Goal: Transaction & Acquisition: Download file/media

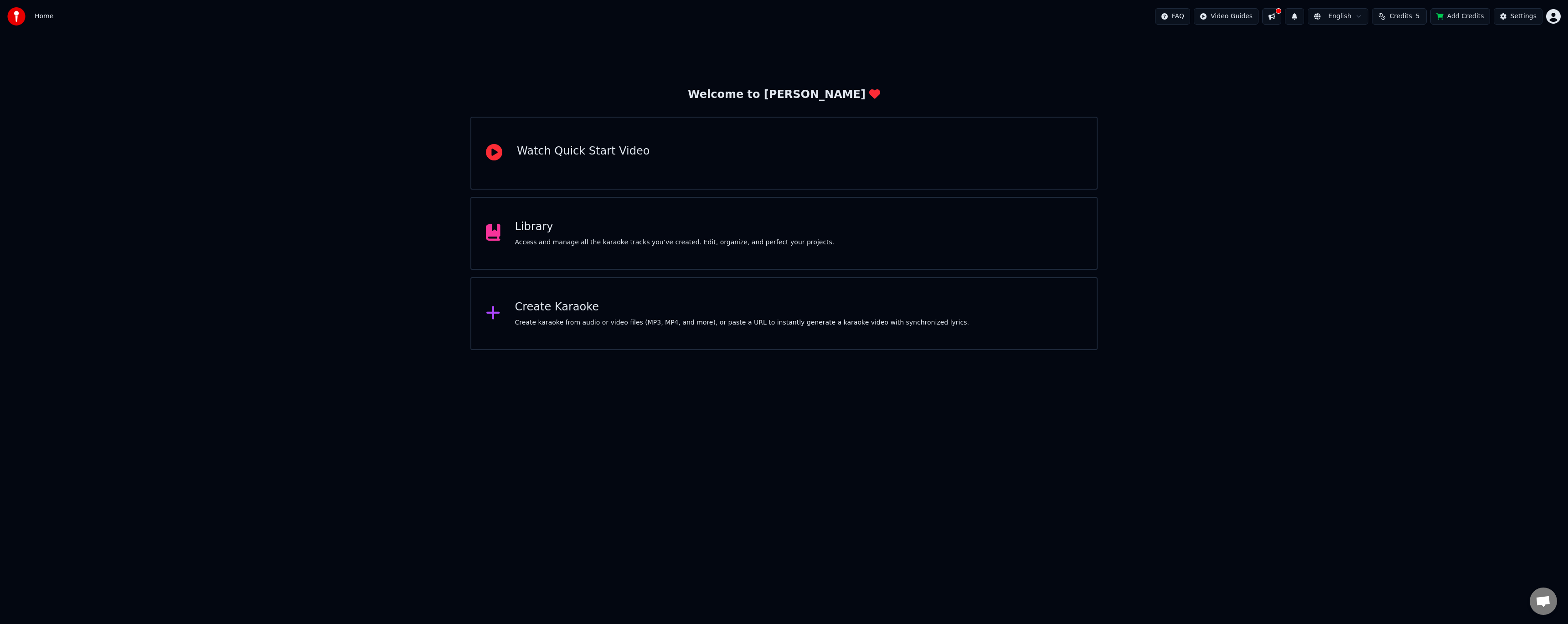
click at [1199, 152] on div "Welcome to Youka Watch Quick Start Video Library Access and manage all the kara…" at bounding box center [784, 191] width 1568 height 317
click at [684, 234] on div "Library" at bounding box center [674, 227] width 320 height 15
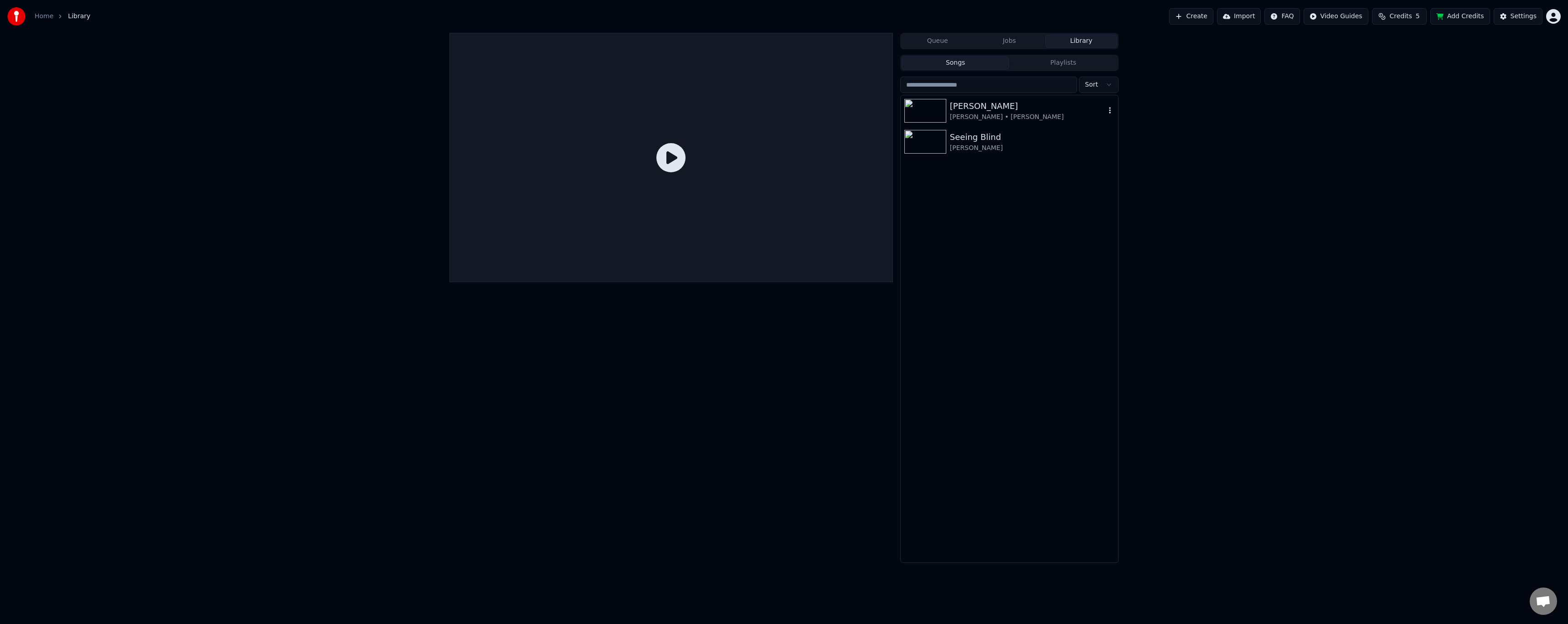
click at [1025, 113] on div "[PERSON_NAME] • [PERSON_NAME]" at bounding box center [1027, 117] width 155 height 9
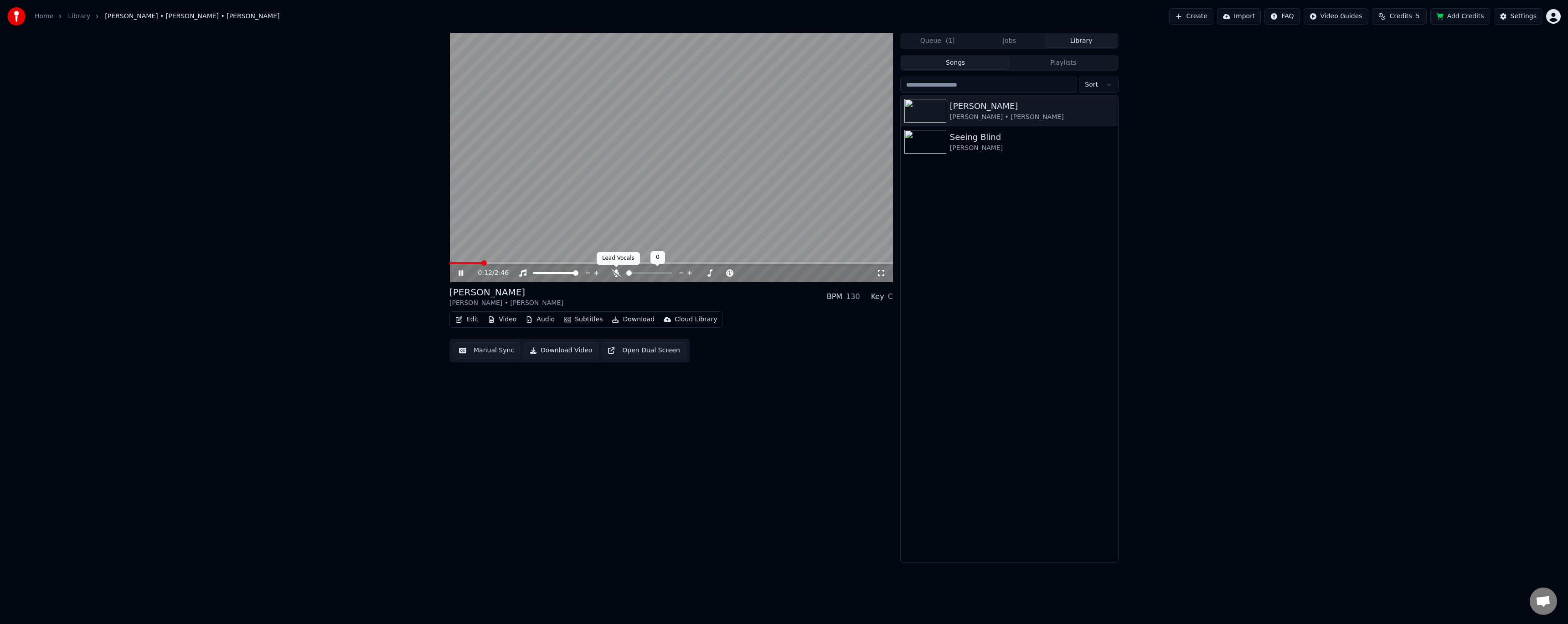
click at [619, 272] on icon at bounding box center [616, 273] width 9 height 7
click at [618, 273] on icon at bounding box center [616, 273] width 5 height 7
click at [461, 278] on div "0:14 / 2:46" at bounding box center [671, 273] width 444 height 18
click at [462, 273] on icon at bounding box center [460, 273] width 4 height 5
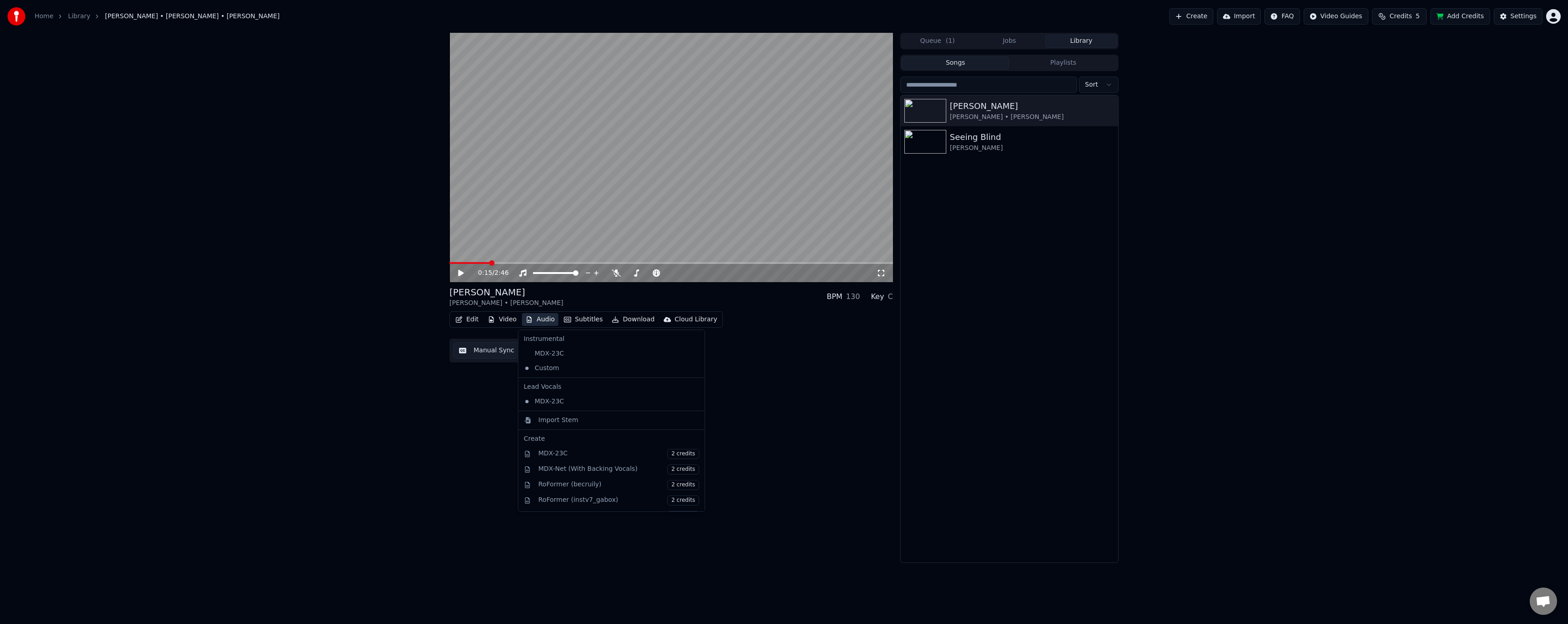
click at [537, 320] on button "Audio" at bounding box center [540, 319] width 37 height 13
click at [553, 402] on div "MDX-23C" at bounding box center [604, 402] width 169 height 15
click at [539, 315] on button "Audio" at bounding box center [540, 319] width 37 height 13
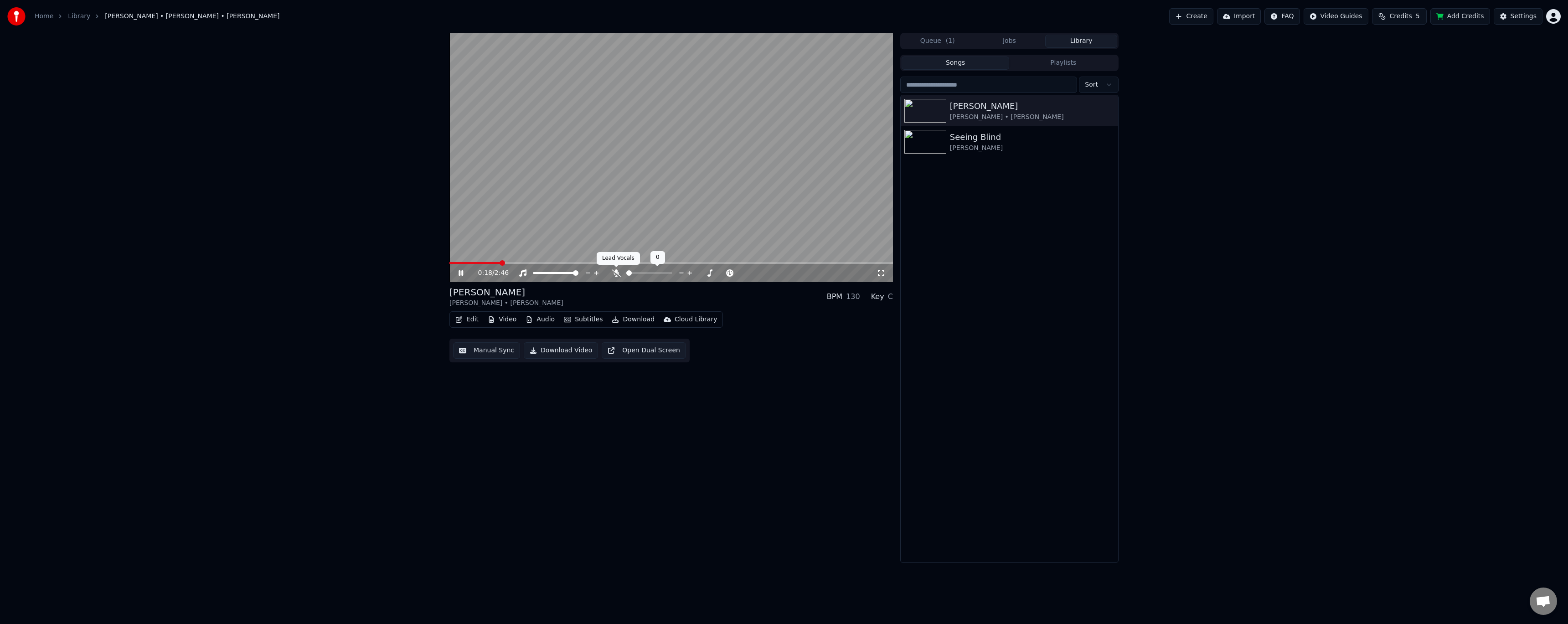
click at [615, 272] on icon at bounding box center [616, 273] width 9 height 7
click at [662, 190] on video at bounding box center [671, 158] width 444 height 250
click at [694, 160] on video at bounding box center [671, 158] width 444 height 250
click at [469, 264] on div "0:24 / 2:46" at bounding box center [671, 273] width 444 height 18
click at [477, 262] on span at bounding box center [483, 263] width 68 height 2
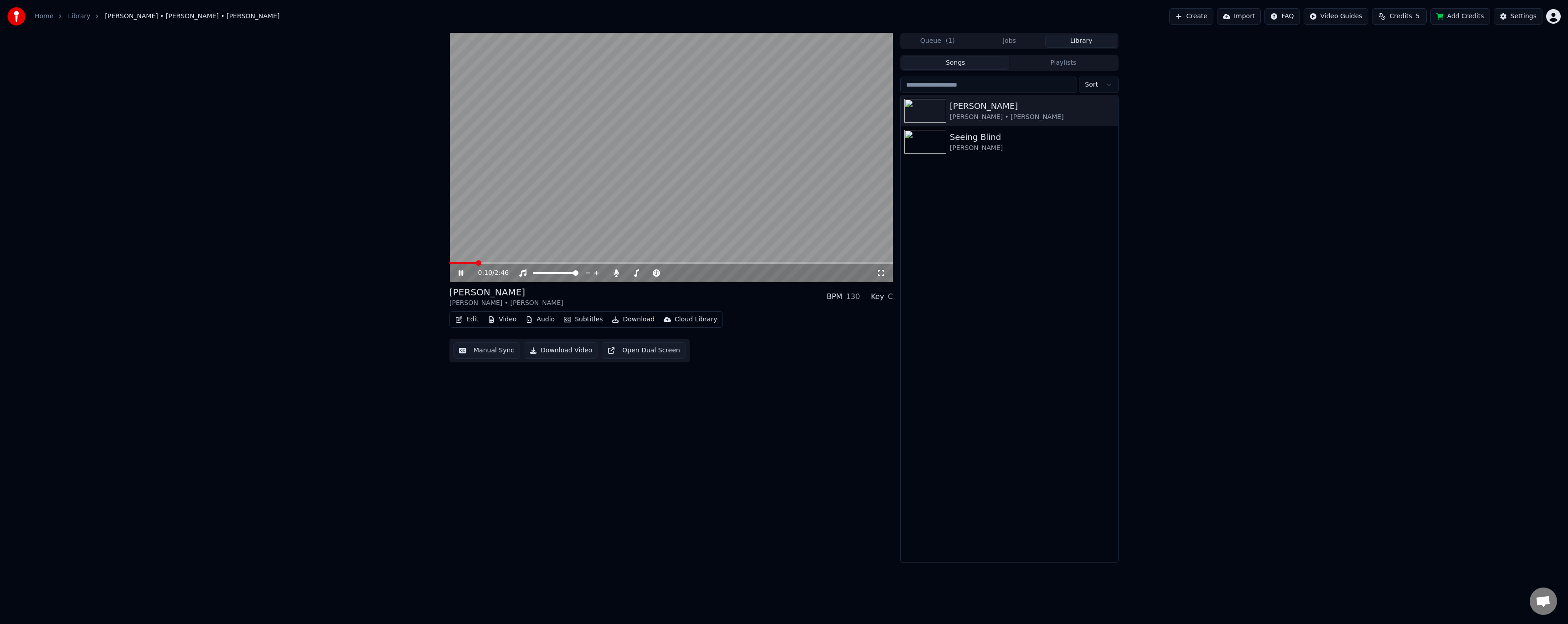
click at [538, 318] on button "Audio" at bounding box center [540, 319] width 37 height 13
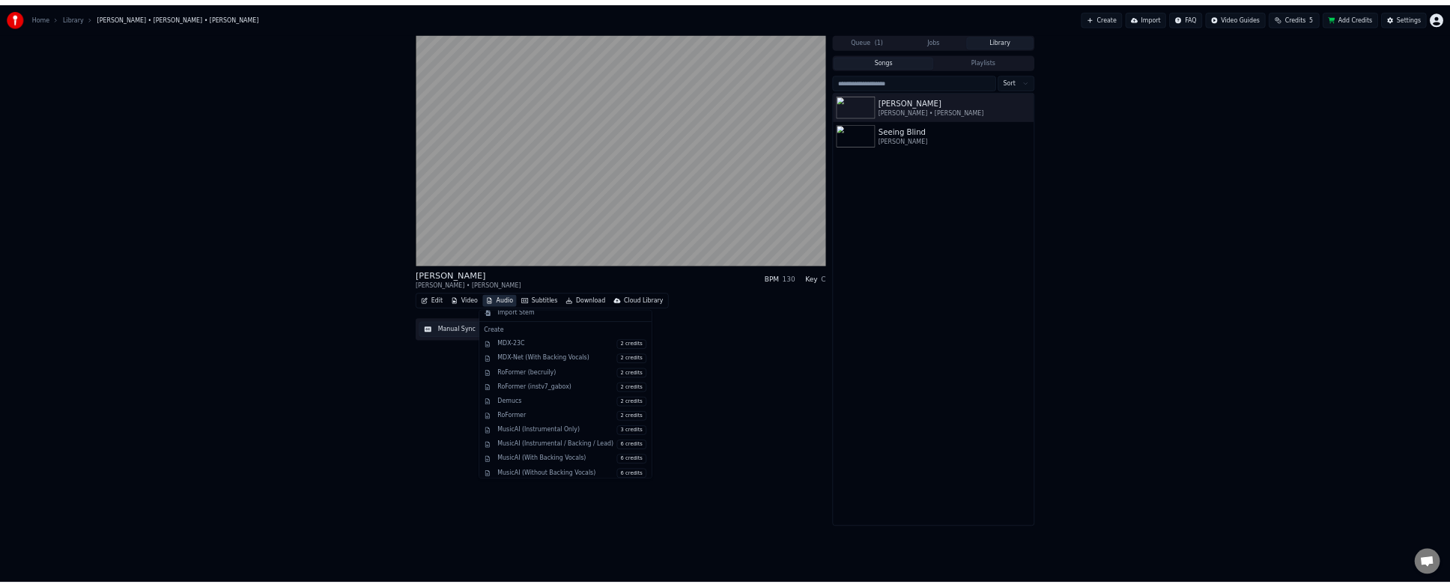
scroll to position [150, 0]
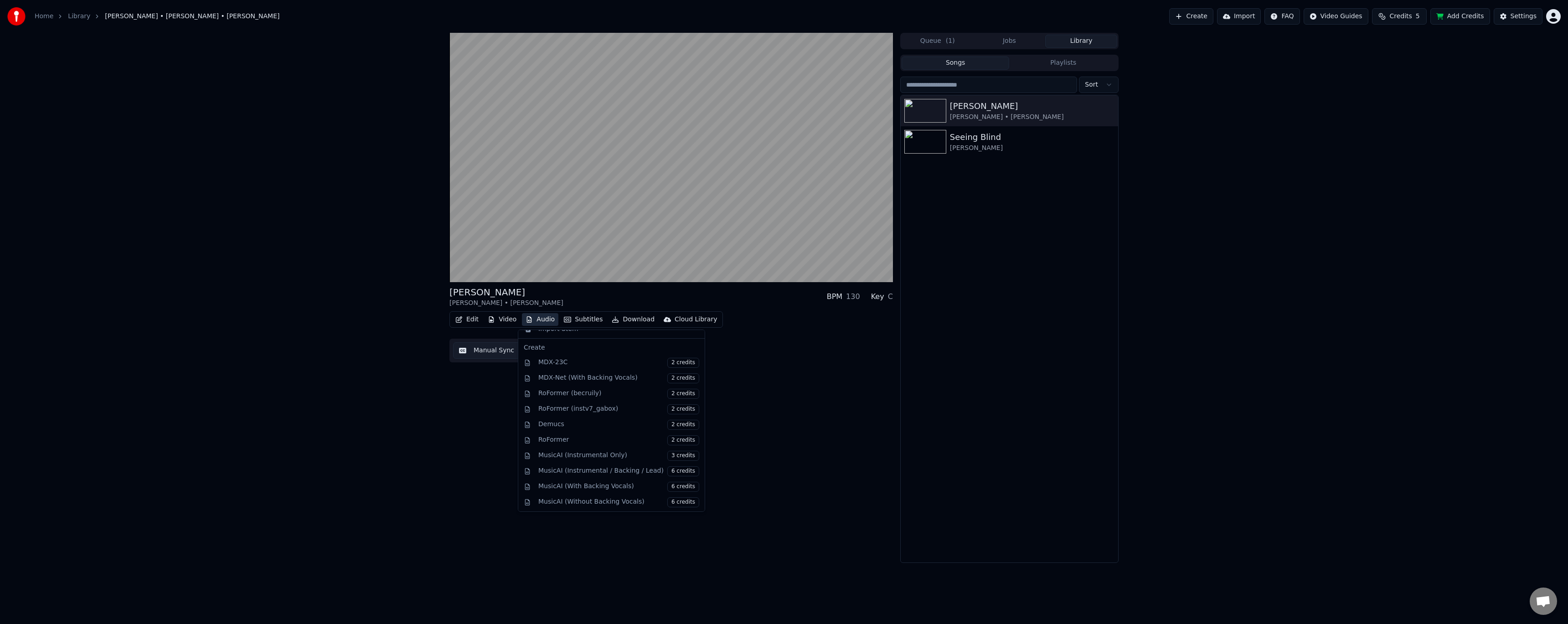
click at [735, 416] on div "[PERSON_NAME] [PERSON_NAME] • [PERSON_NAME] BPM 130 Key C Edit Video Audio Subt…" at bounding box center [671, 298] width 444 height 530
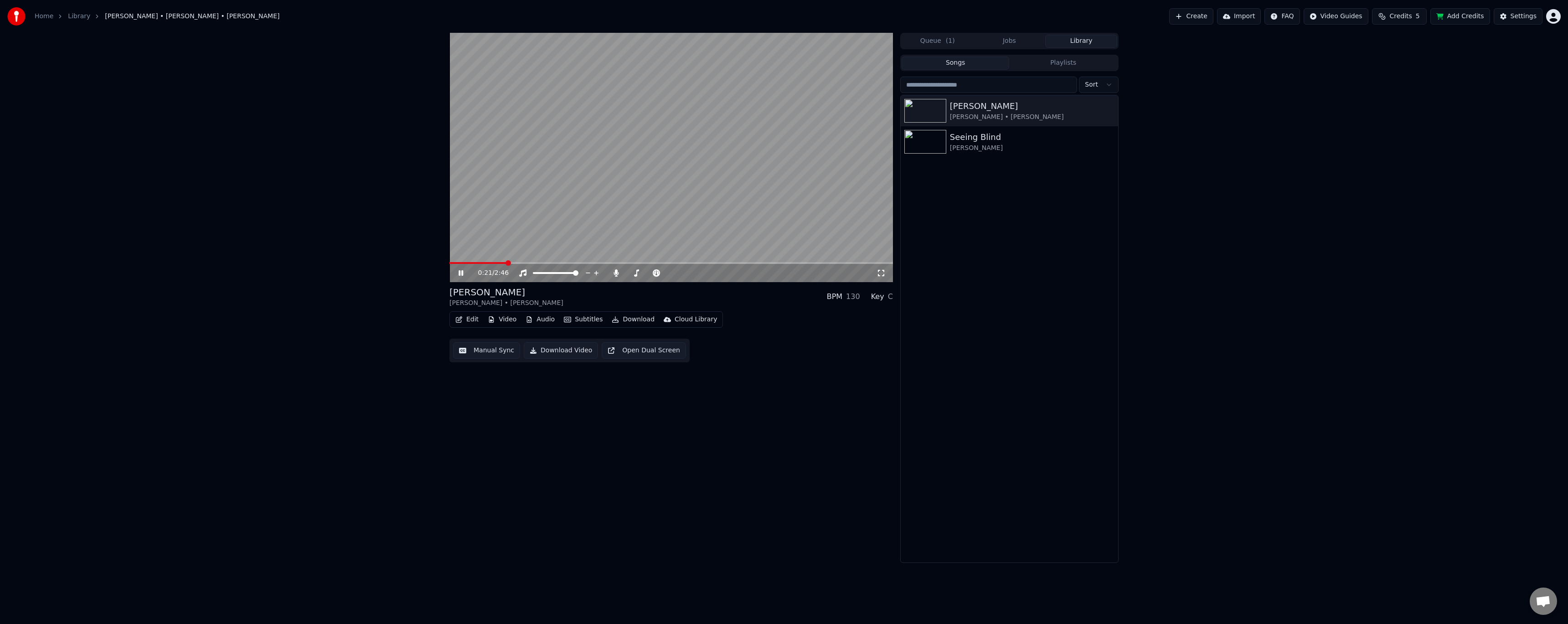
click at [675, 181] on video at bounding box center [671, 158] width 444 height 250
click at [1111, 108] on icon "button" at bounding box center [1110, 110] width 9 height 7
click at [1118, 157] on div "Open Directory" at bounding box center [1112, 157] width 70 height 15
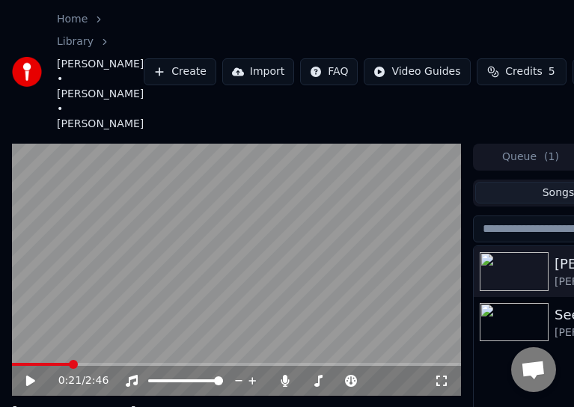
click at [67, 283] on video at bounding box center [236, 270] width 449 height 253
click at [12, 369] on span at bounding box center [16, 364] width 9 height 9
click at [31, 383] on icon at bounding box center [30, 381] width 7 height 9
click at [13, 19] on div "Home Library [PERSON_NAME] • [PERSON_NAME] • [PERSON_NAME]" at bounding box center [78, 72] width 132 height 120
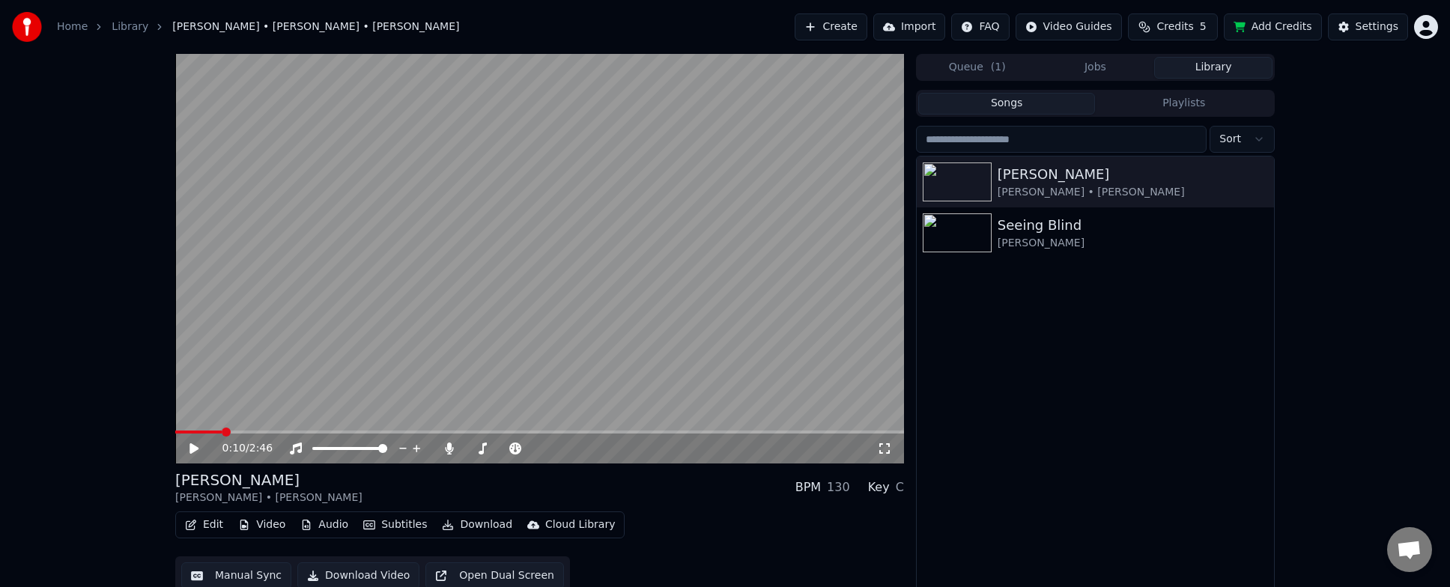
click at [1102, 65] on button "Jobs" at bounding box center [1095, 68] width 118 height 22
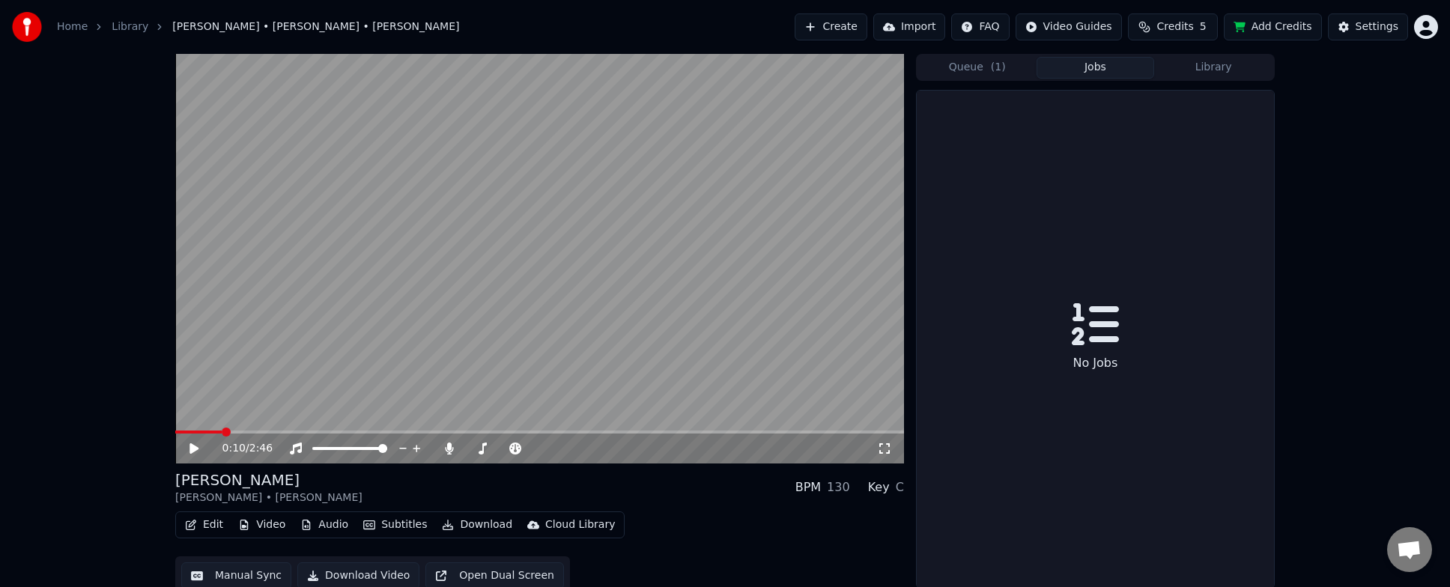
click at [1215, 60] on button "Library" at bounding box center [1213, 68] width 118 height 22
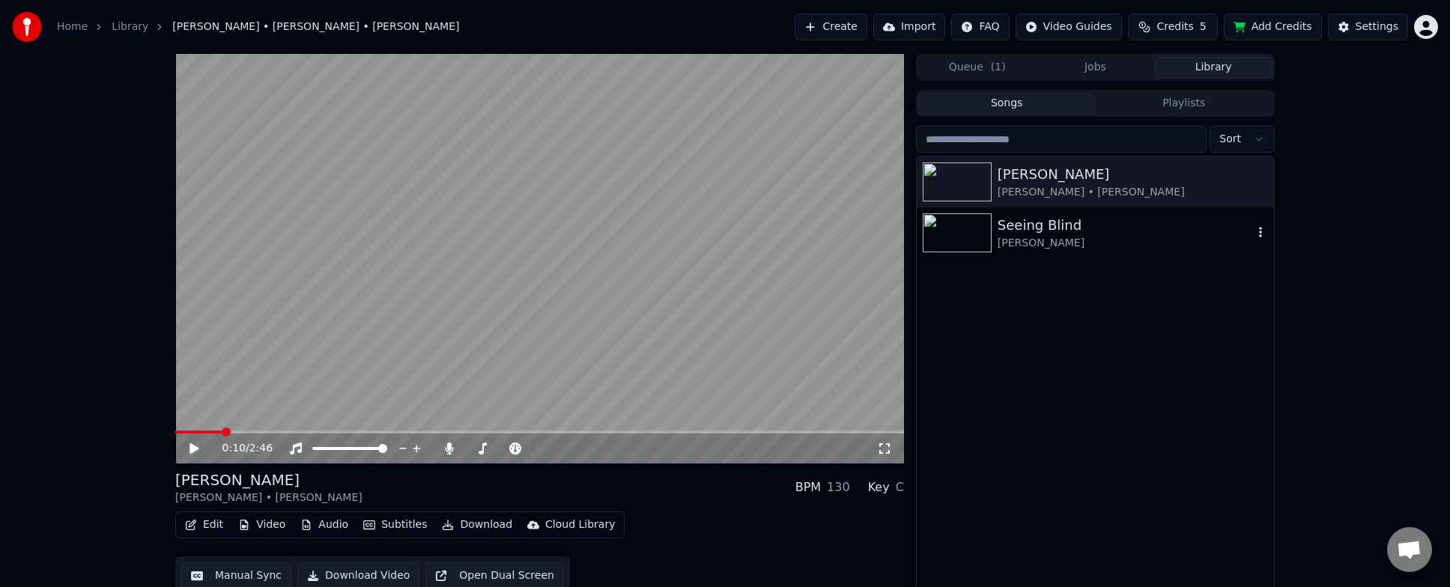
click at [1188, 240] on div "[PERSON_NAME]" at bounding box center [1124, 243] width 255 height 15
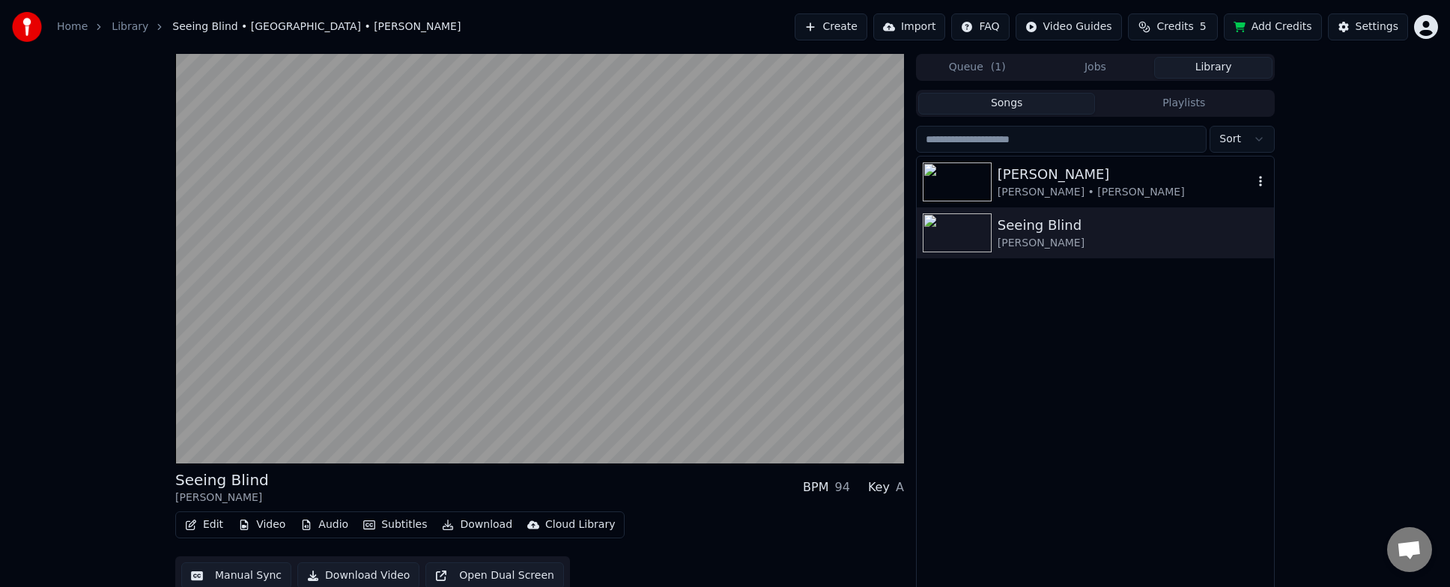
click at [1123, 178] on div "[PERSON_NAME]" at bounding box center [1124, 174] width 255 height 21
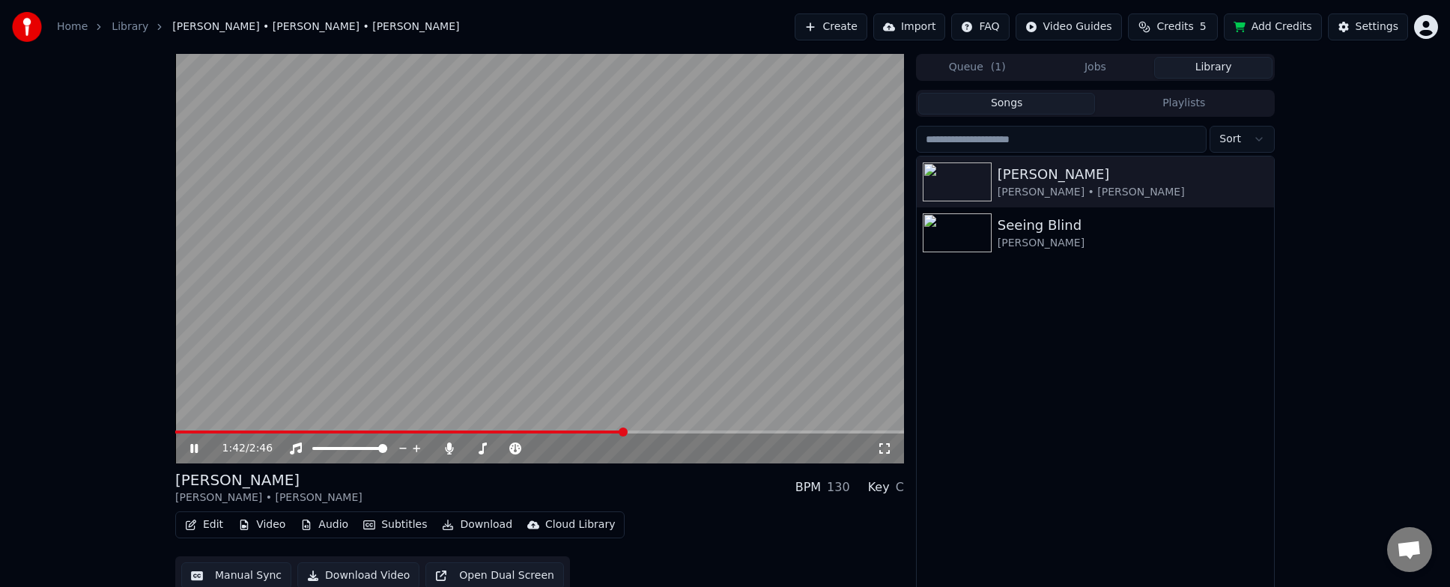
click at [200, 449] on icon at bounding box center [204, 449] width 35 height 12
click at [130, 359] on div "1:42 / 2:46 [PERSON_NAME] [PERSON_NAME] • [PERSON_NAME] BPM 130 Key C Edit Vide…" at bounding box center [725, 325] width 1450 height 542
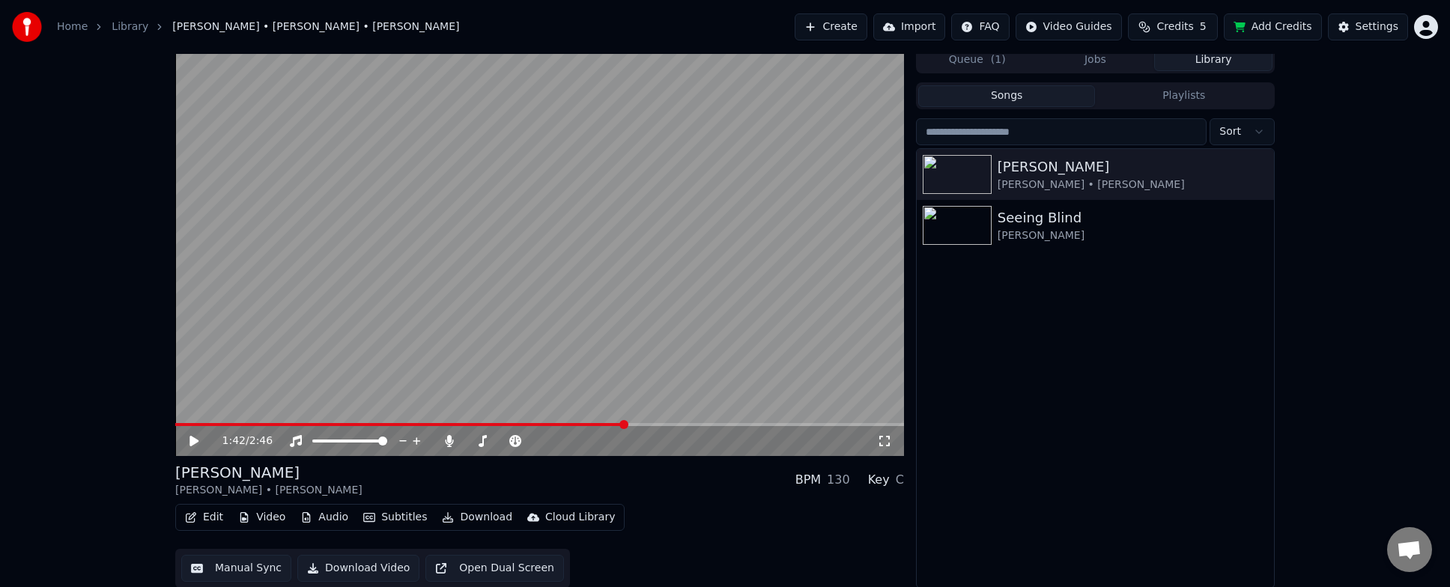
scroll to position [9, 0]
click at [204, 522] on button "Edit" at bounding box center [204, 515] width 50 height 21
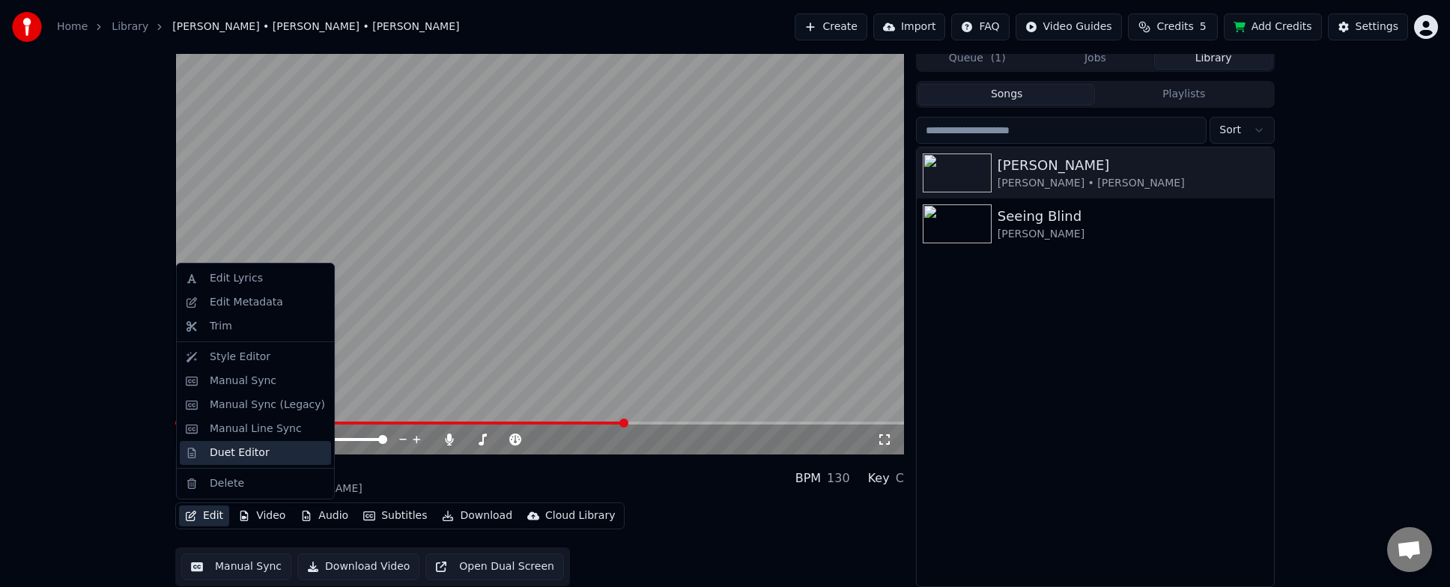
click at [226, 463] on div "Duet Editor" at bounding box center [255, 453] width 151 height 24
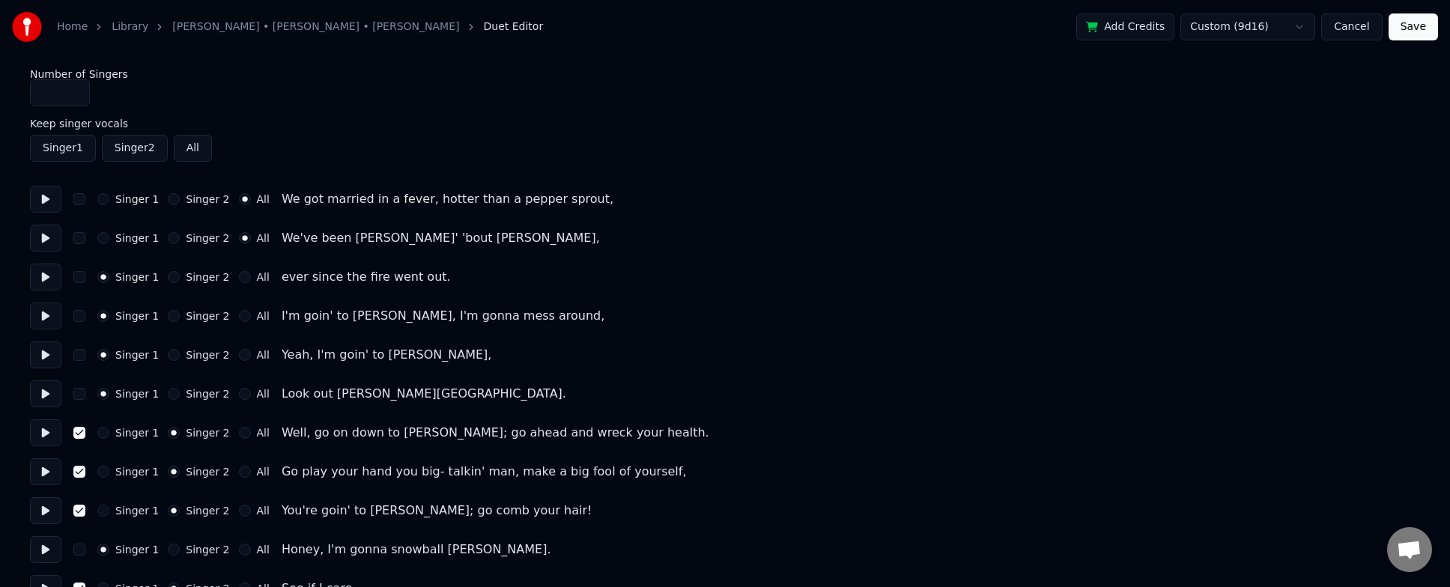
click at [70, 150] on button "Singer 1" at bounding box center [63, 148] width 66 height 27
click at [124, 151] on button "Singer 2" at bounding box center [135, 148] width 66 height 27
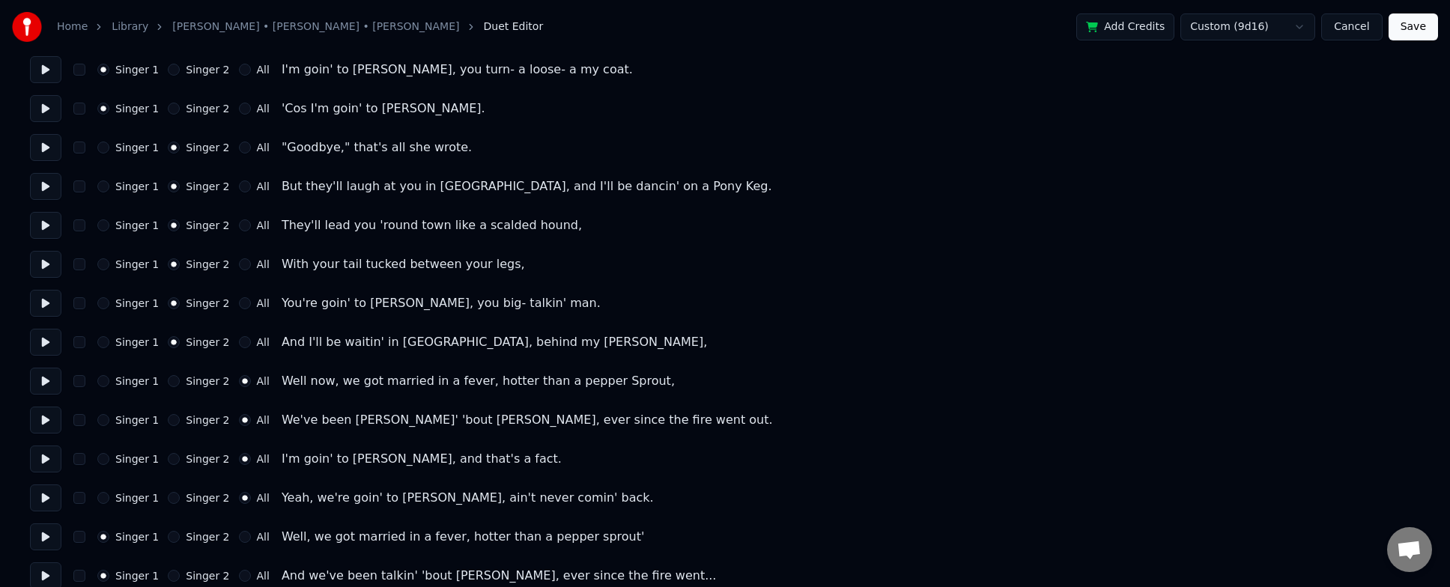
scroll to position [692, 0]
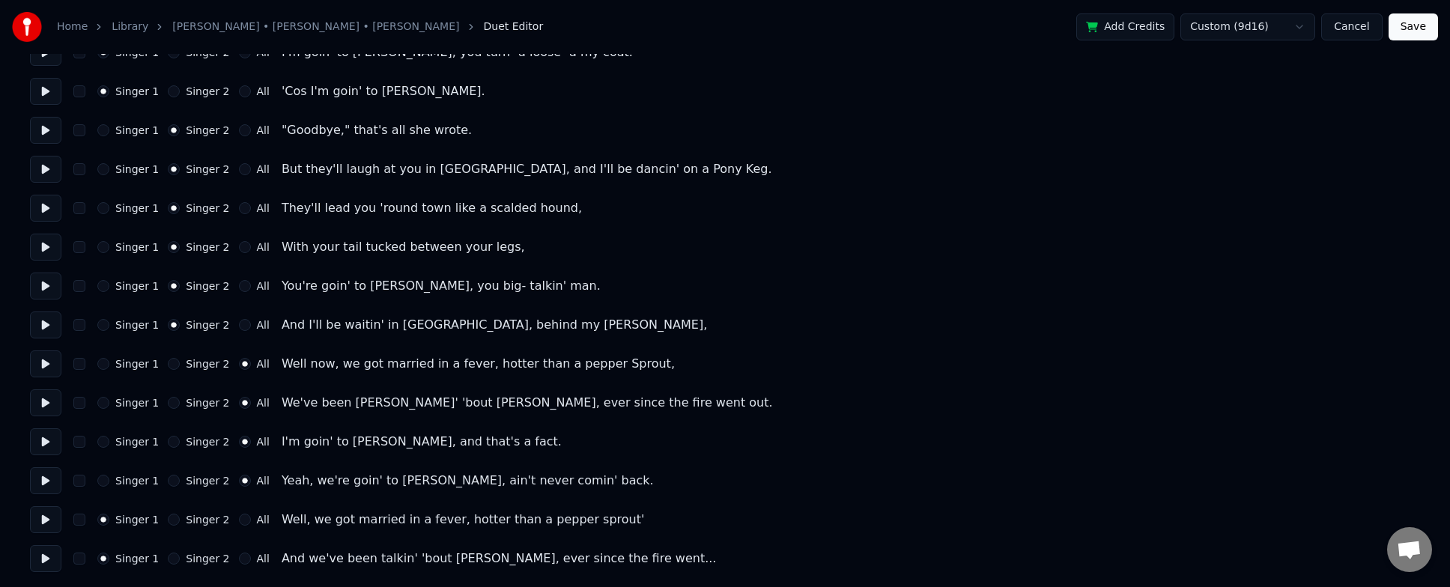
click at [1417, 27] on button "Save" at bounding box center [1412, 26] width 49 height 27
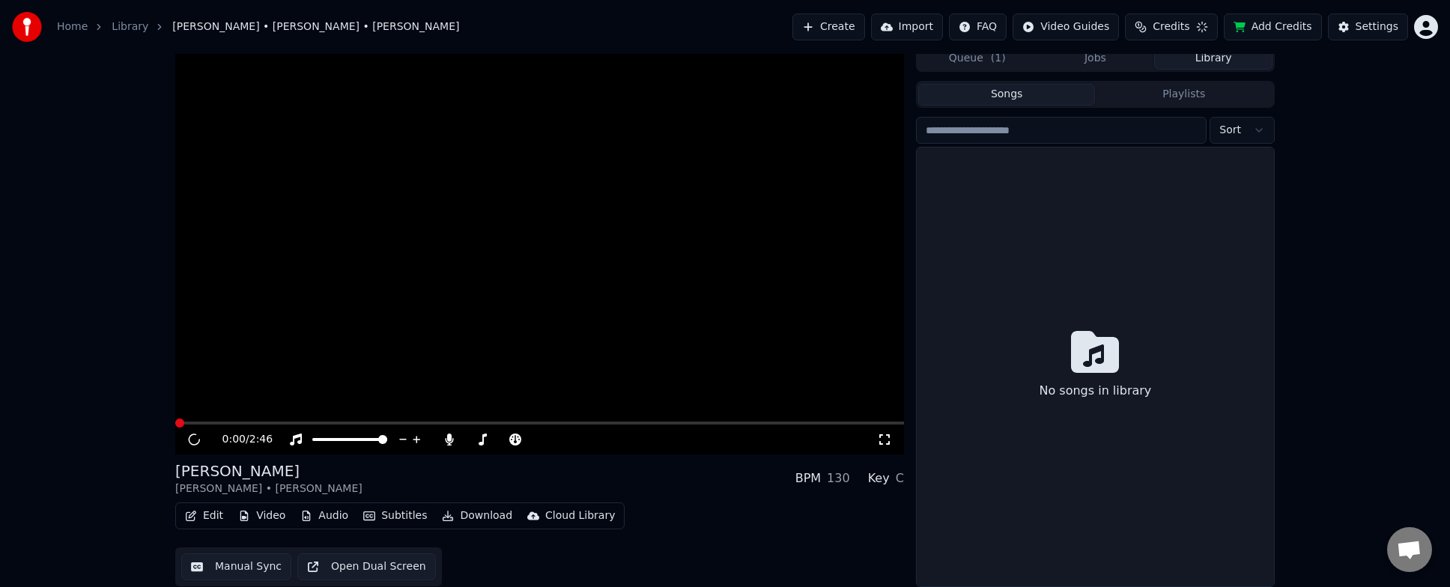
scroll to position [9, 0]
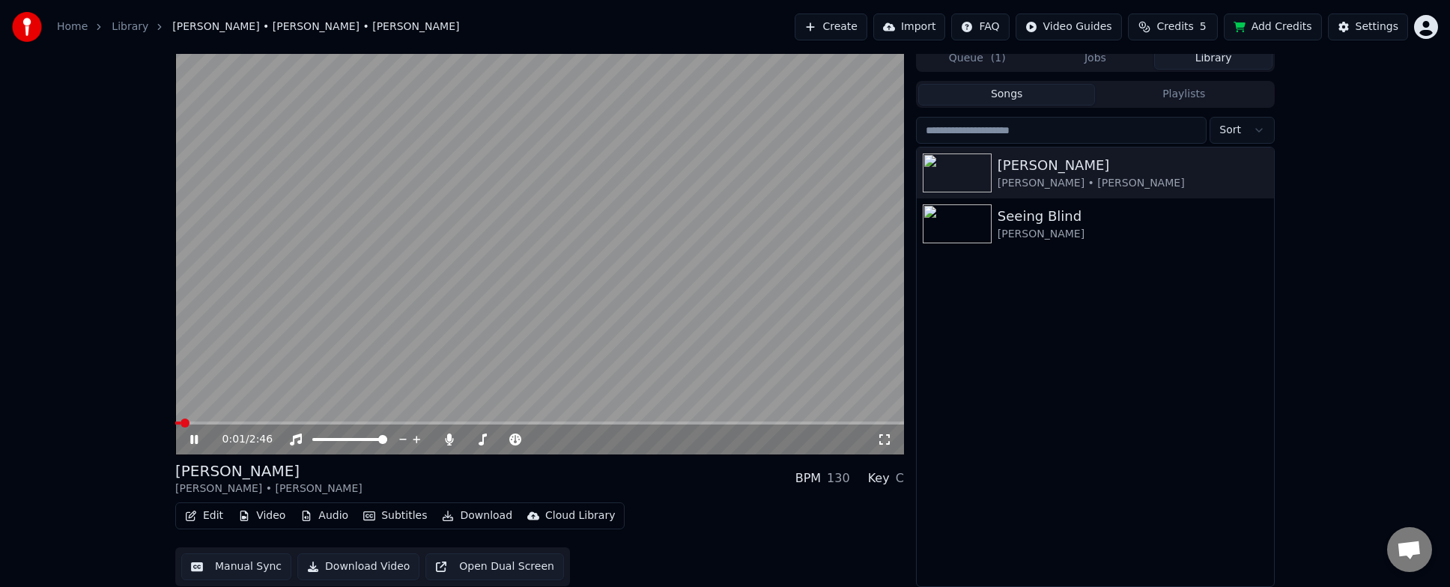
click at [188, 441] on icon at bounding box center [204, 440] width 35 height 12
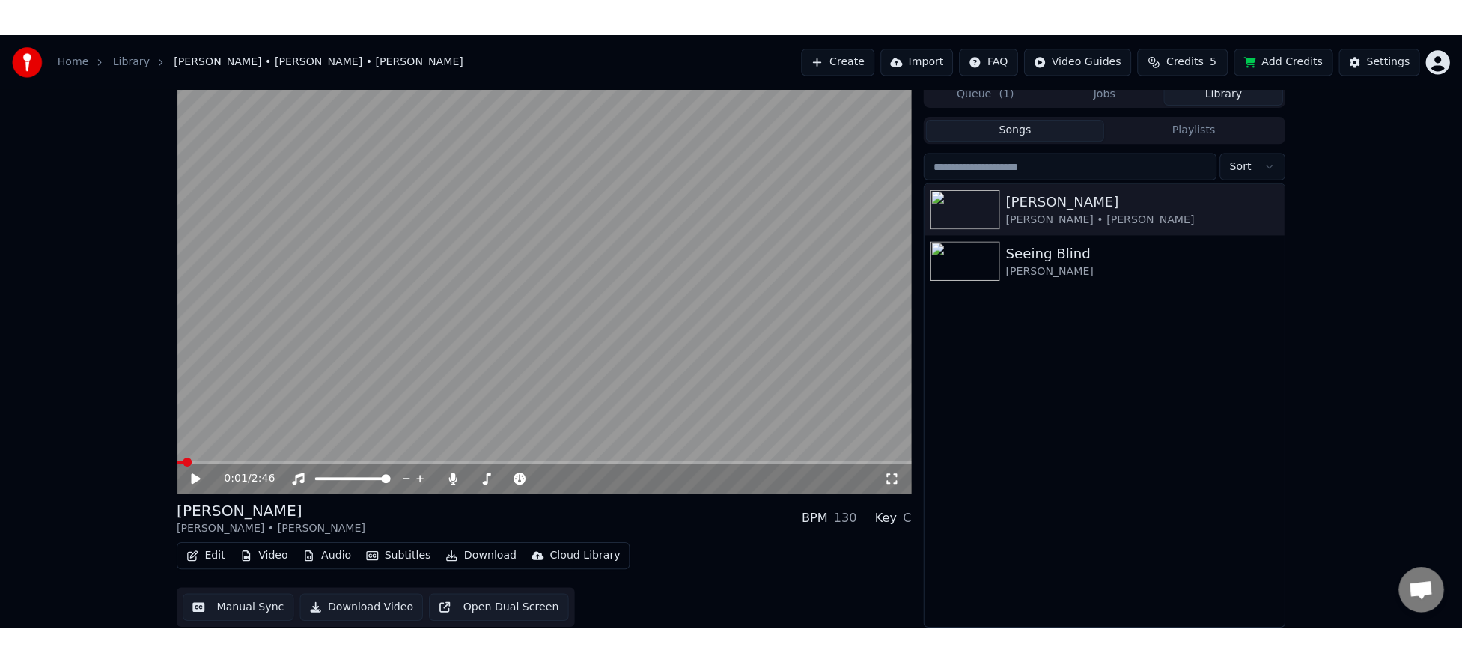
scroll to position [0, 0]
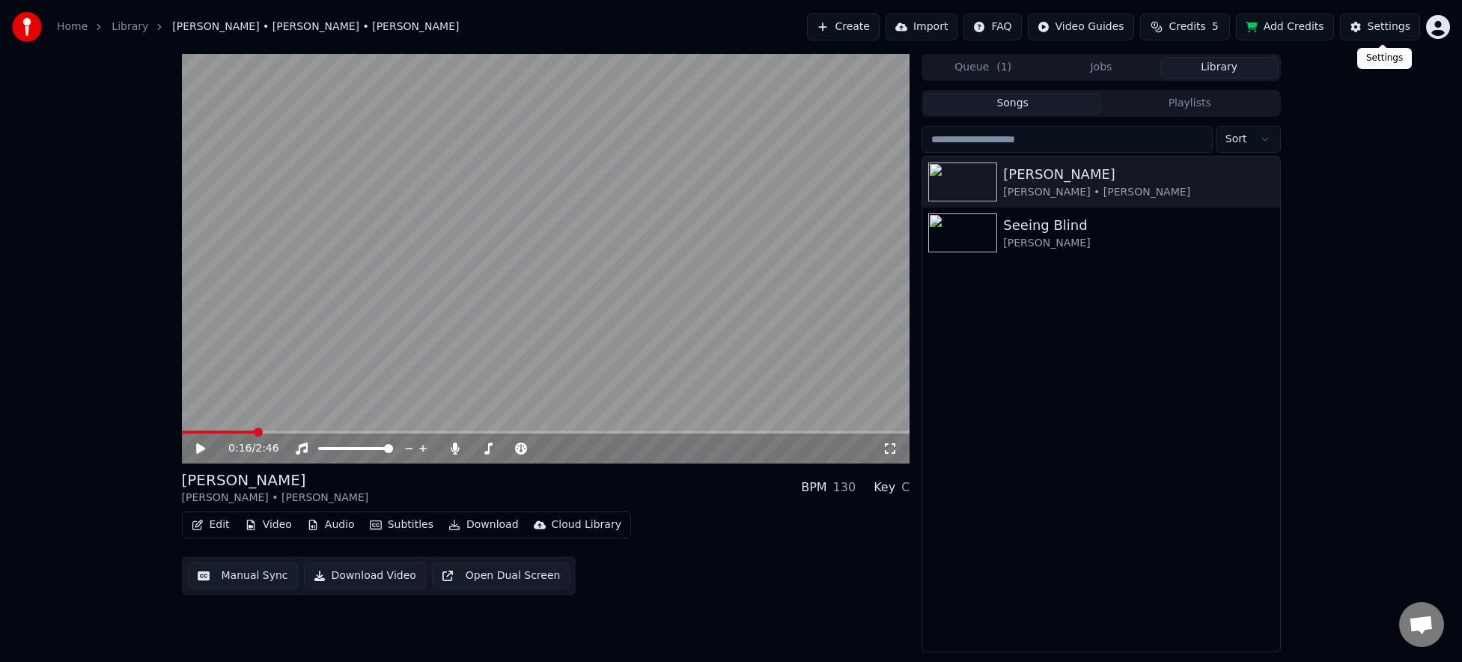
click at [1373, 27] on div "Settings" at bounding box center [1389, 26] width 43 height 15
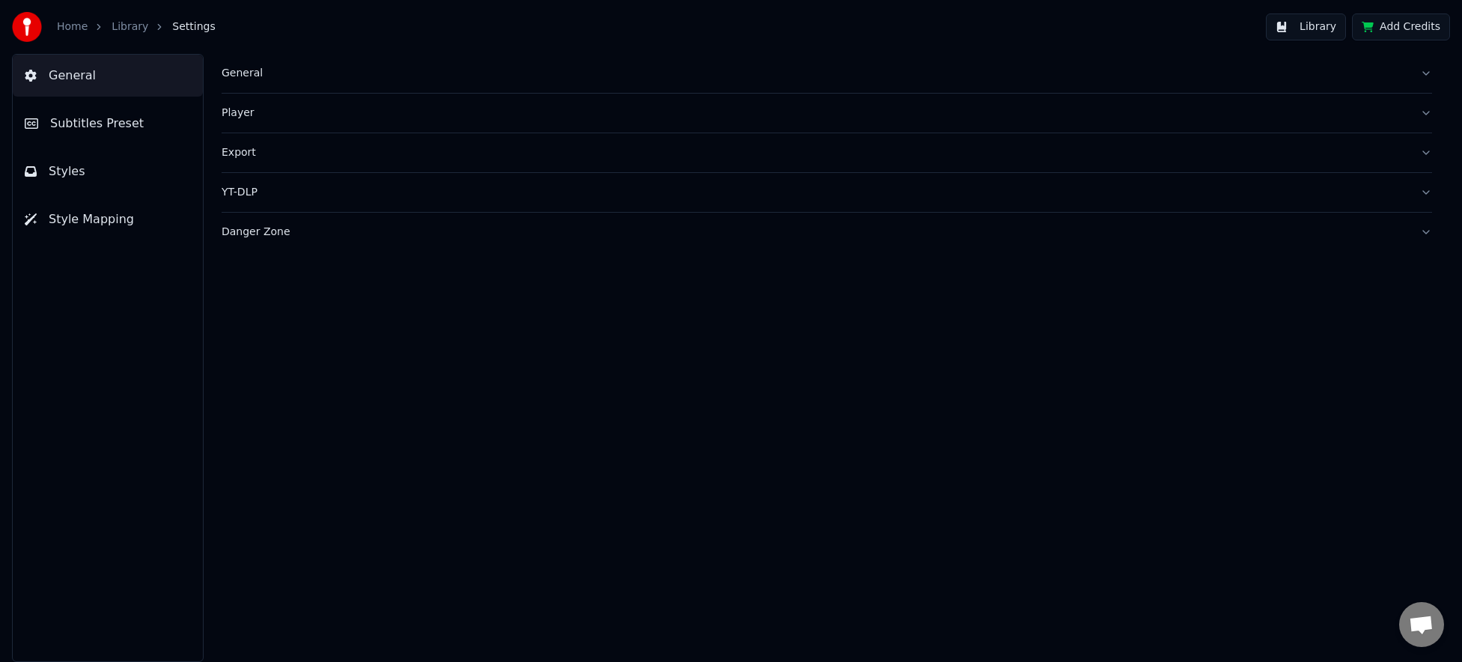
click at [109, 155] on button "Styles" at bounding box center [108, 172] width 190 height 42
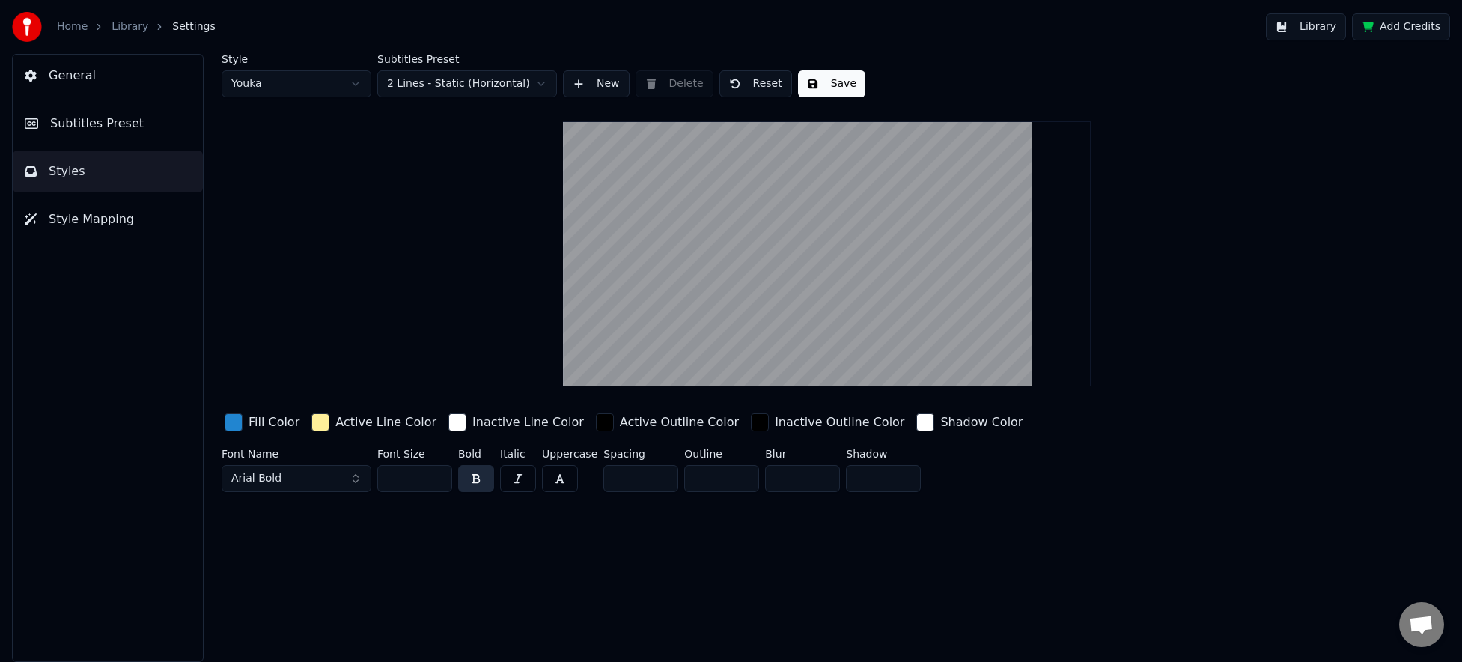
click at [100, 194] on div "General Subtitles Preset Styles Style Mapping" at bounding box center [108, 358] width 192 height 608
click at [94, 225] on span "Style Mapping" at bounding box center [91, 219] width 85 height 18
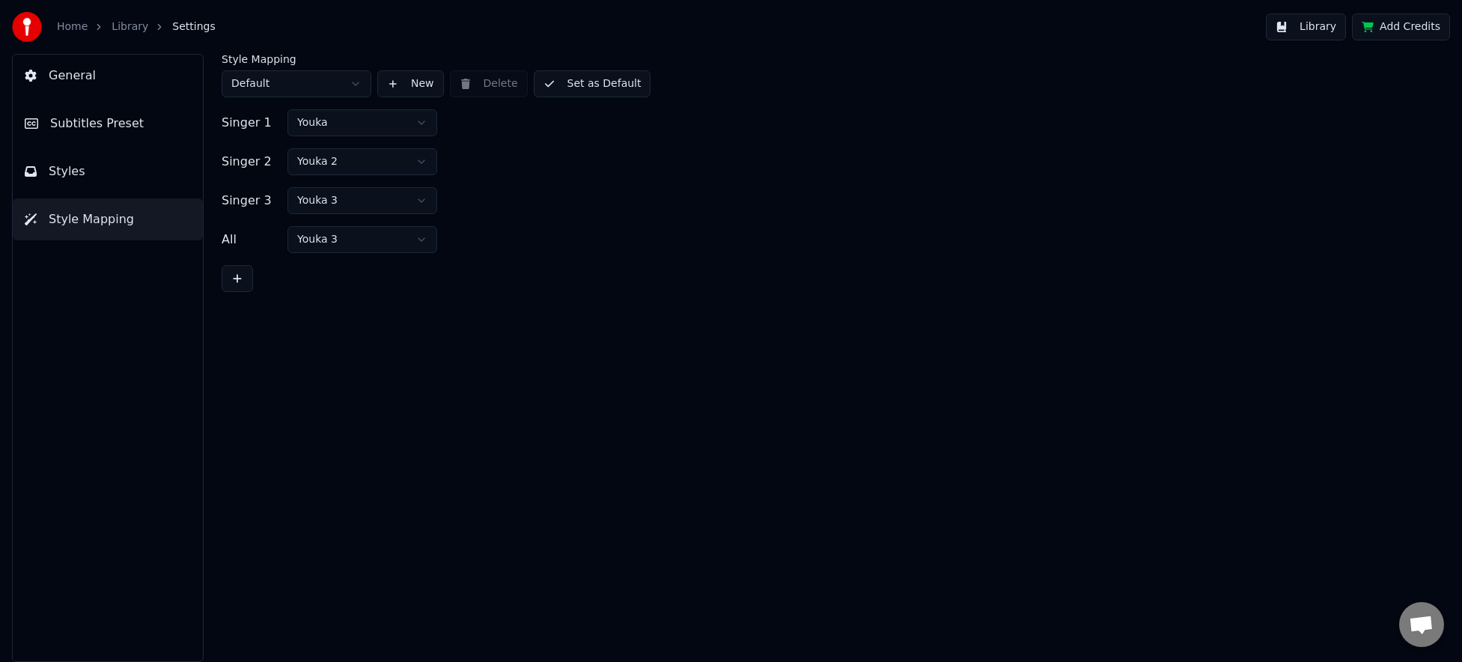
click at [106, 187] on button "Styles" at bounding box center [108, 172] width 190 height 42
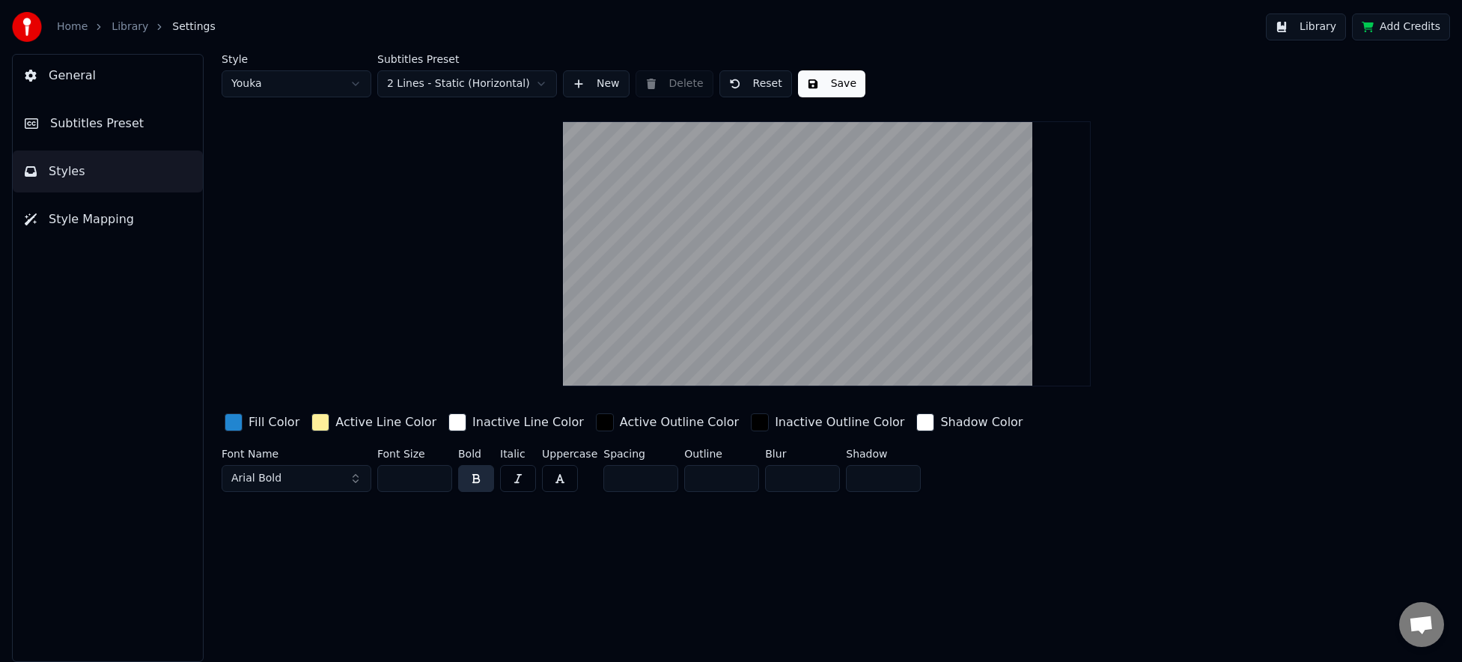
click at [121, 88] on button "General" at bounding box center [108, 76] width 190 height 42
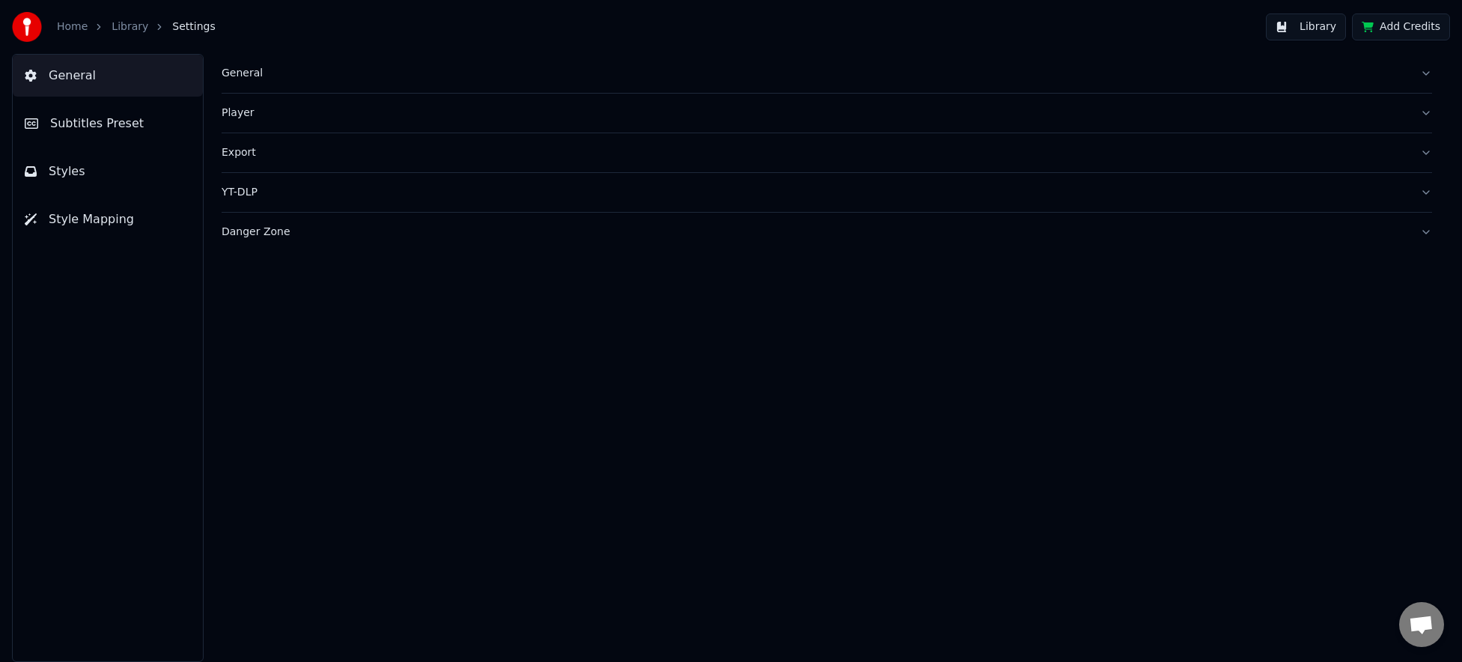
click at [115, 117] on span "Subtitles Preset" at bounding box center [97, 124] width 94 height 18
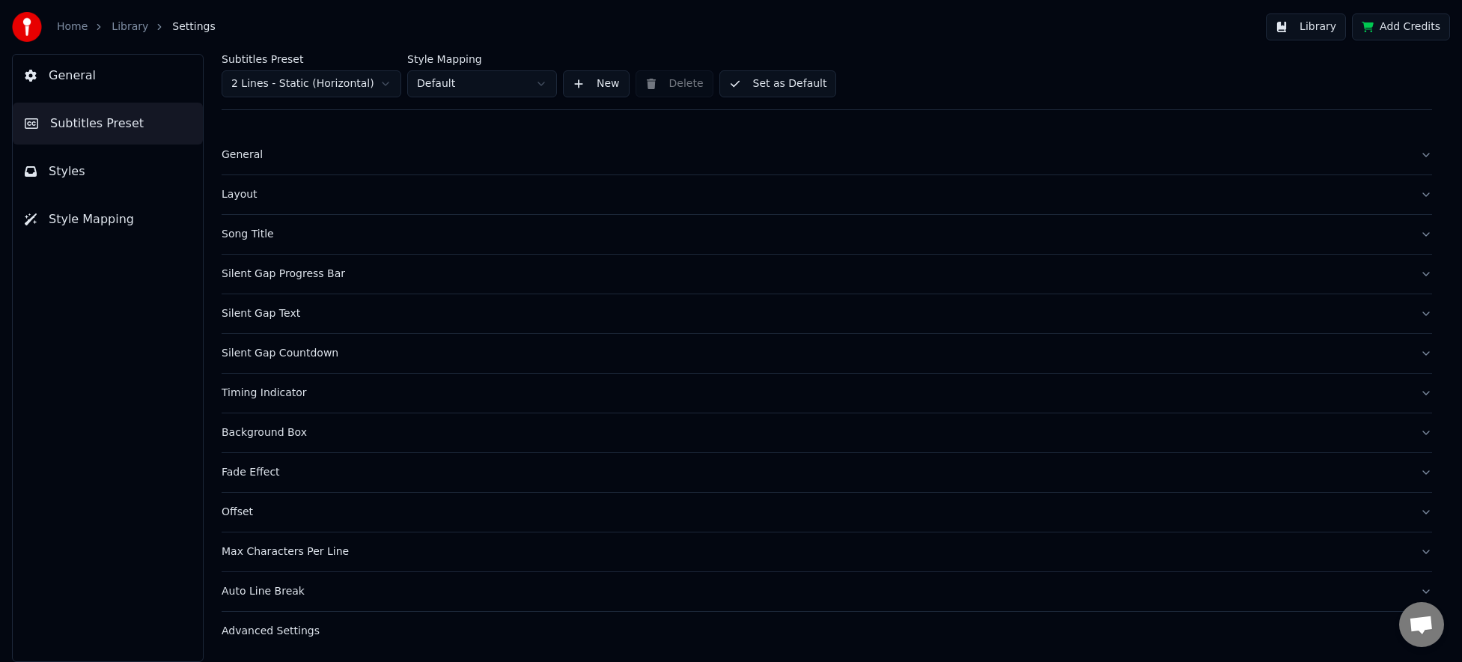
scroll to position [5, 0]
click at [281, 353] on div "Silent Gap Countdown" at bounding box center [815, 352] width 1187 height 15
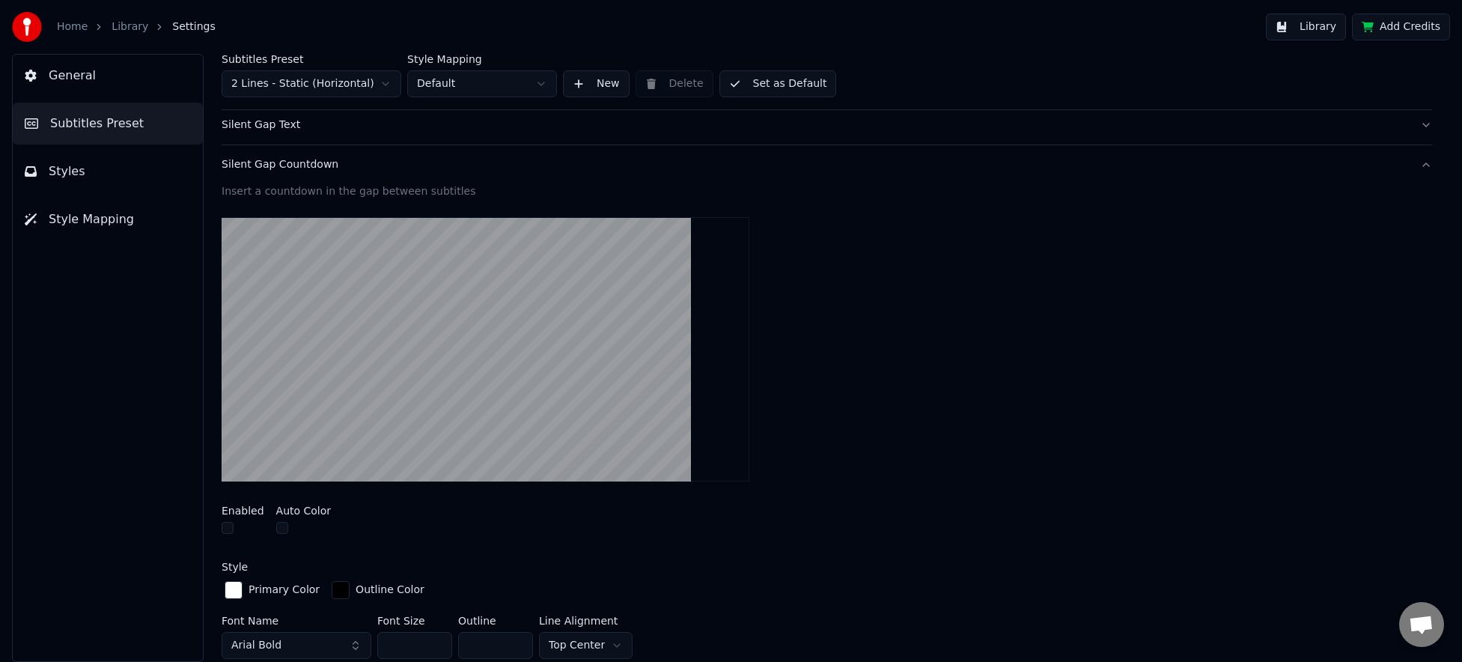
scroll to position [205, 0]
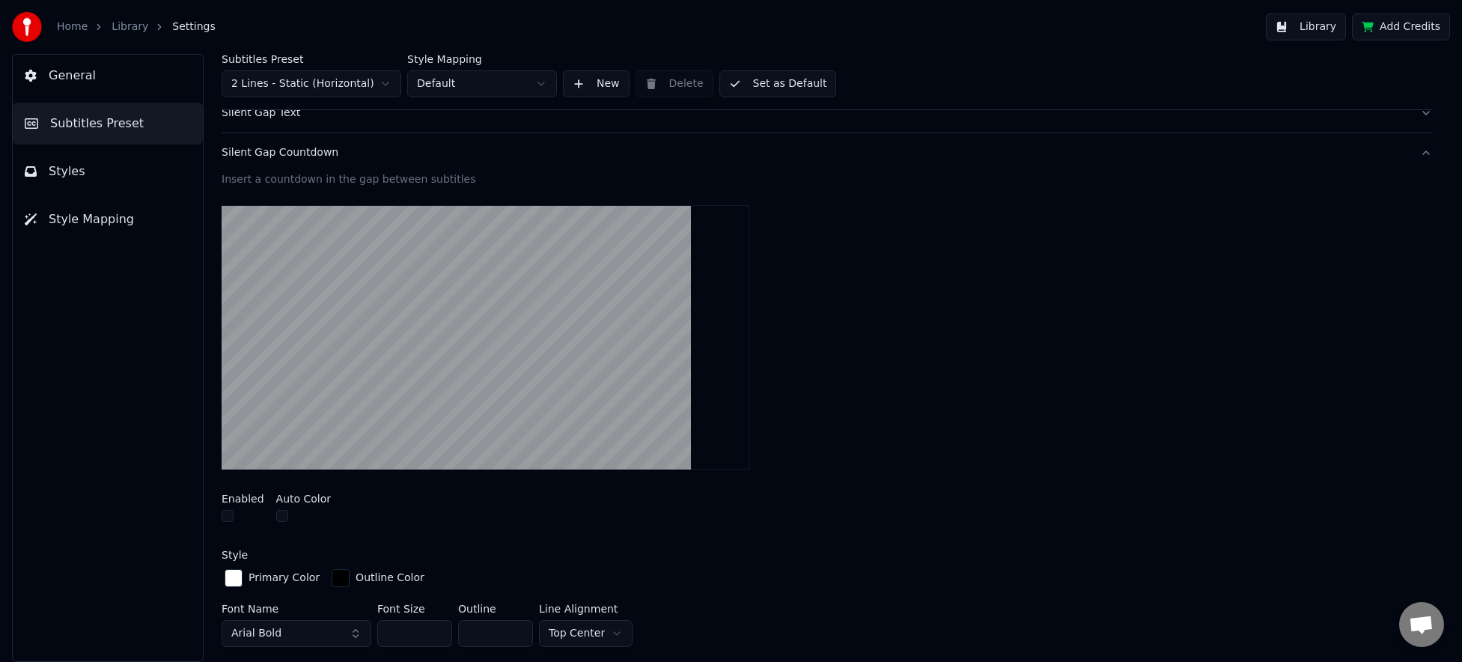
click at [231, 518] on button "button" at bounding box center [228, 516] width 12 height 12
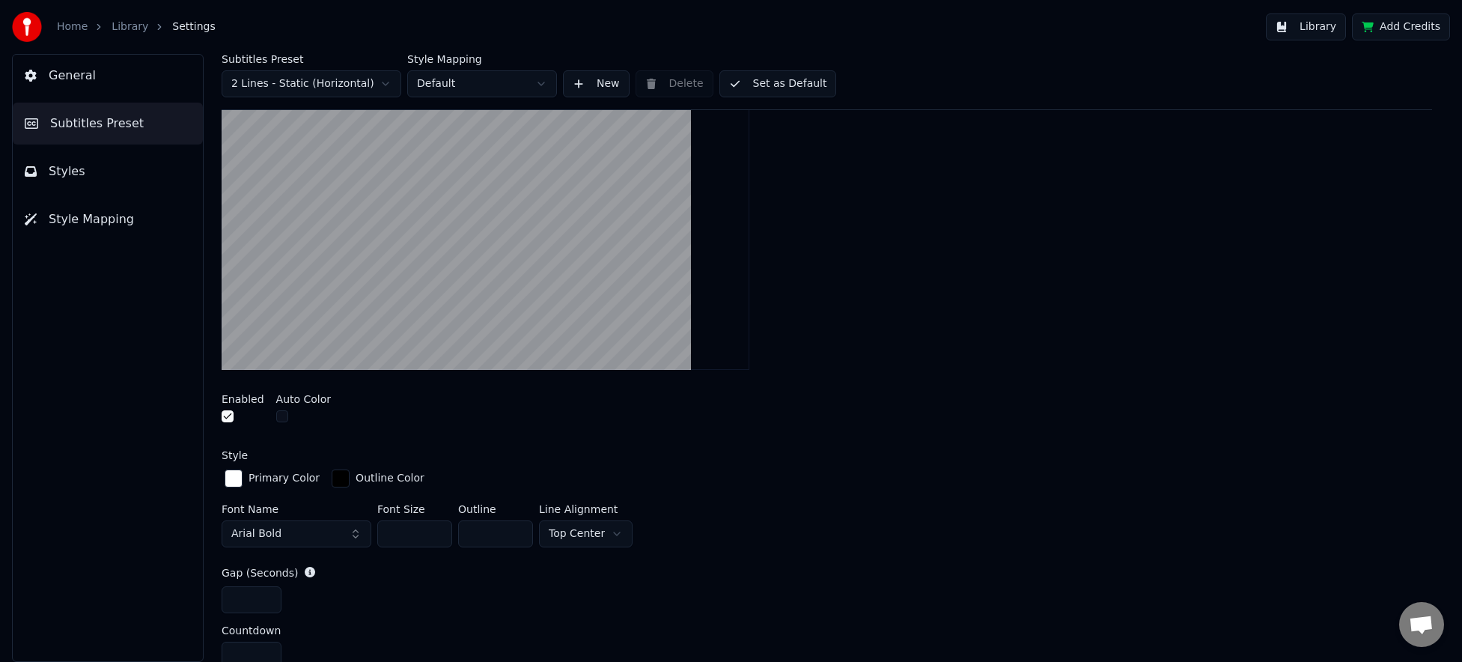
scroll to position [355, 0]
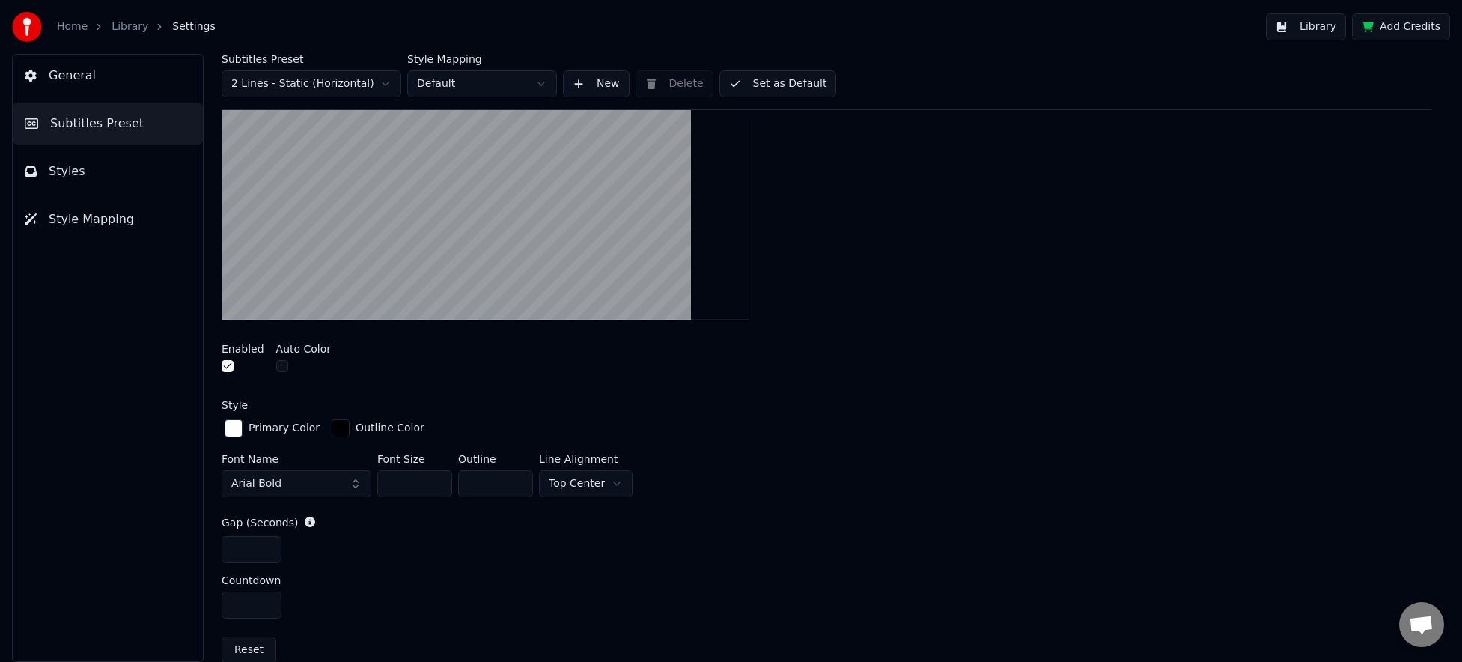
click at [568, 482] on html "Home Library Settings Library Add Credits General Subtitles Preset Styles Style…" at bounding box center [731, 331] width 1462 height 662
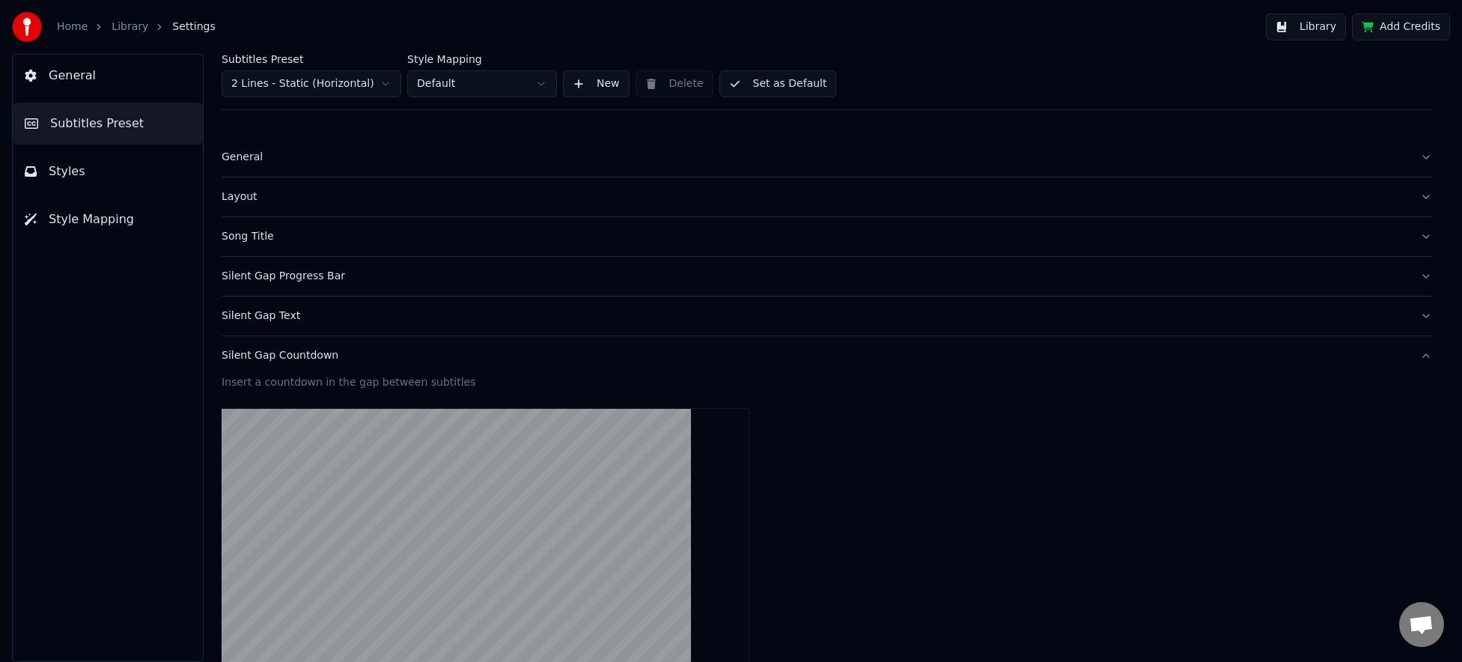
scroll to position [0, 0]
click at [1279, 29] on button "Library" at bounding box center [1306, 26] width 80 height 27
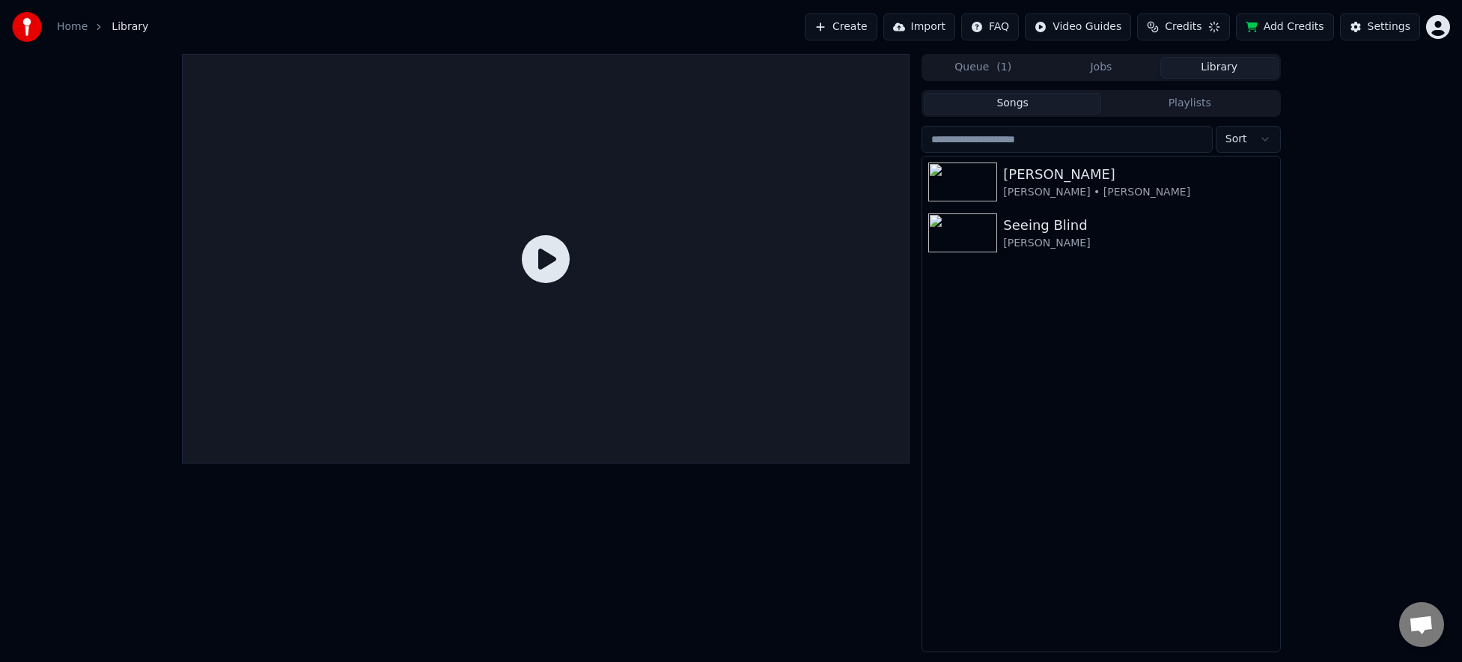
click at [1288, 27] on button "Add Credits" at bounding box center [1285, 26] width 98 height 27
click at [738, 28] on div "Home Library Create Import FAQ Video Guides Credits 5 Add Credits Settings" at bounding box center [731, 27] width 1462 height 54
click at [1126, 177] on div "[PERSON_NAME]" at bounding box center [1130, 174] width 255 height 21
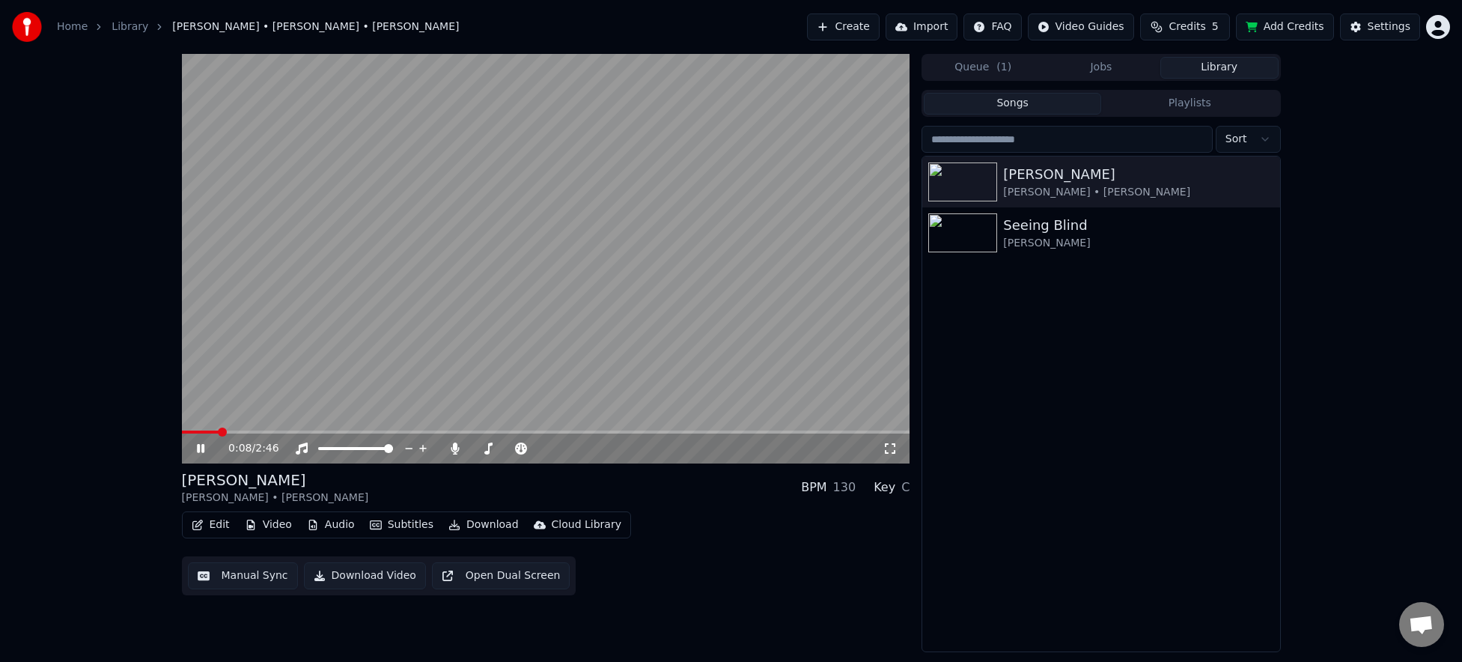
click at [587, 309] on video at bounding box center [546, 259] width 729 height 410
click at [1387, 27] on div "Settings" at bounding box center [1389, 26] width 43 height 15
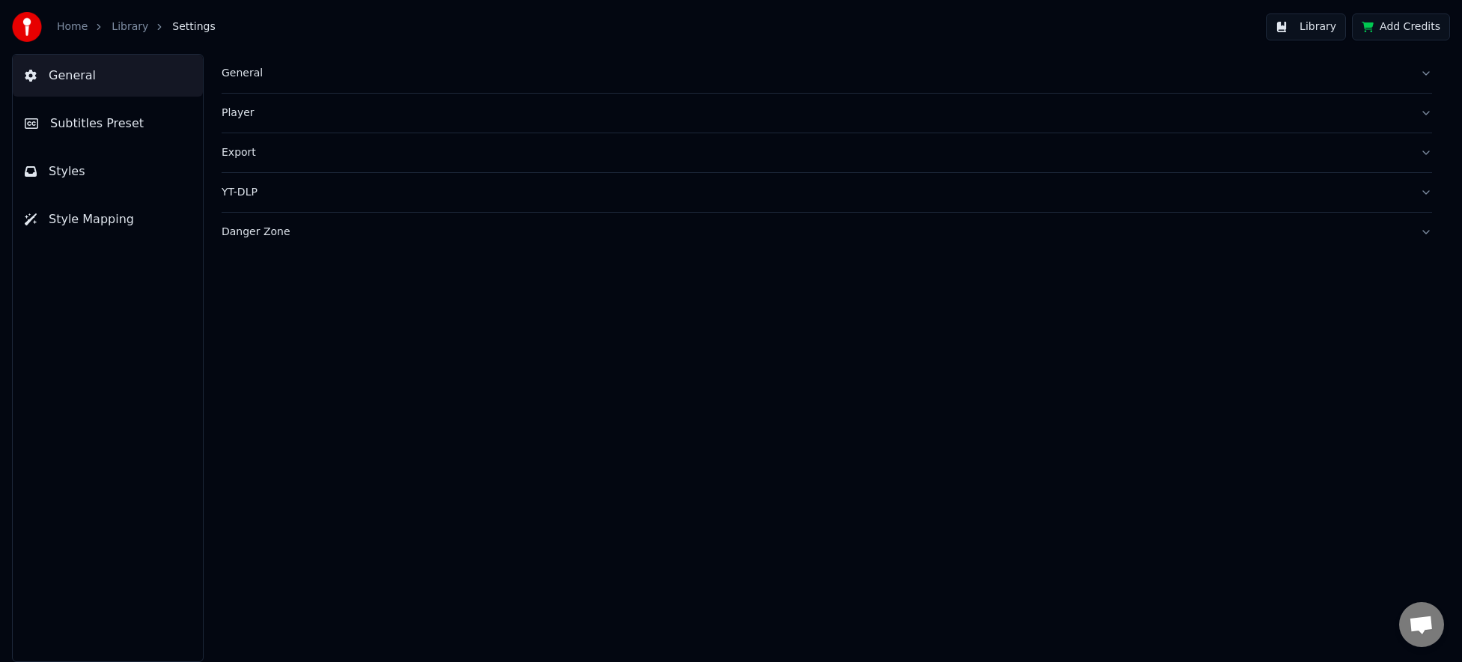
click at [120, 172] on button "Styles" at bounding box center [108, 172] width 190 height 42
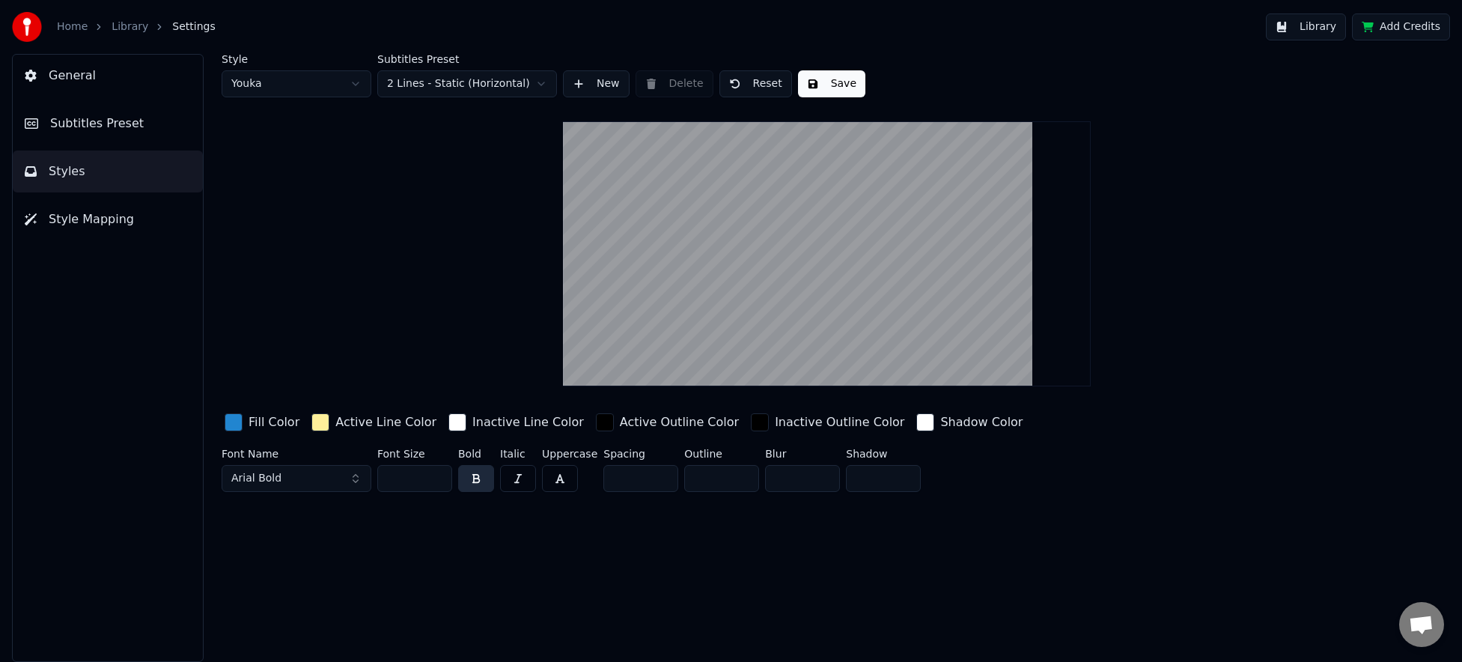
click at [103, 219] on span "Style Mapping" at bounding box center [91, 219] width 85 height 18
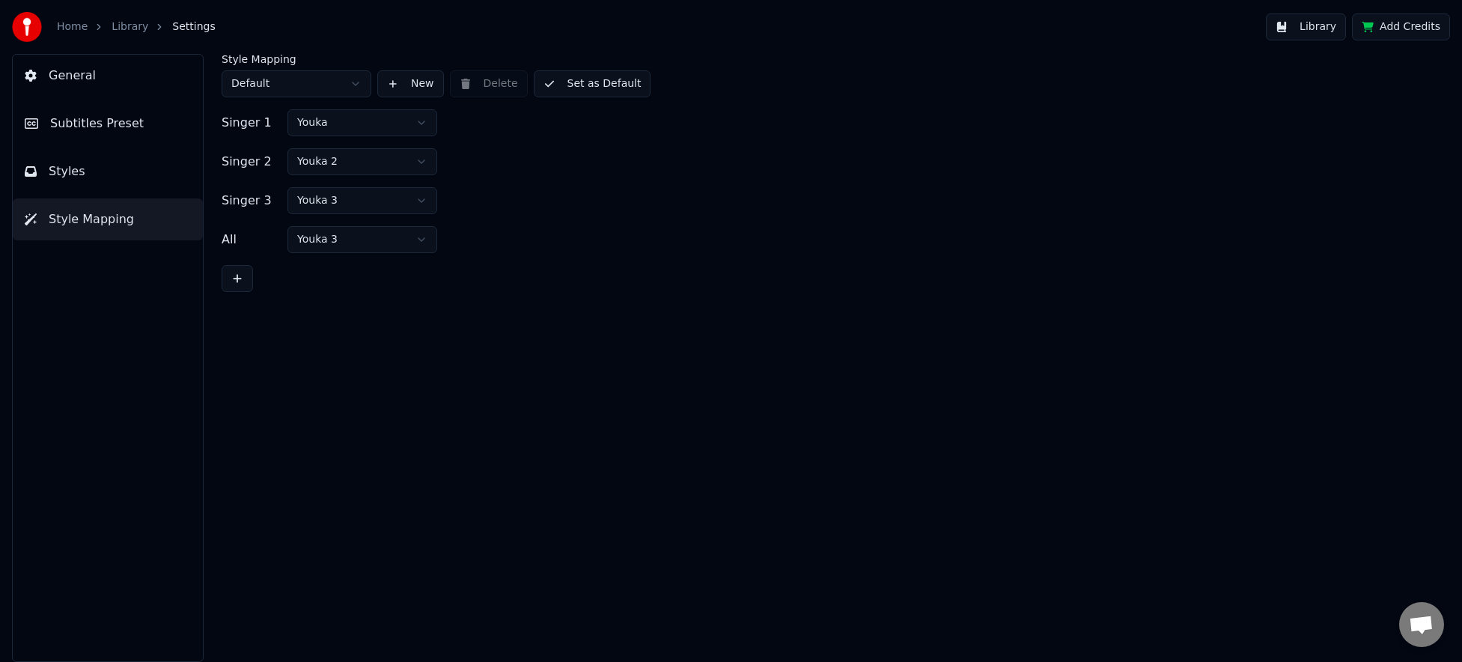
click at [128, 127] on span "Subtitles Preset" at bounding box center [97, 124] width 94 height 18
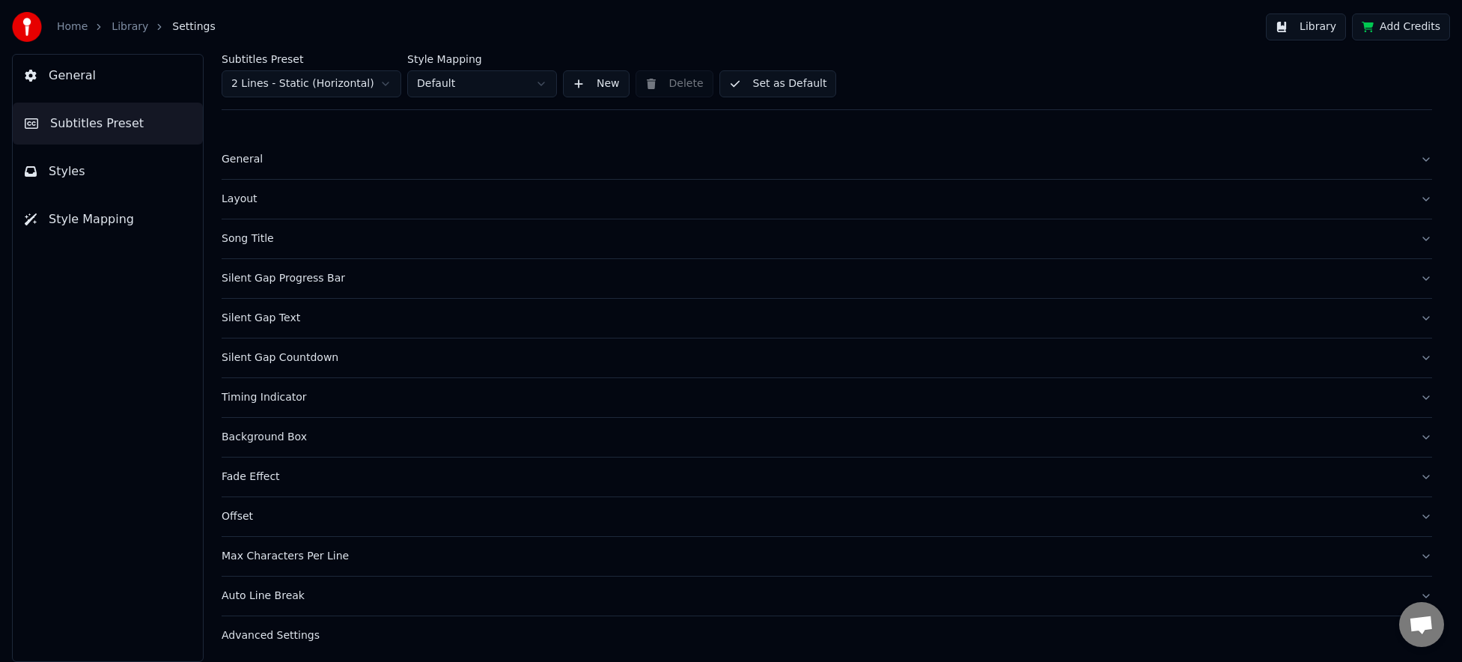
click at [297, 352] on div "Silent Gap Countdown" at bounding box center [815, 357] width 1187 height 15
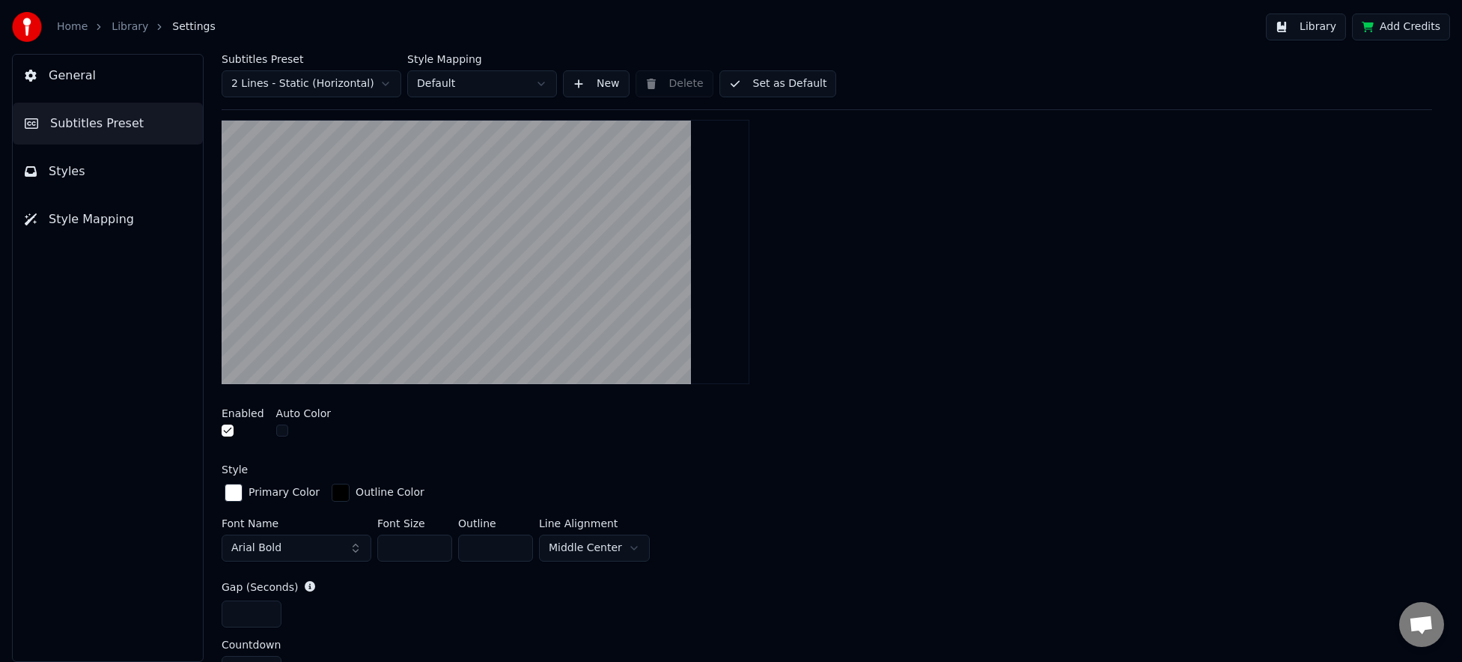
scroll to position [300, 0]
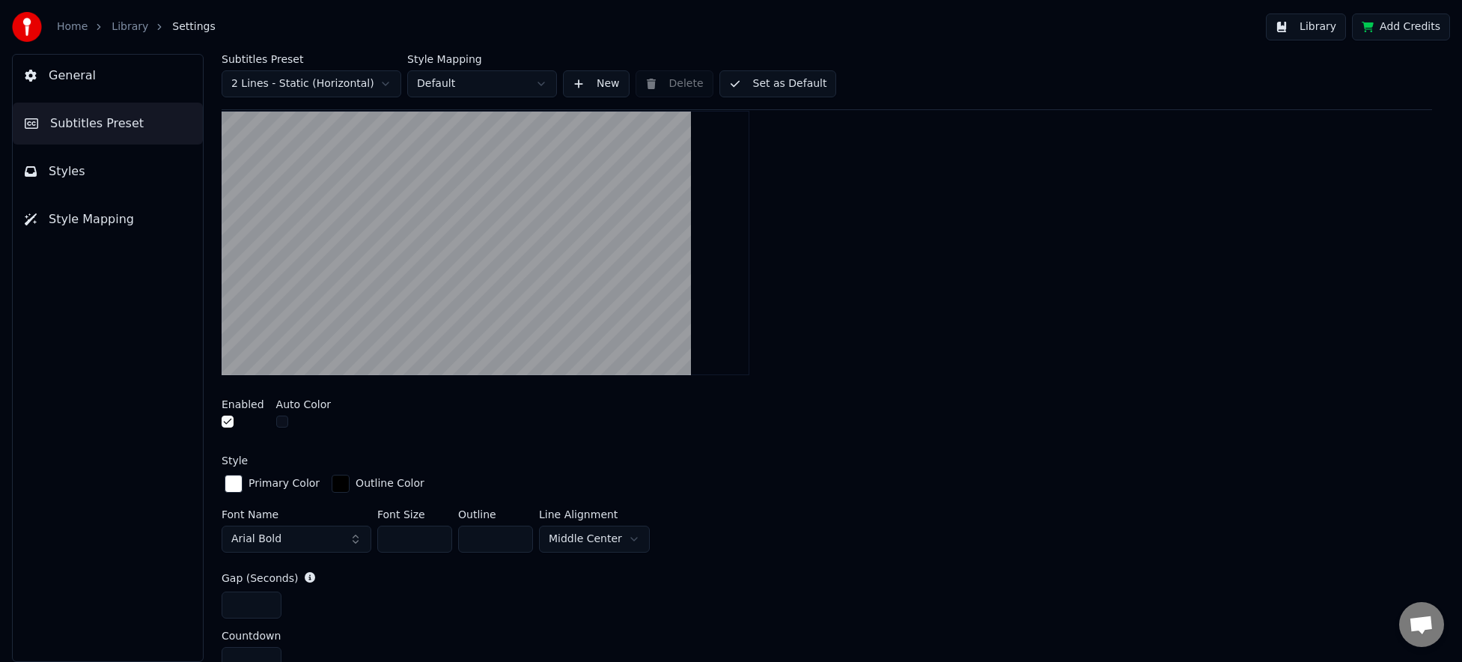
click at [278, 422] on button "button" at bounding box center [282, 422] width 12 height 12
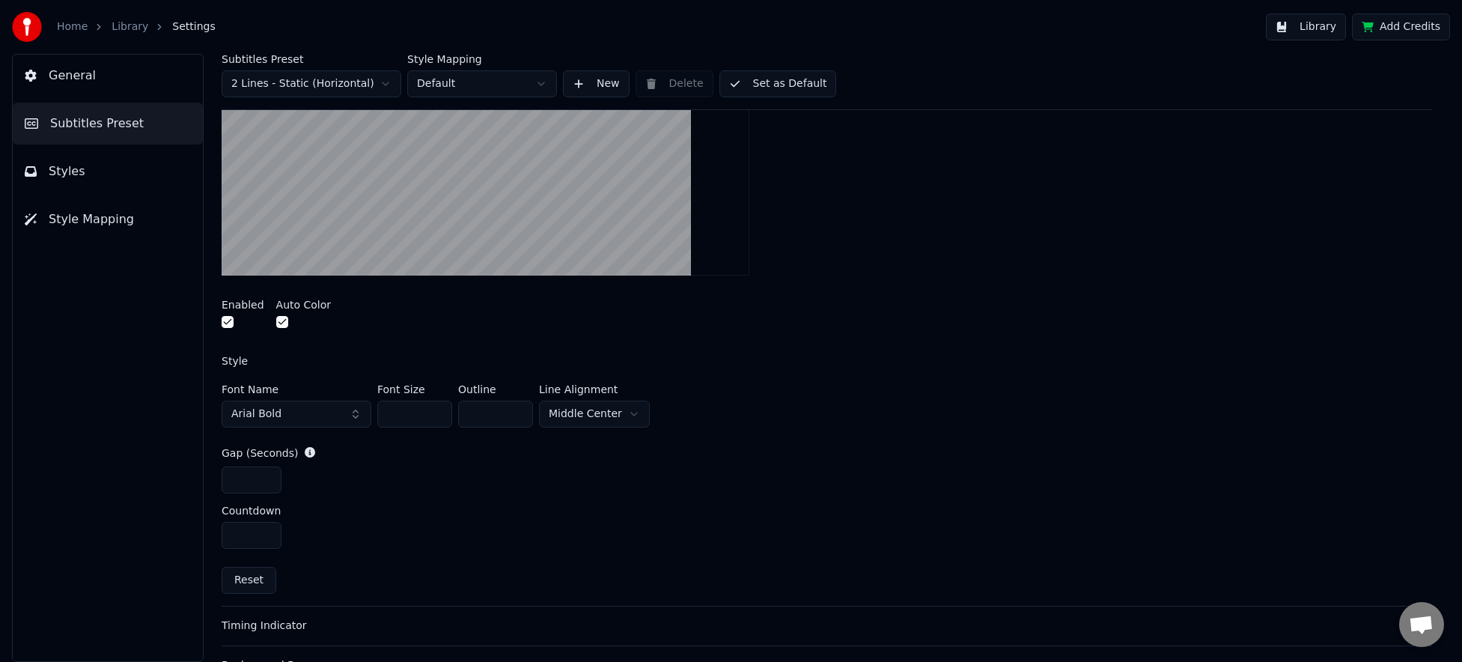
scroll to position [350, 0]
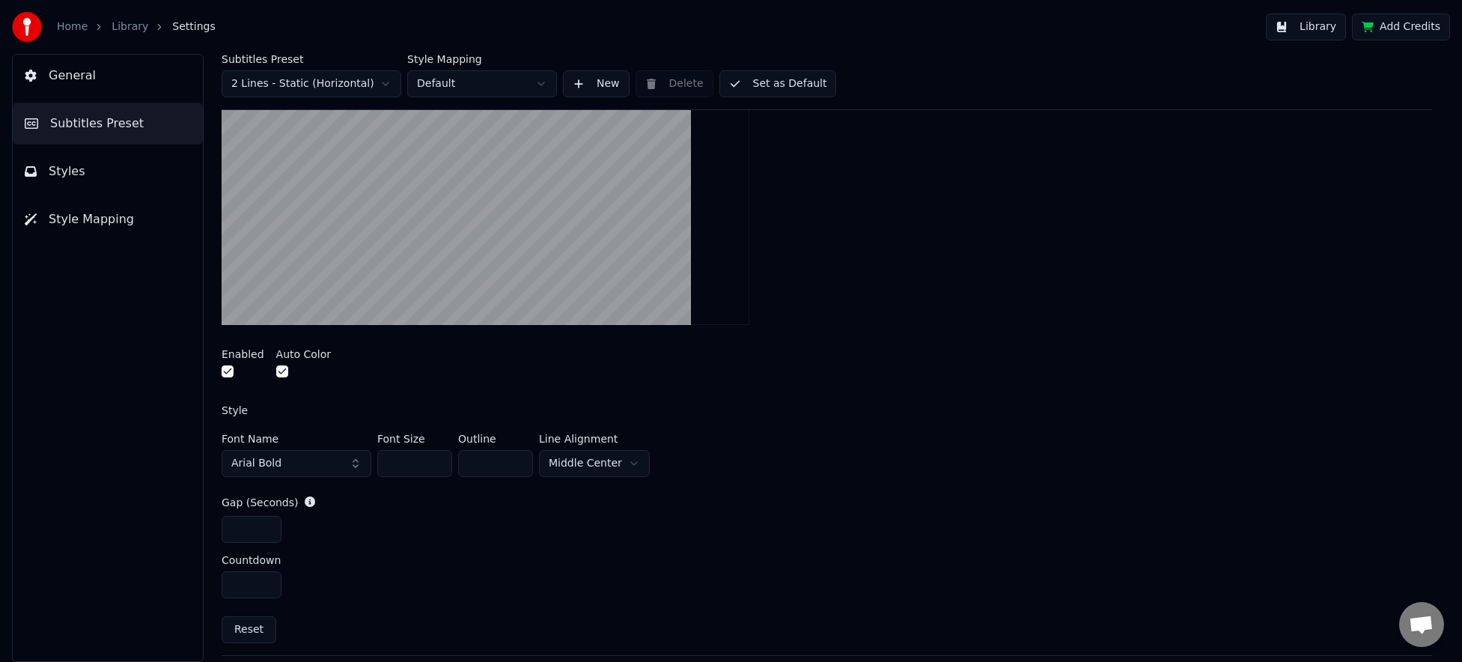
click at [588, 460] on html "Home Library Settings Library Add Credits General Subtitles Preset Styles Style…" at bounding box center [731, 331] width 1462 height 662
click at [603, 453] on html "Home Library Settings Library Add Credits General Subtitles Preset Styles Style…" at bounding box center [731, 331] width 1462 height 662
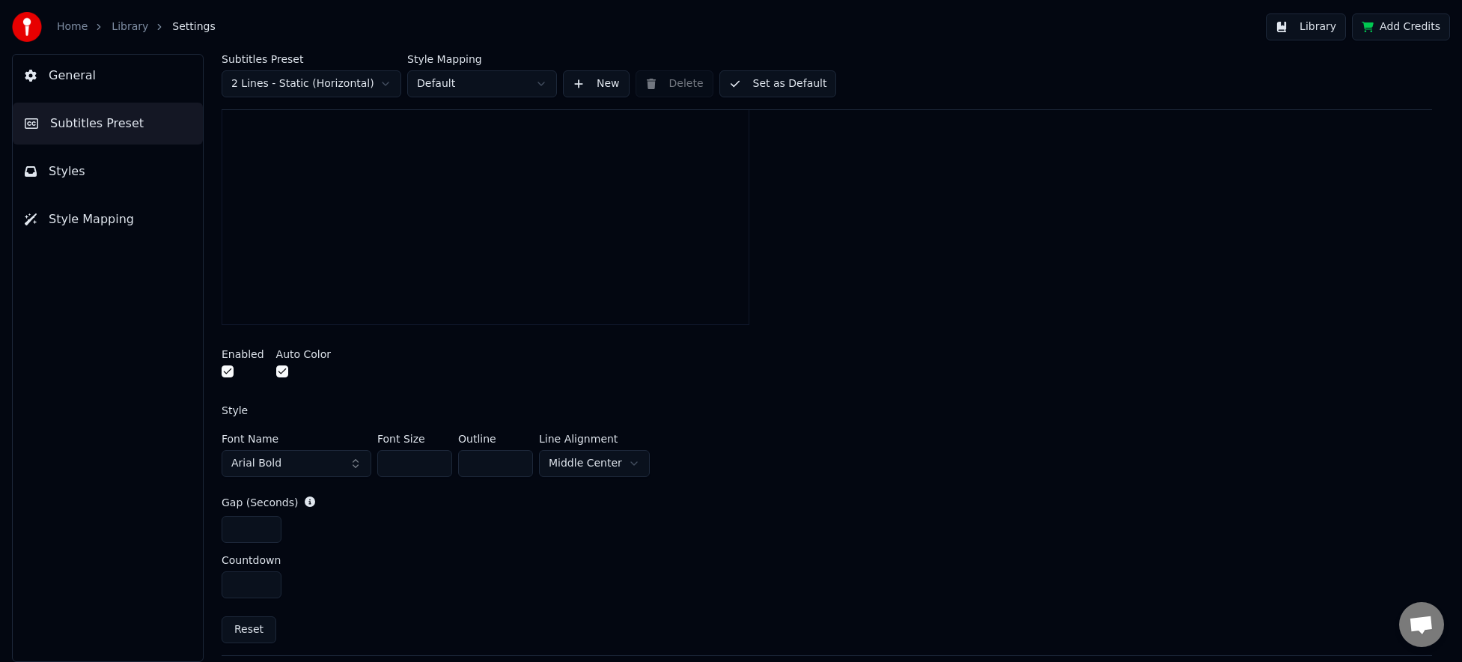
click at [261, 526] on input "*" at bounding box center [252, 529] width 60 height 27
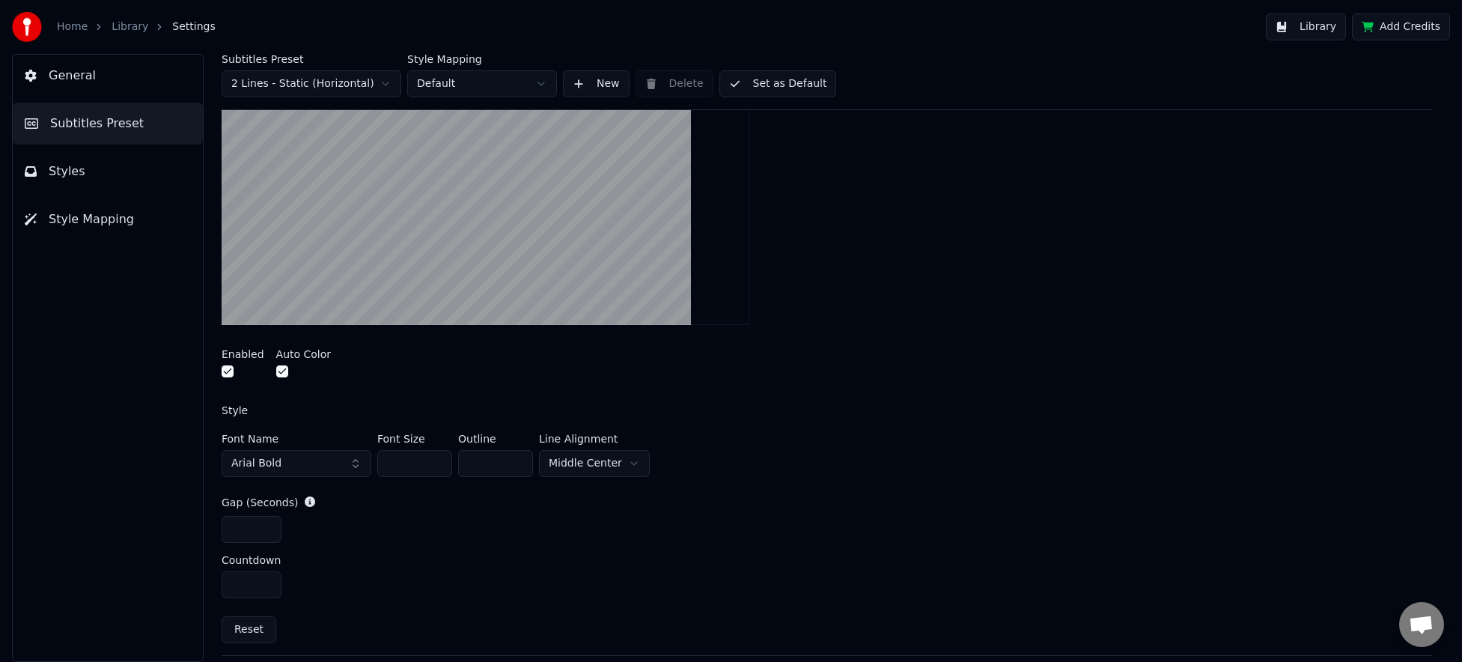
click at [267, 533] on input "*" at bounding box center [252, 529] width 60 height 27
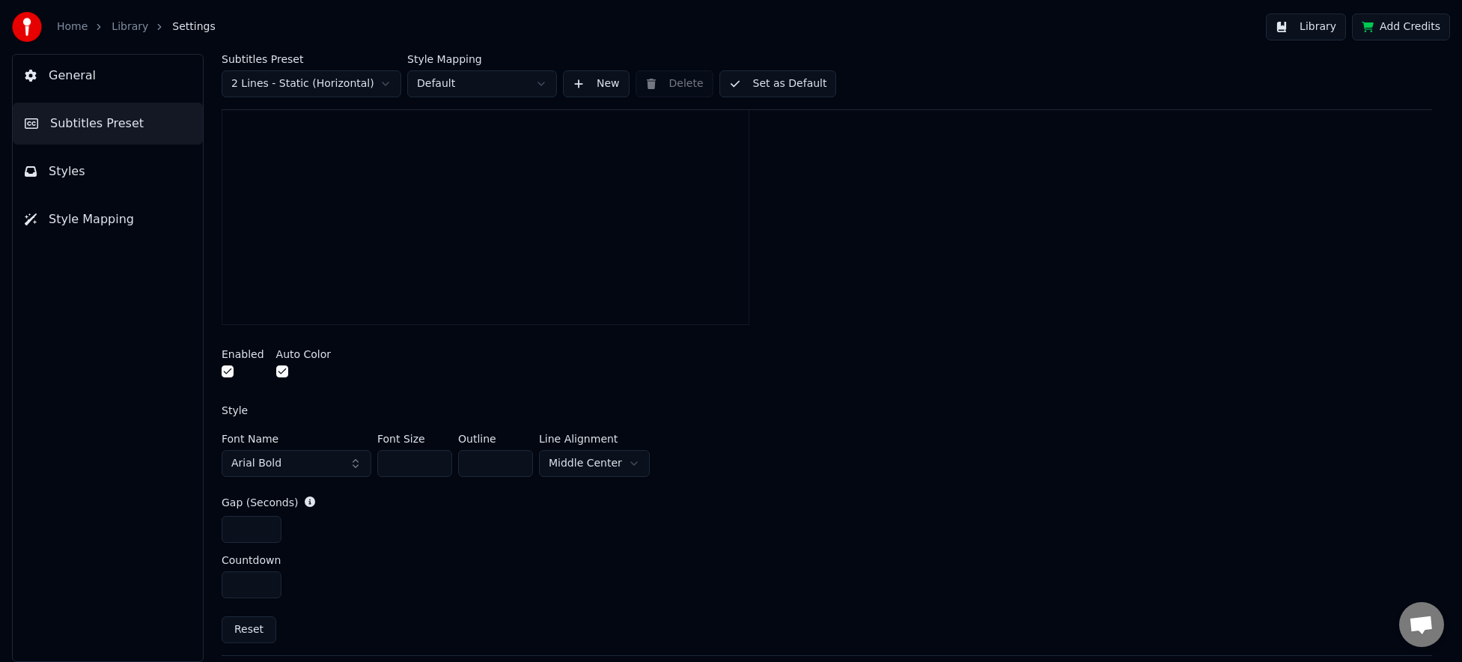
click at [270, 526] on input "*" at bounding box center [252, 529] width 60 height 27
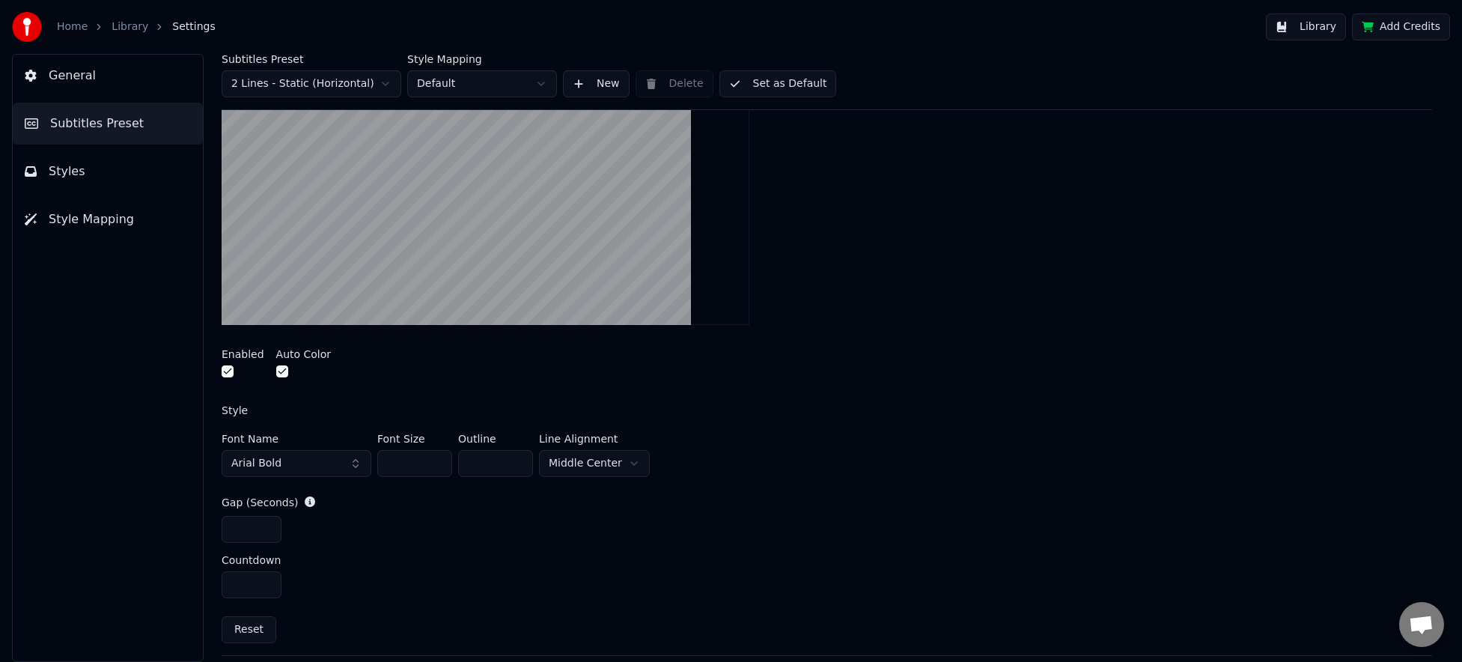
click at [270, 526] on input "*" at bounding box center [252, 529] width 60 height 27
click at [266, 526] on input "*" at bounding box center [252, 529] width 60 height 27
type input "*"
click at [266, 526] on input "*" at bounding box center [252, 529] width 60 height 27
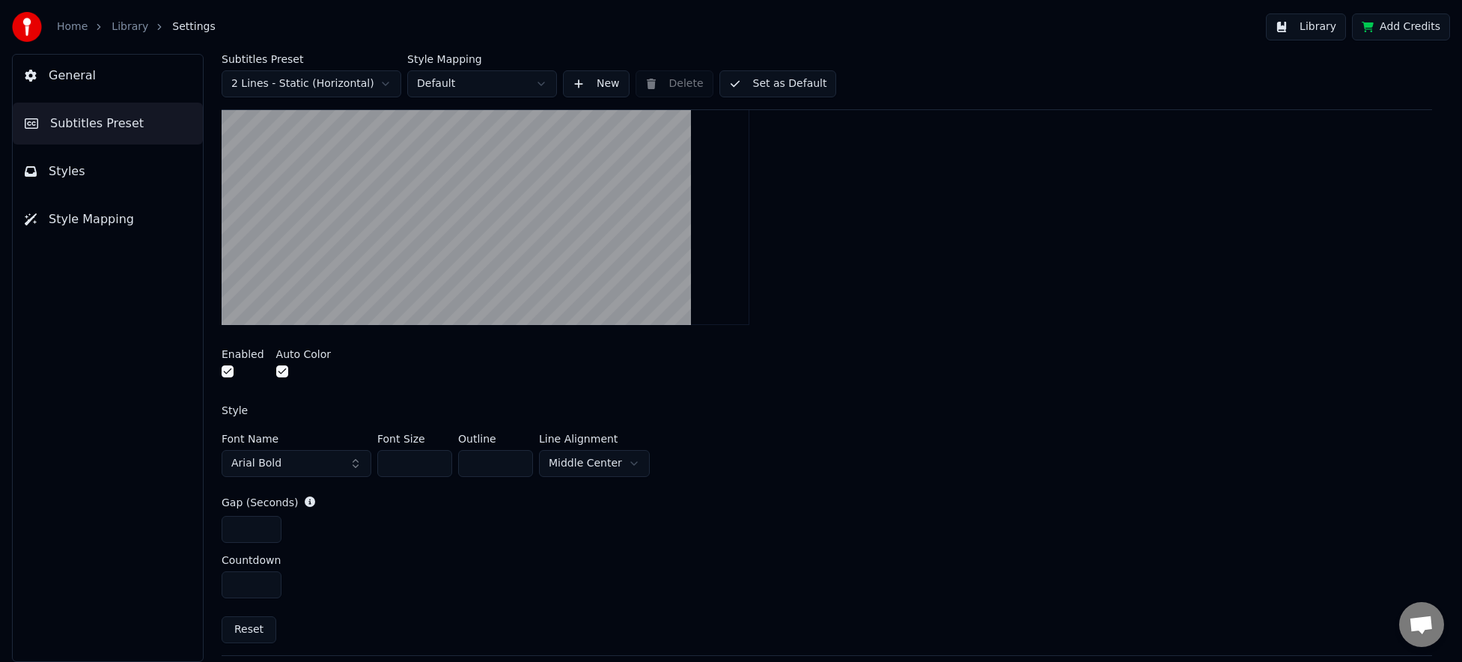
click at [1305, 19] on button "Library" at bounding box center [1306, 26] width 80 height 27
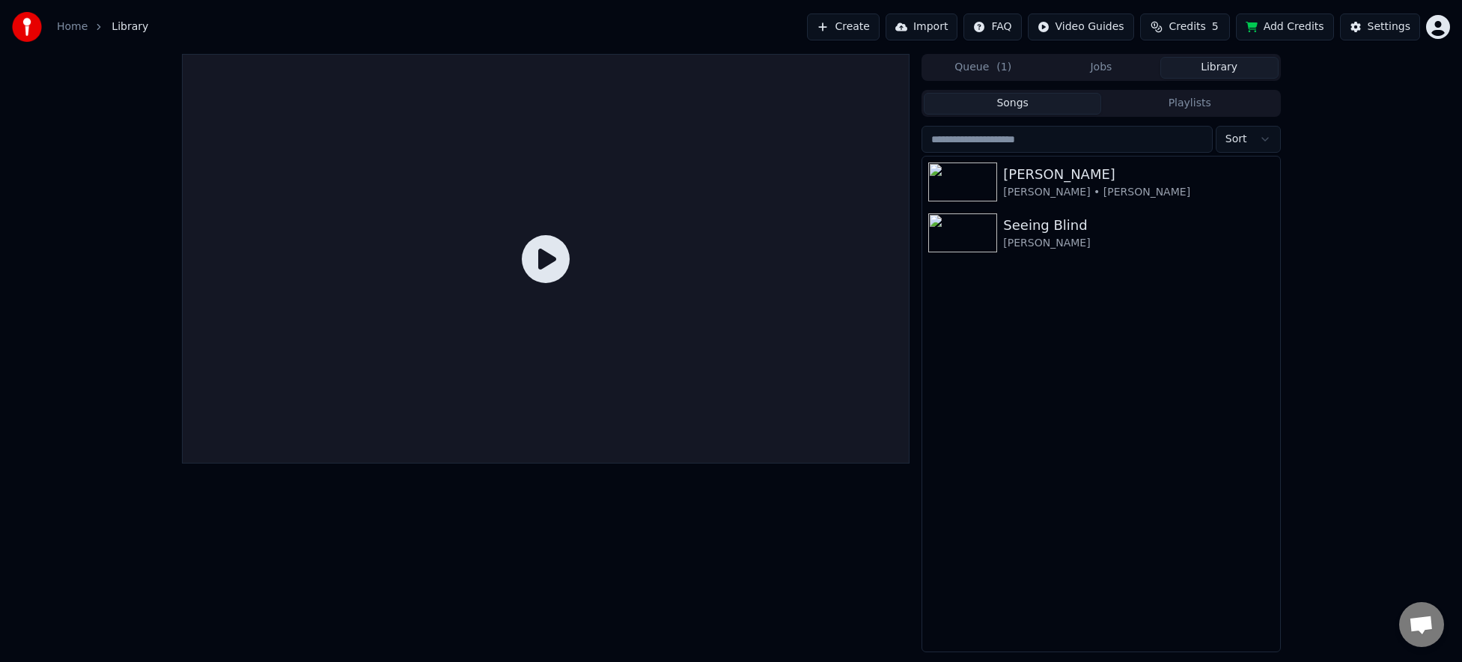
click at [522, 274] on icon at bounding box center [546, 259] width 48 height 48
click at [1155, 176] on div "[PERSON_NAME]" at bounding box center [1130, 174] width 255 height 21
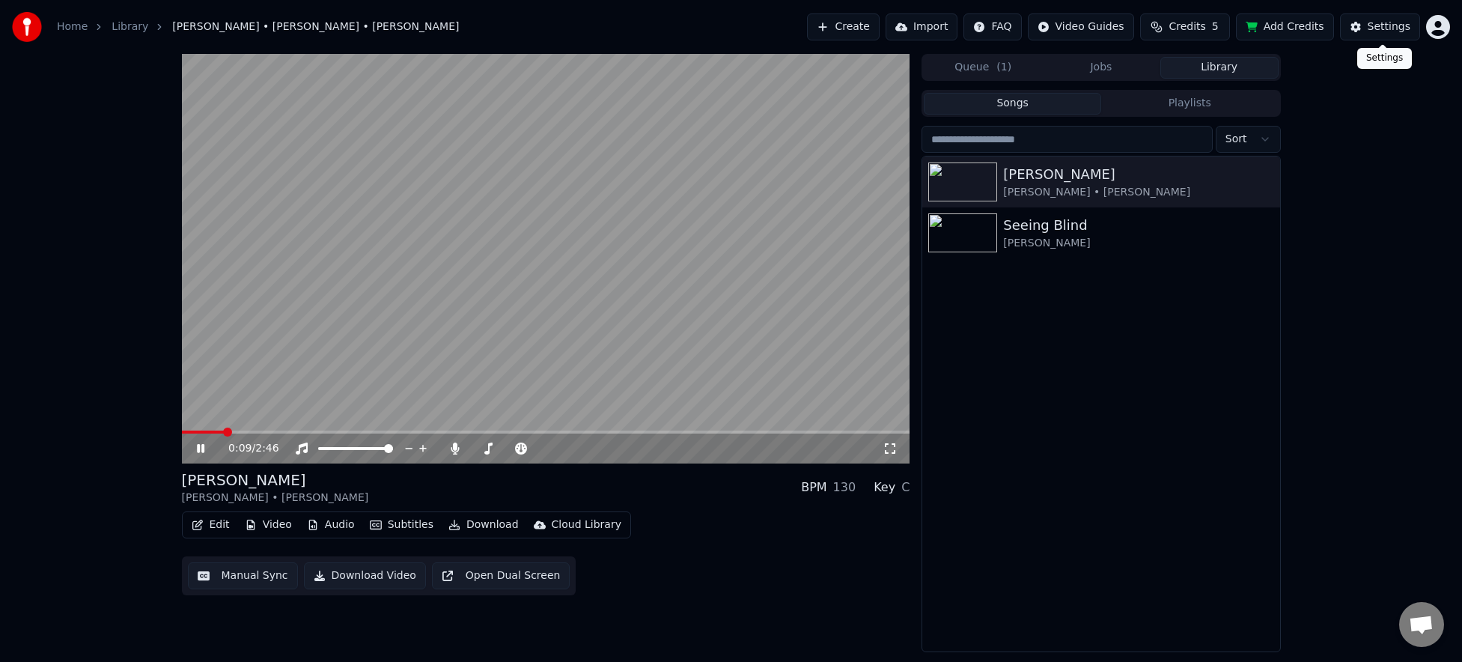
click at [1369, 24] on button "Settings" at bounding box center [1380, 26] width 80 height 27
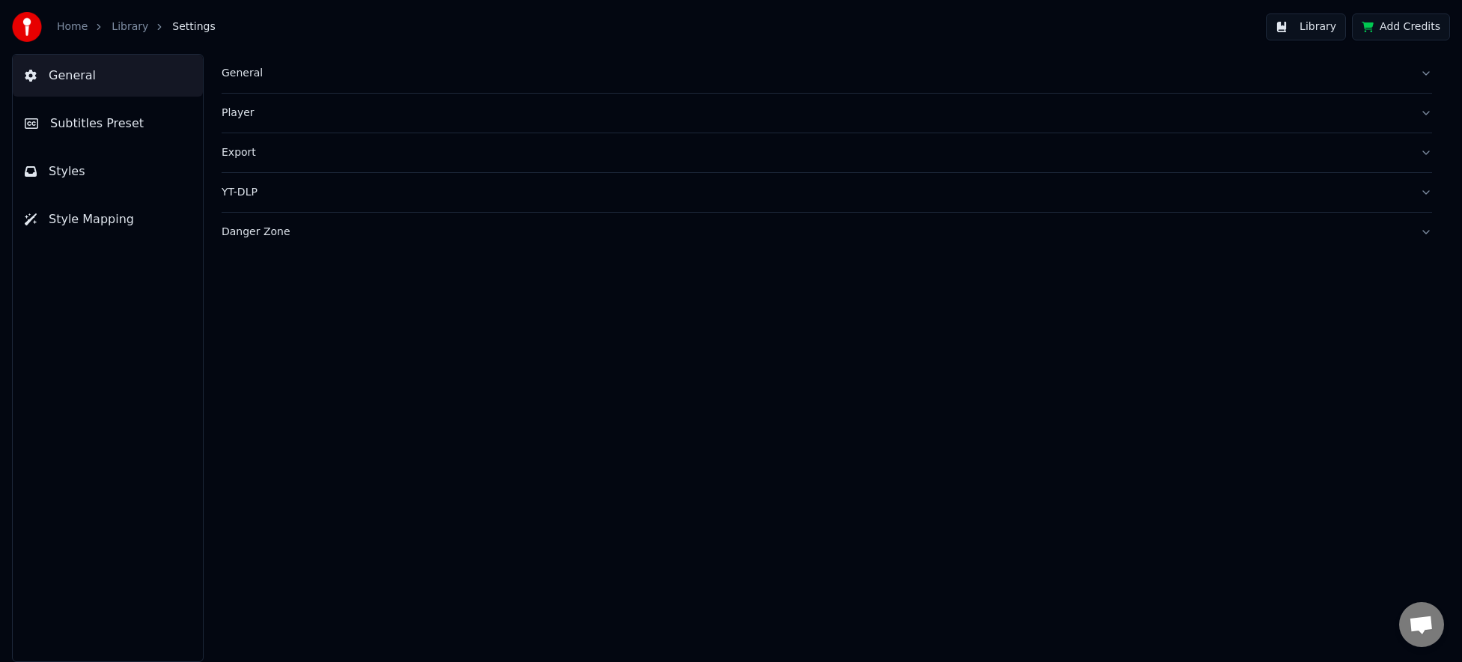
click at [105, 176] on button "Styles" at bounding box center [108, 172] width 190 height 42
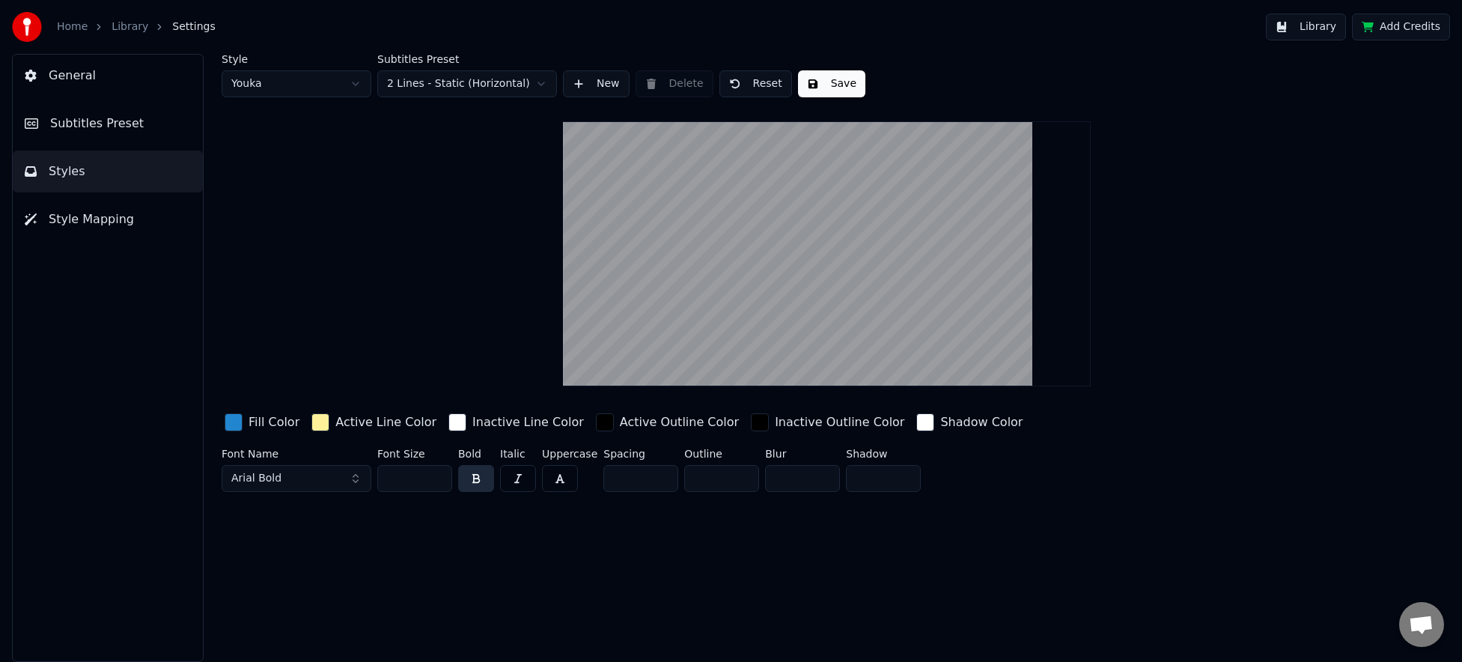
click at [120, 121] on span "Subtitles Preset" at bounding box center [97, 124] width 94 height 18
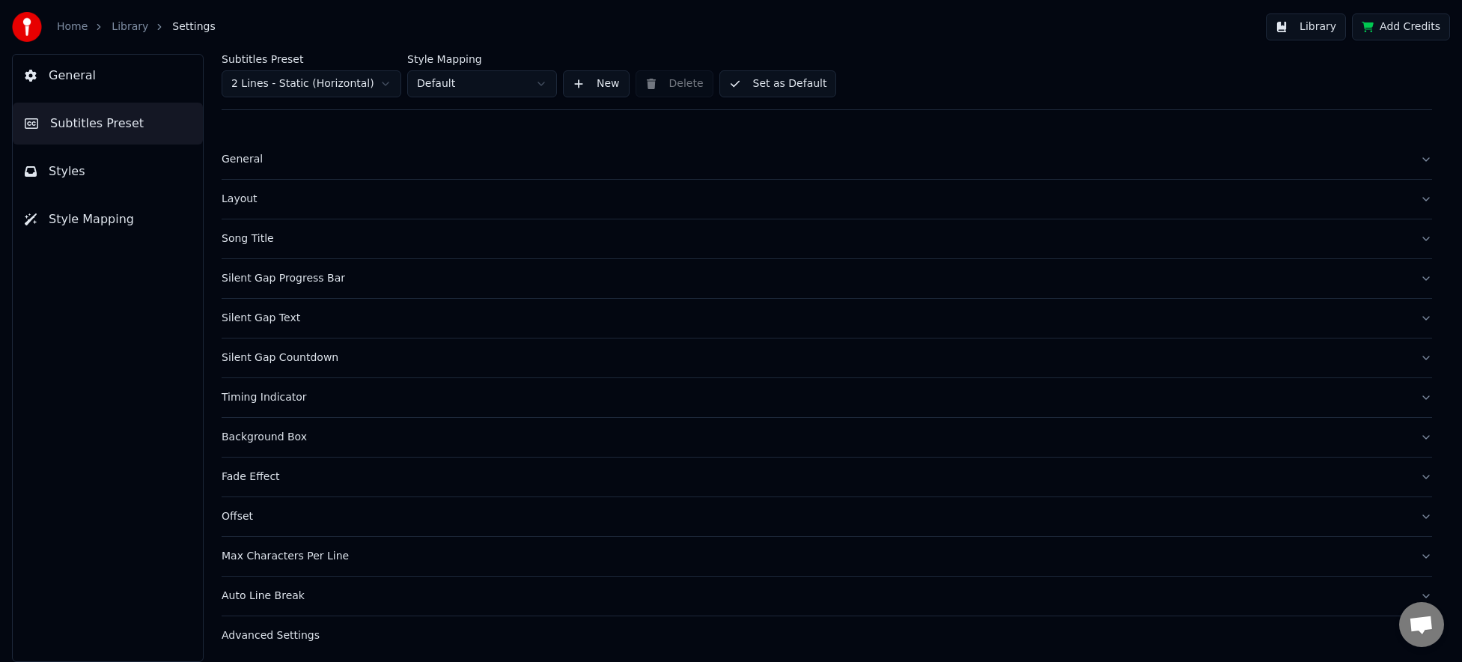
click at [94, 221] on span "Style Mapping" at bounding box center [91, 219] width 85 height 18
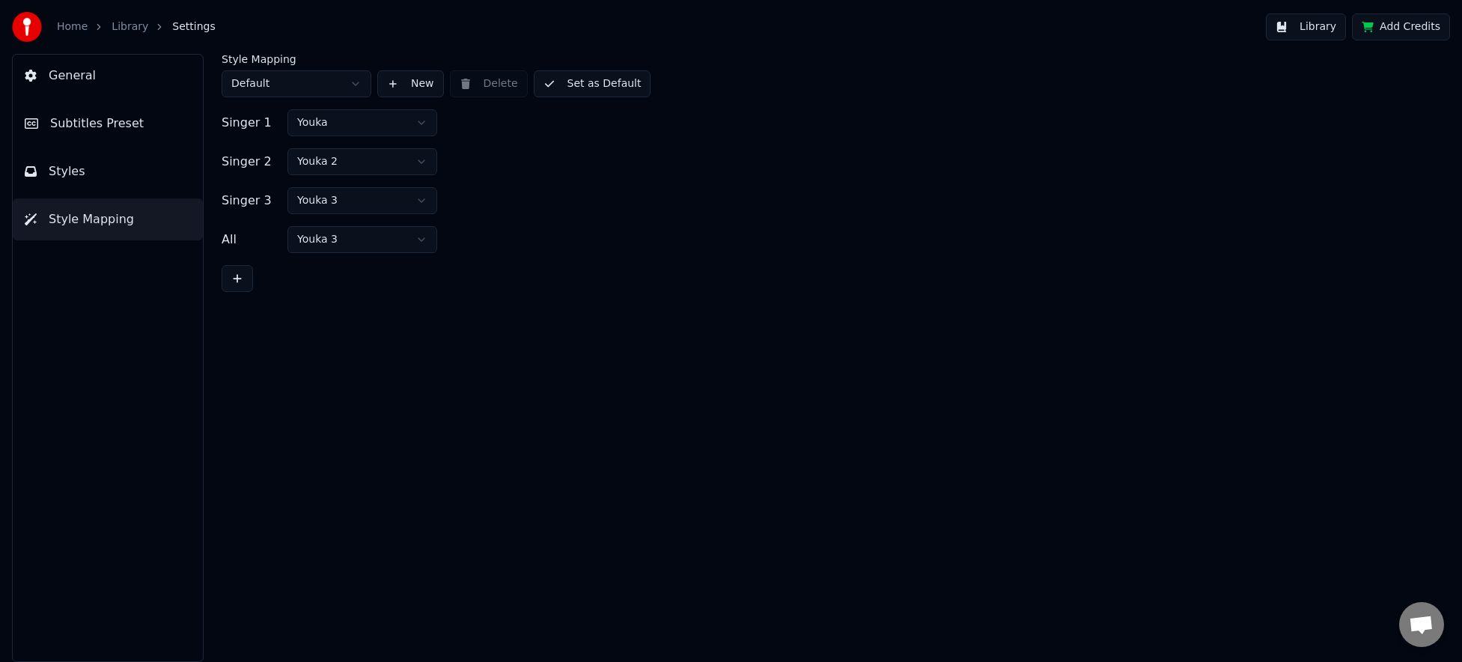
click at [118, 132] on span "Subtitles Preset" at bounding box center [97, 124] width 94 height 18
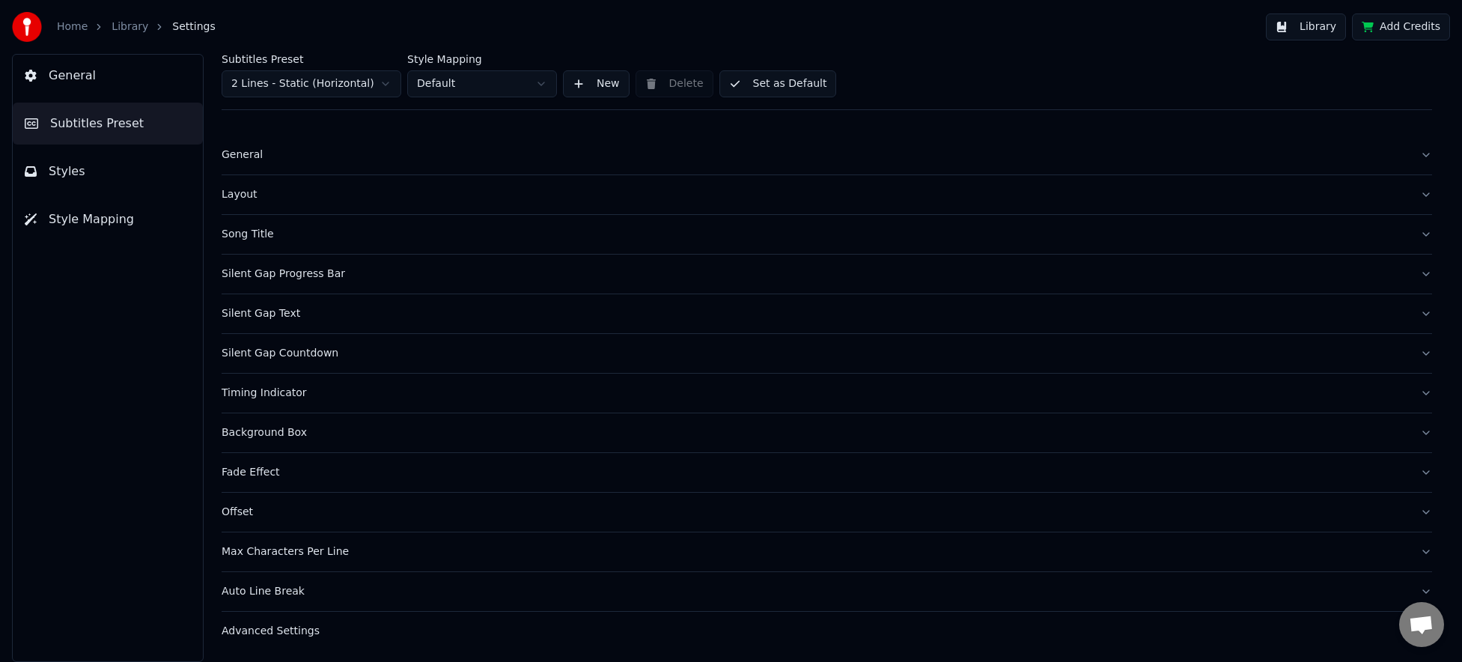
scroll to position [5, 0]
click at [343, 356] on div "Silent Gap Countdown" at bounding box center [815, 352] width 1187 height 15
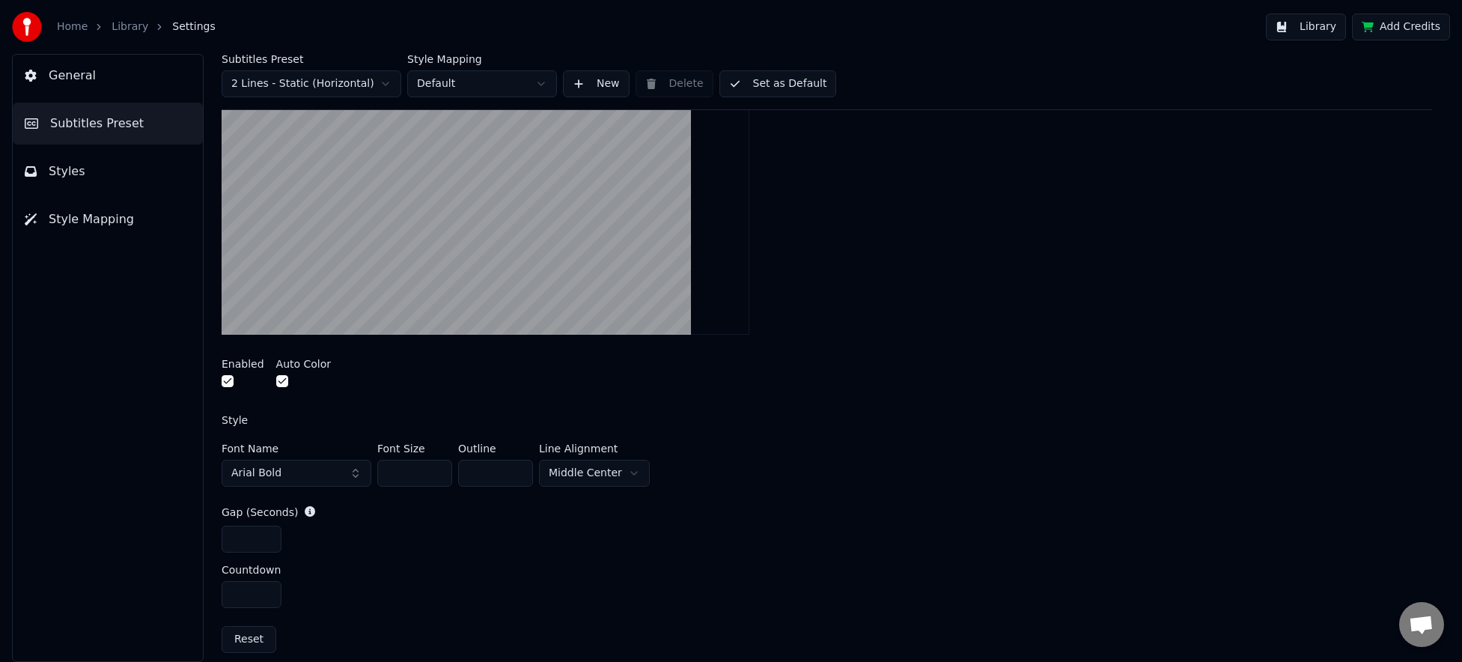
scroll to position [355, 0]
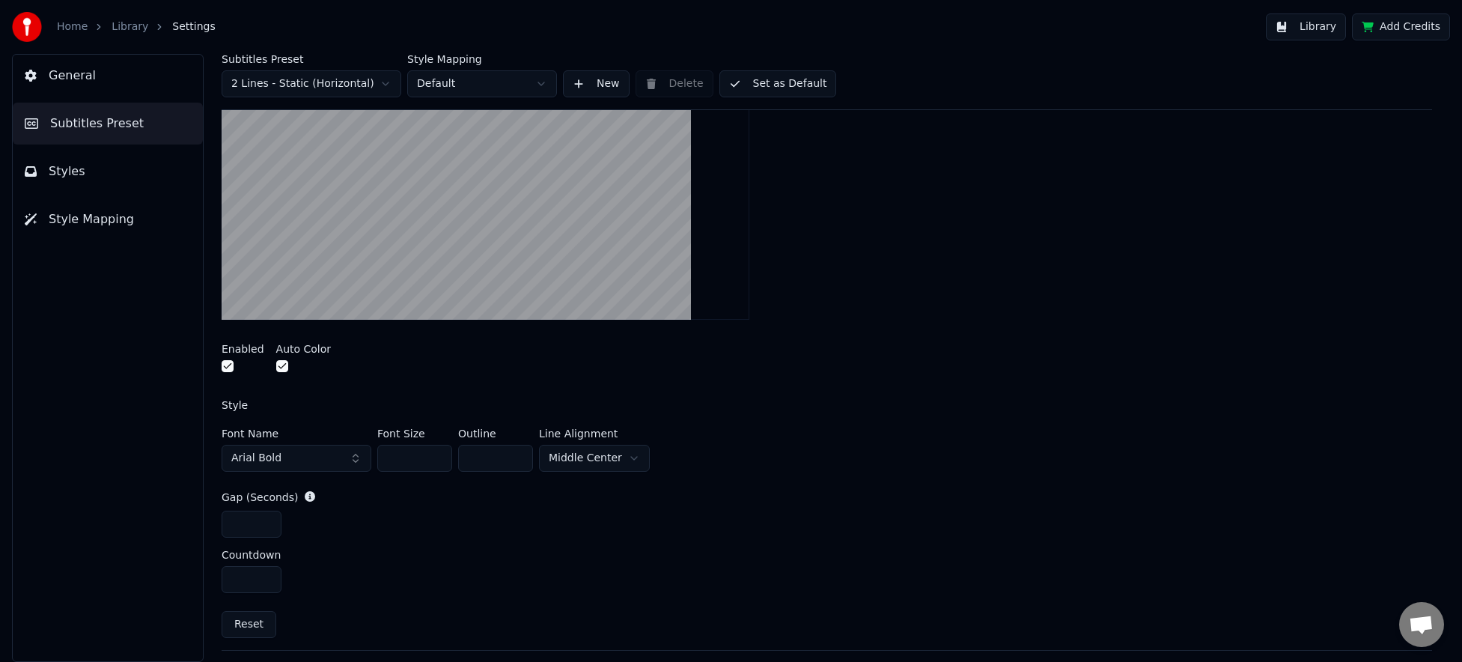
click at [231, 368] on button "button" at bounding box center [228, 366] width 12 height 12
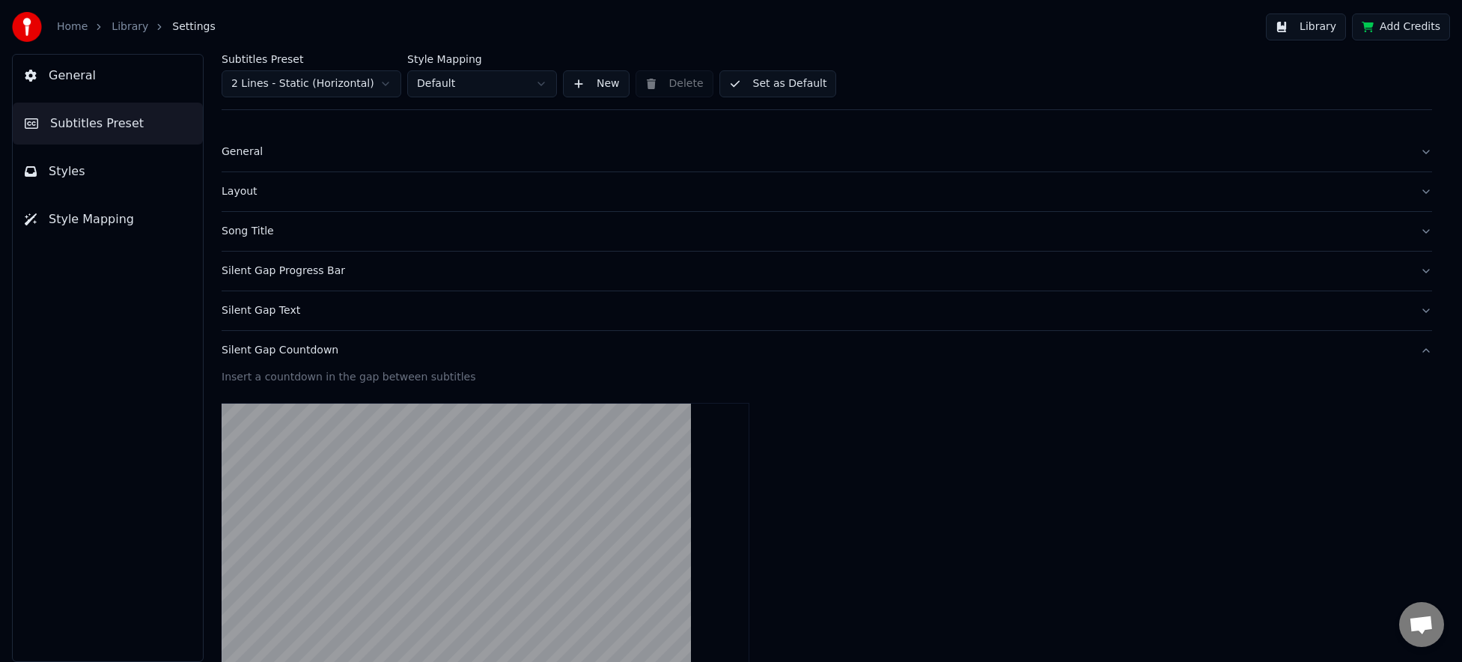
scroll to position [0, 0]
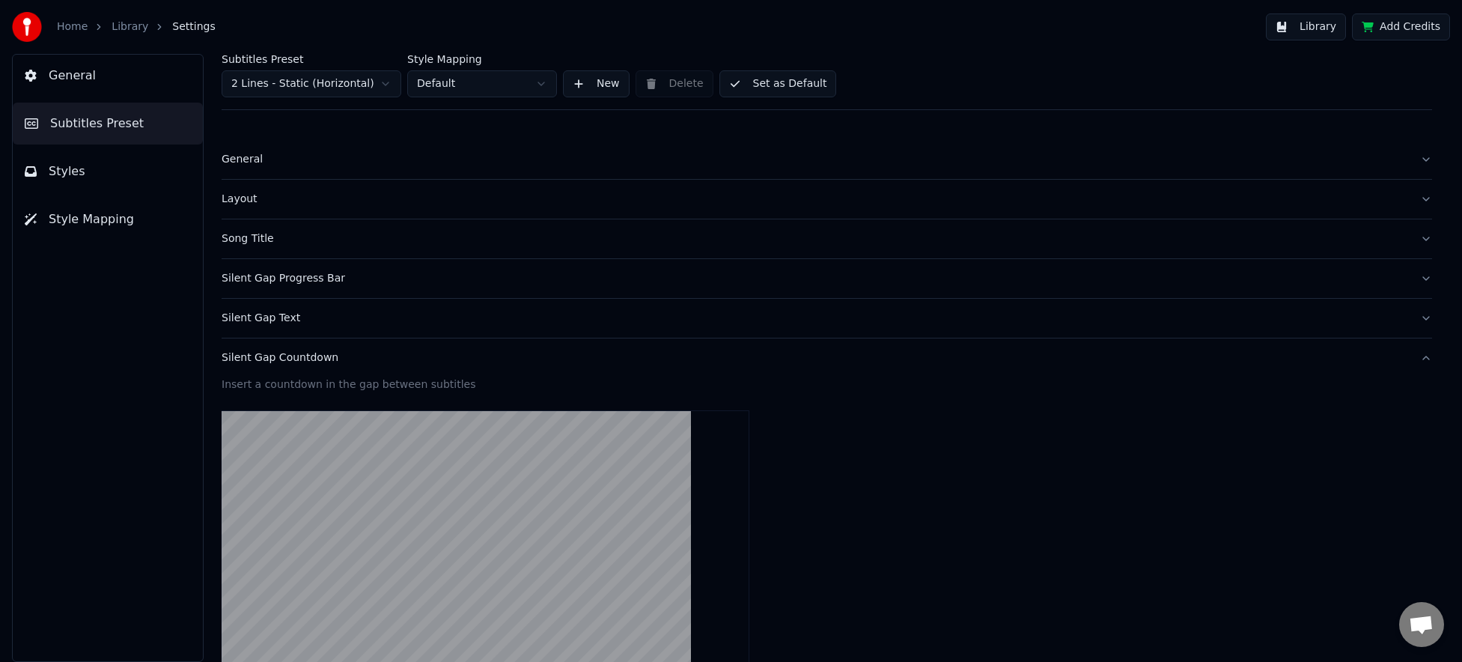
click at [1294, 22] on button "Library" at bounding box center [1306, 26] width 80 height 27
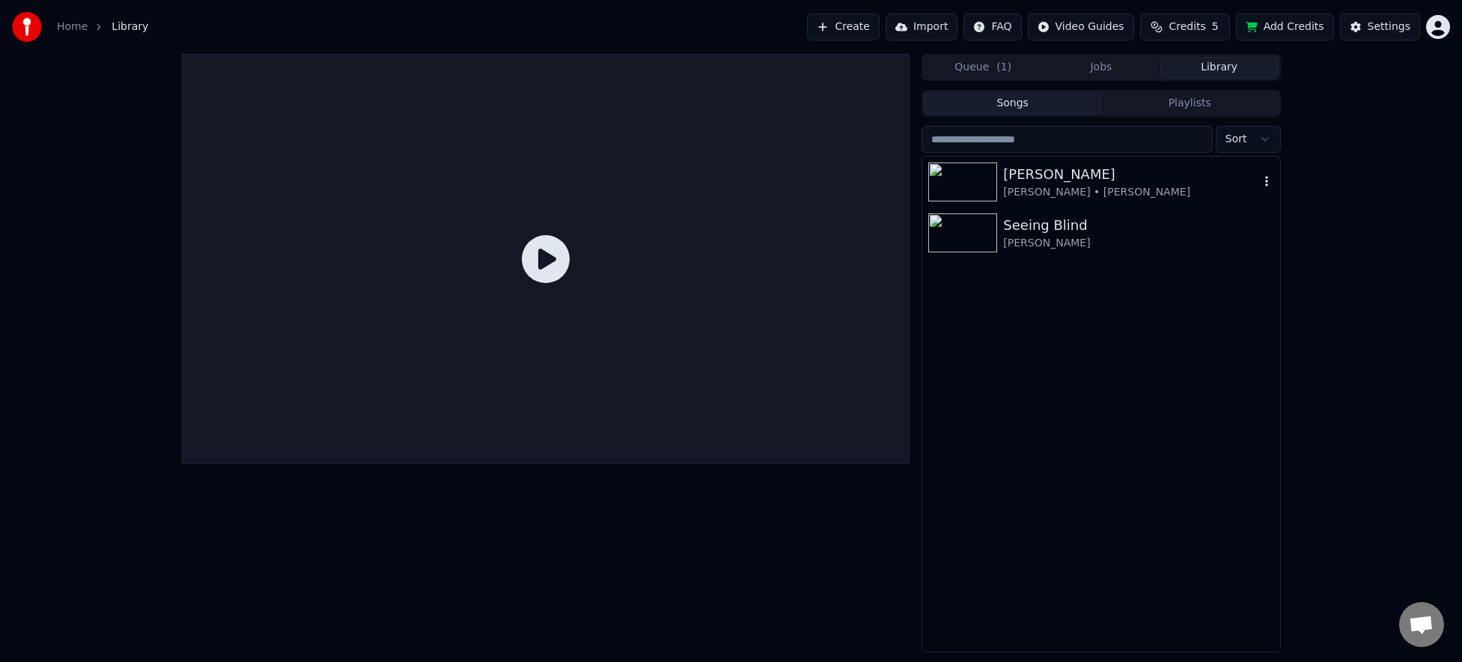
click at [1211, 180] on div "[PERSON_NAME]" at bounding box center [1130, 174] width 255 height 21
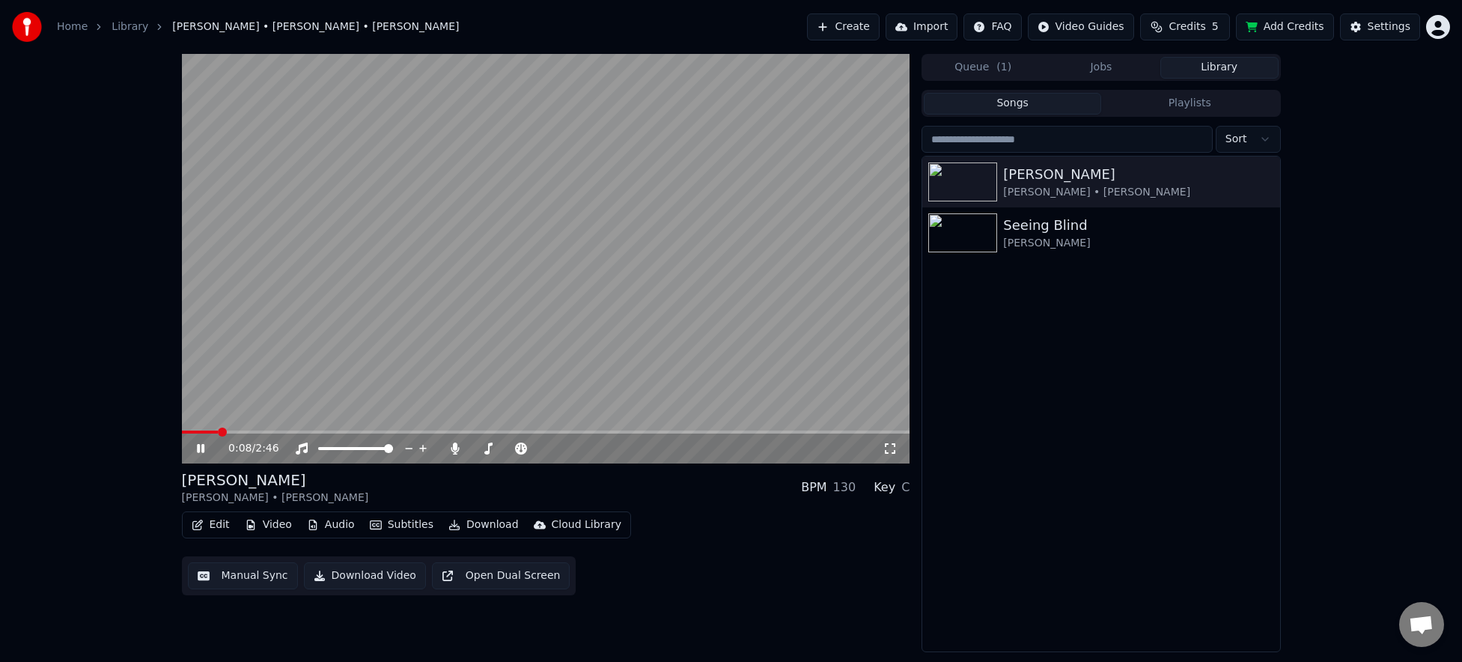
click at [203, 448] on icon at bounding box center [200, 448] width 7 height 9
click at [1162, 186] on div "[PERSON_NAME] • [PERSON_NAME]" at bounding box center [1130, 192] width 255 height 15
click at [1365, 25] on button "Settings" at bounding box center [1380, 26] width 80 height 27
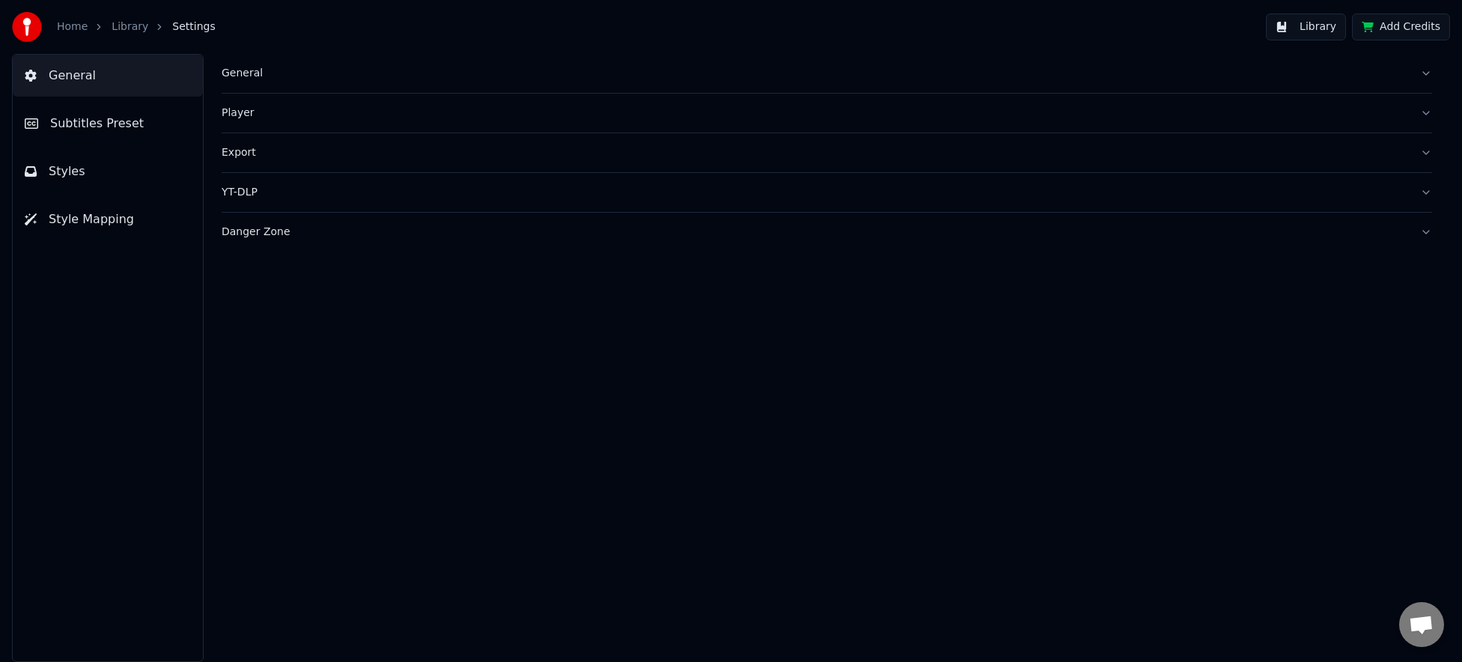
click at [344, 72] on div "General" at bounding box center [815, 73] width 1187 height 15
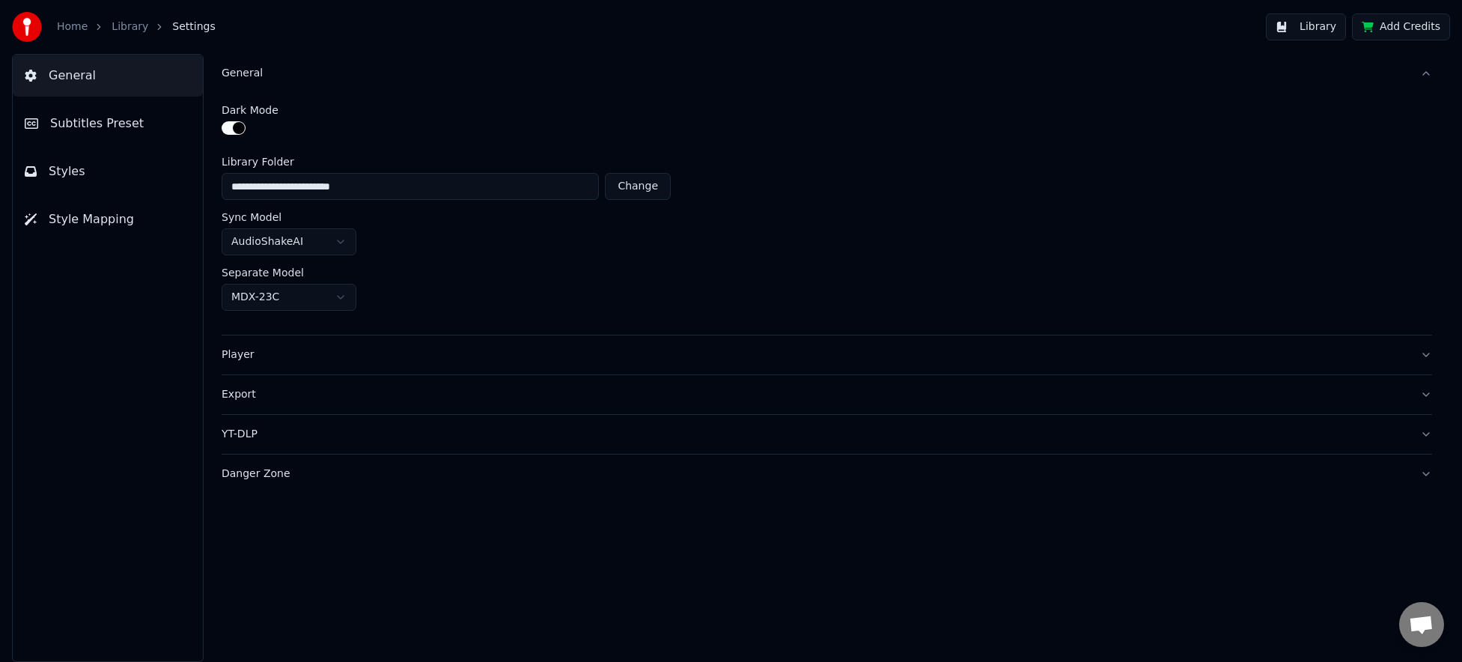
click at [344, 72] on div "General" at bounding box center [815, 73] width 1187 height 15
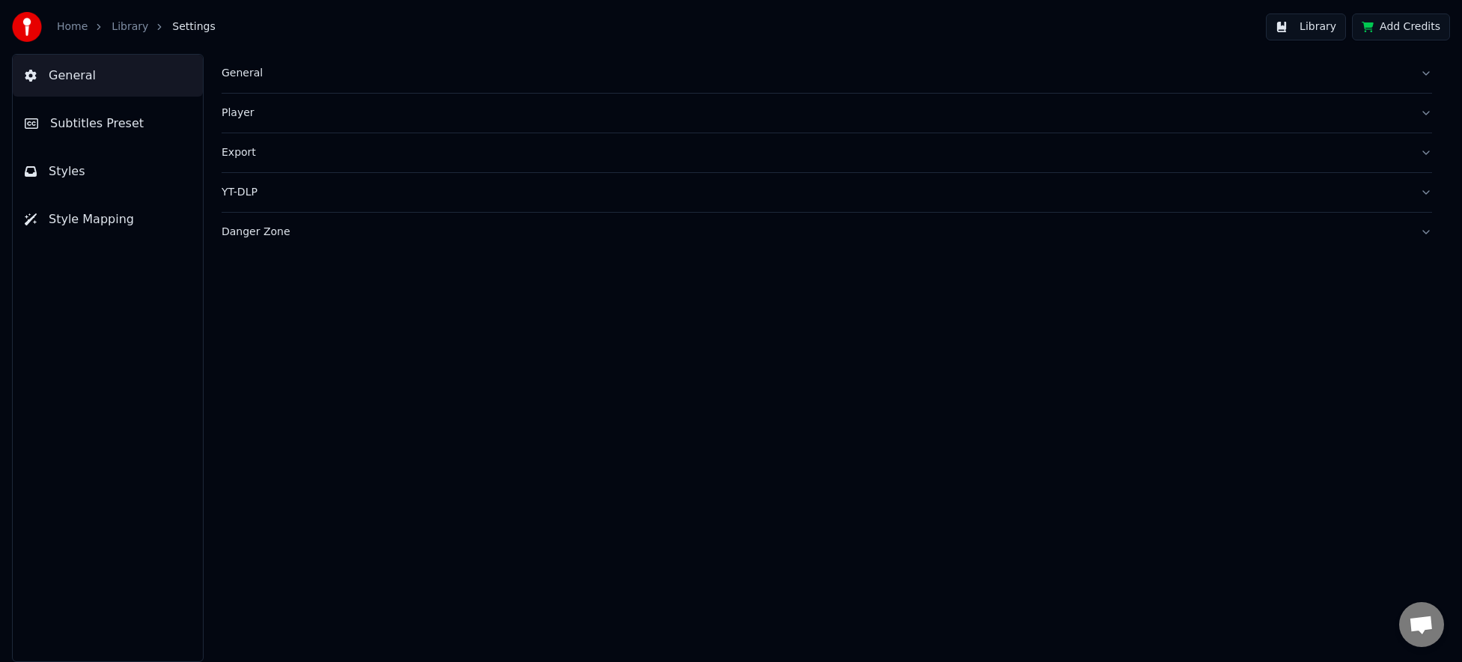
click at [131, 127] on span "Subtitles Preset" at bounding box center [97, 124] width 94 height 18
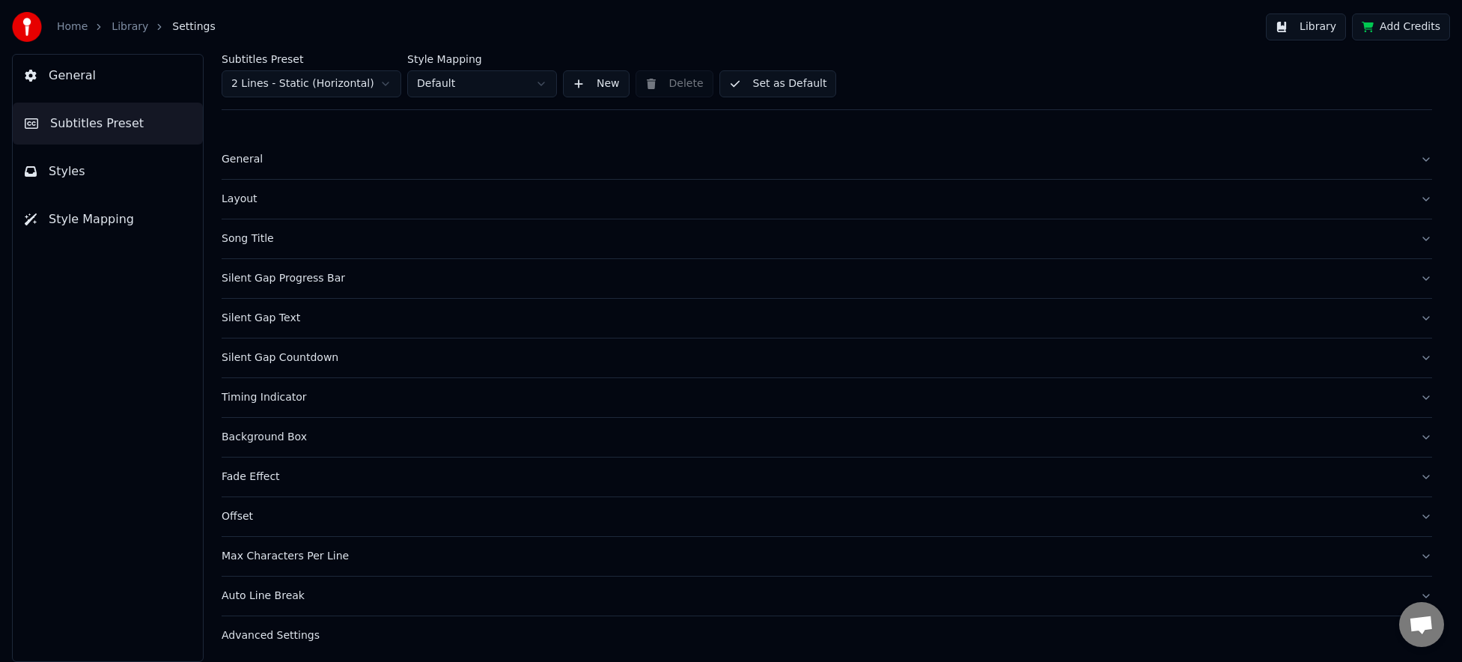
click at [243, 195] on div "Layout" at bounding box center [815, 199] width 1187 height 15
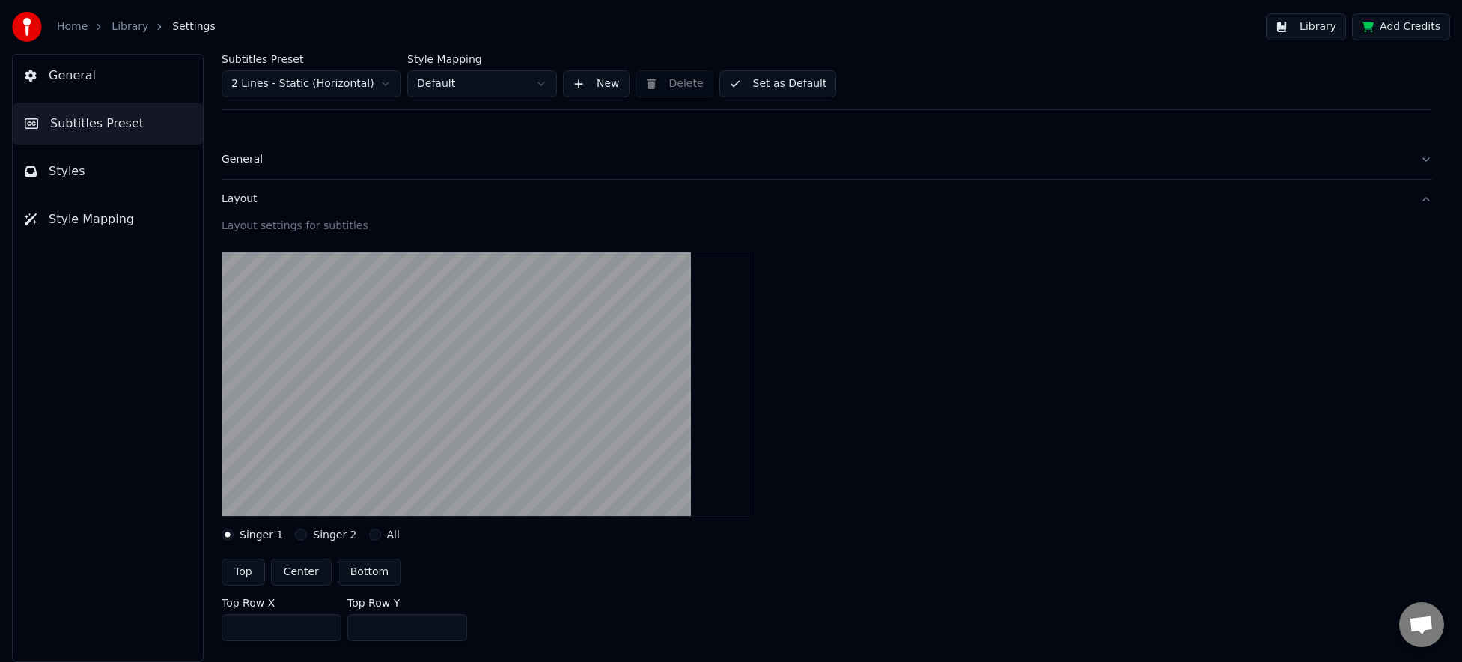
click at [228, 192] on div "Layout" at bounding box center [815, 199] width 1187 height 15
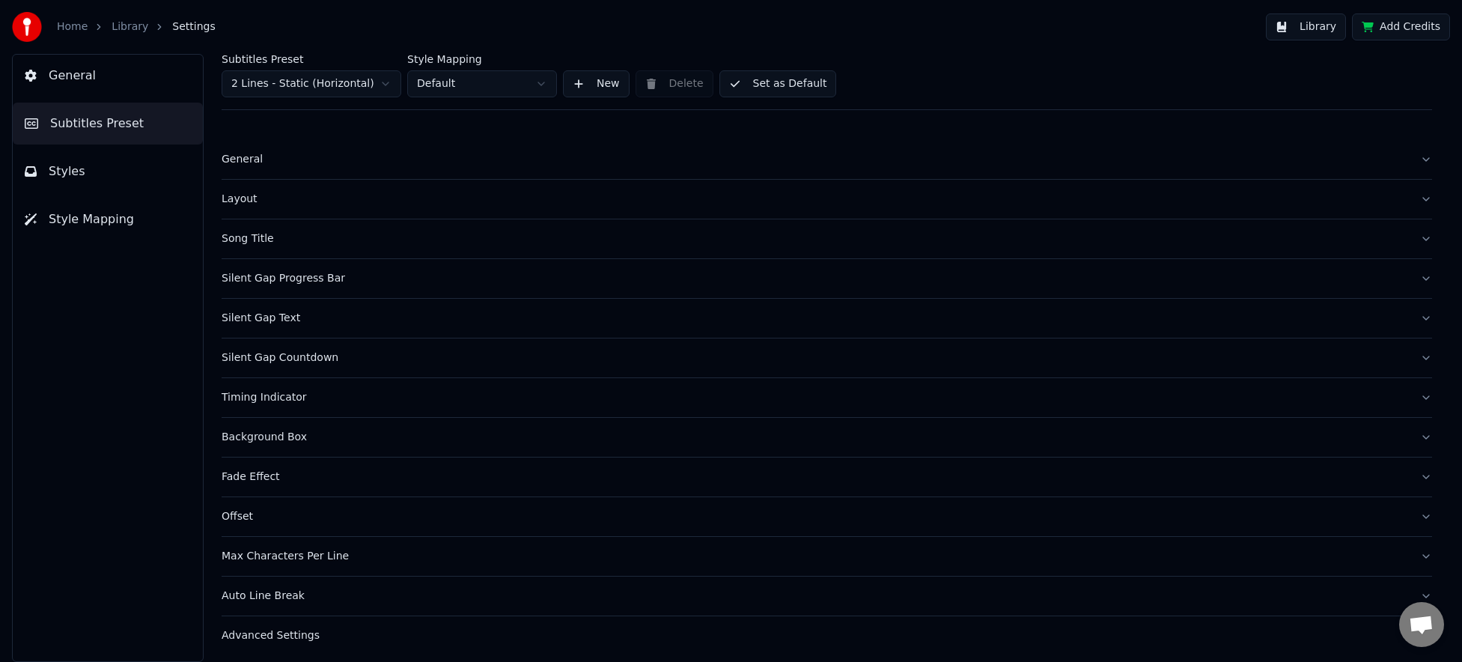
click at [246, 157] on div "General" at bounding box center [815, 159] width 1187 height 15
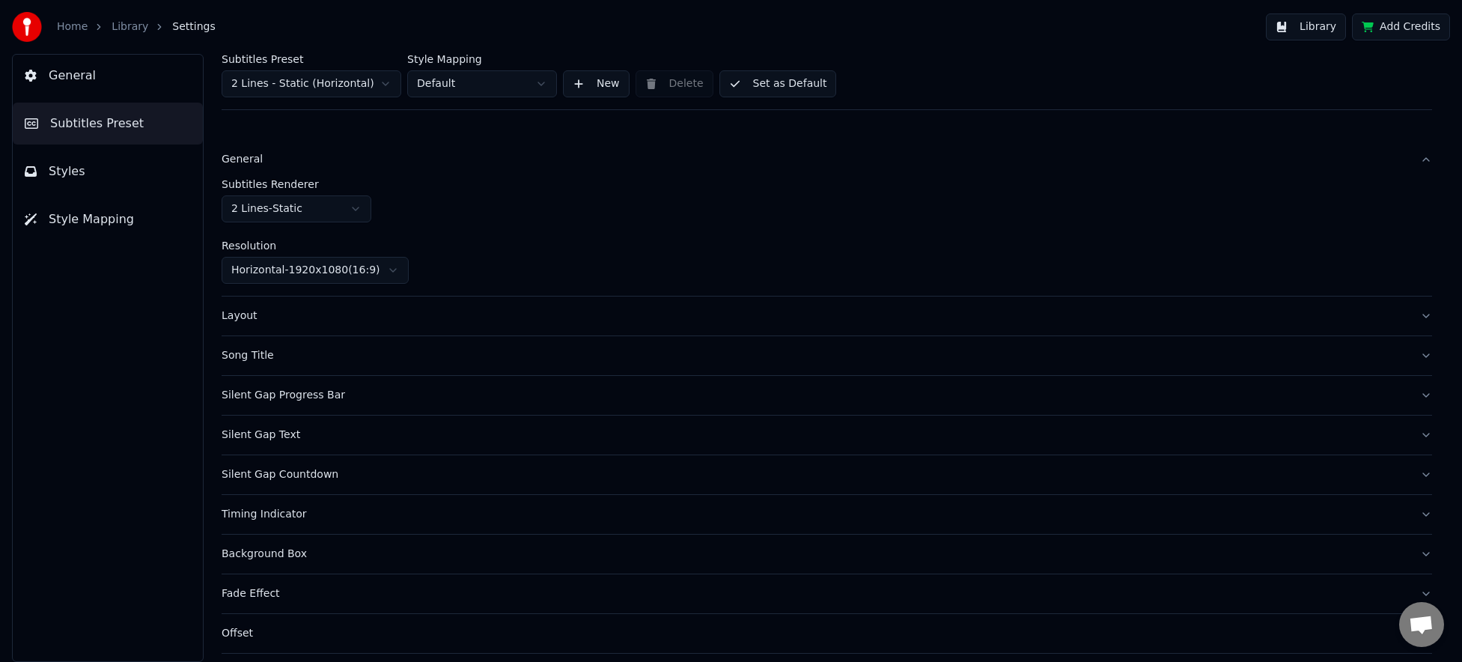
click at [246, 157] on div "General" at bounding box center [815, 159] width 1187 height 15
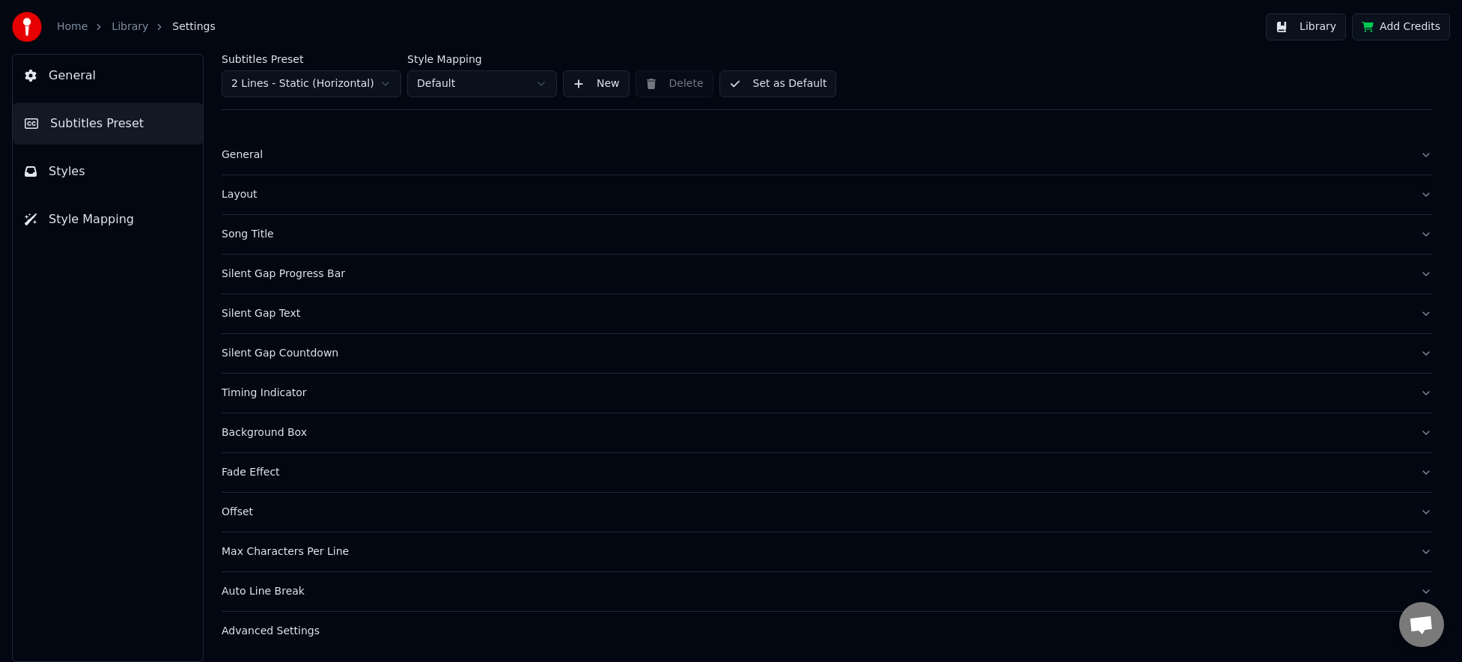
scroll to position [5, 0]
click at [300, 433] on div "Background Box" at bounding box center [815, 432] width 1187 height 15
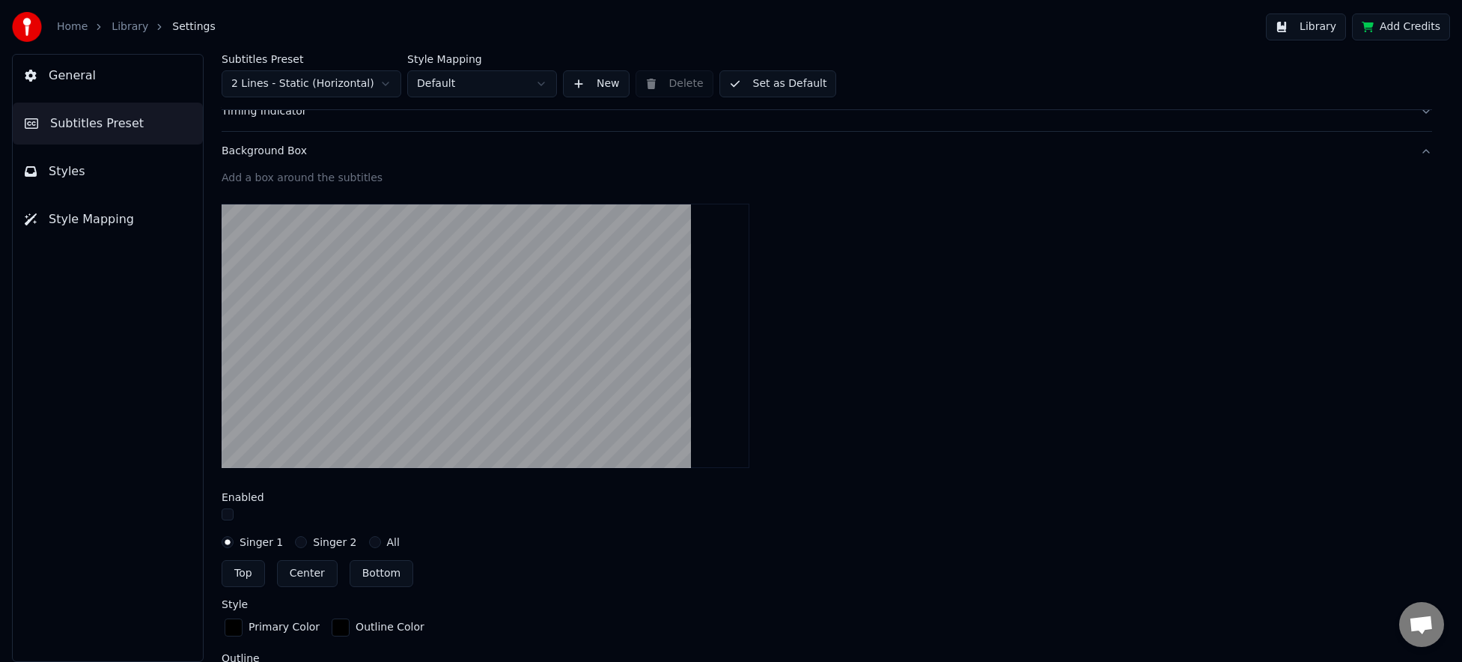
scroll to position [255, 0]
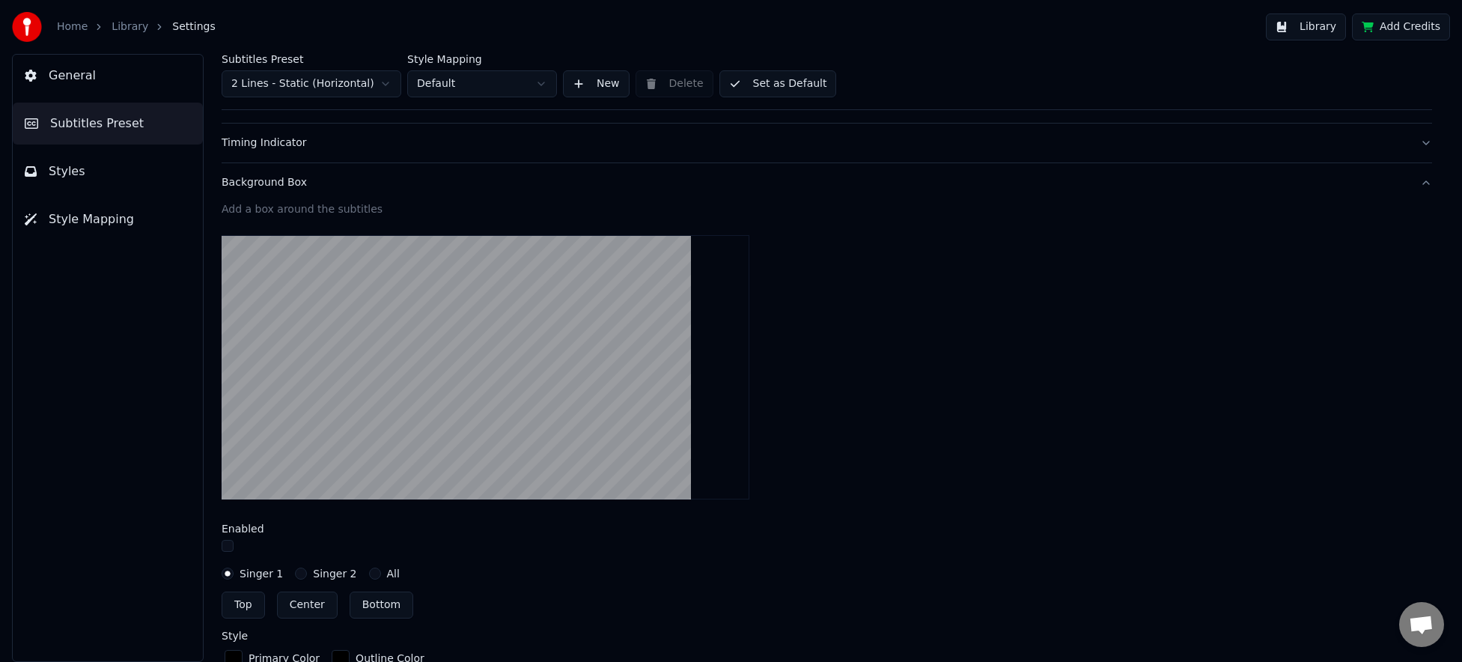
click at [225, 179] on div "Background Box" at bounding box center [815, 182] width 1187 height 15
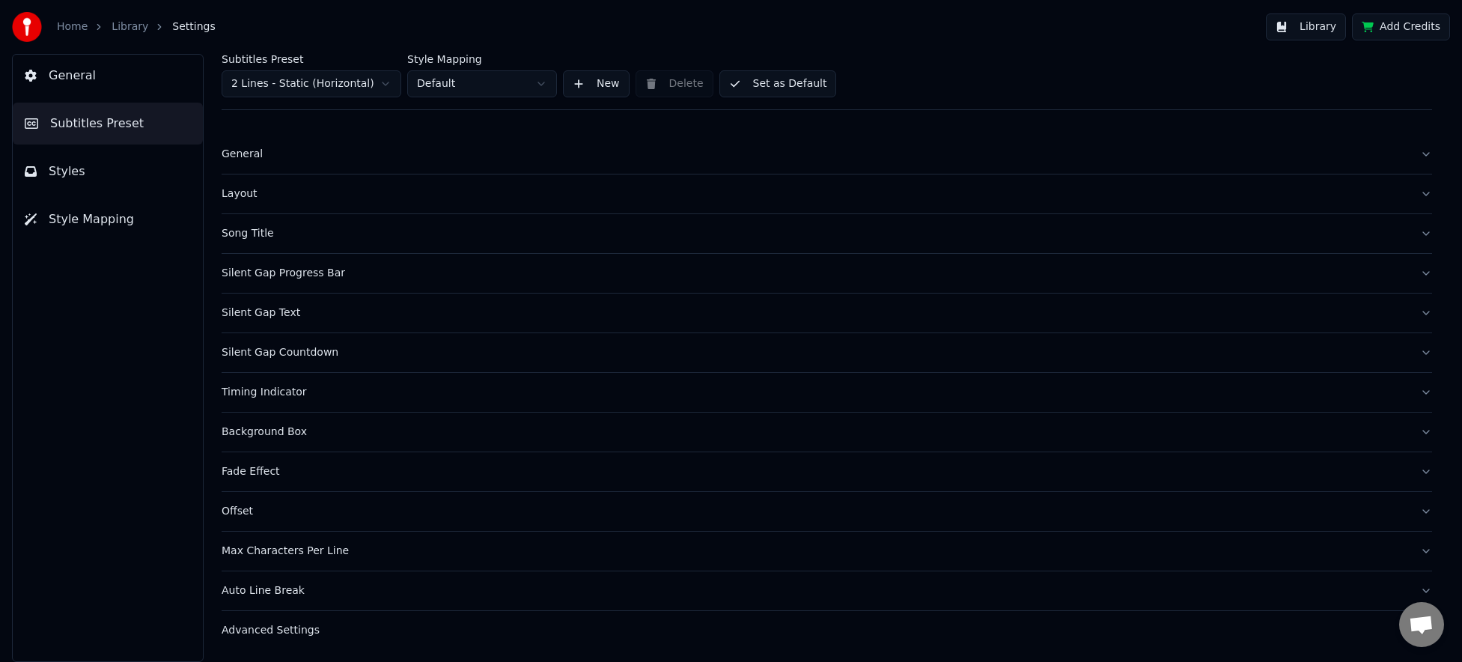
scroll to position [5, 0]
click at [291, 633] on div "Advanced Settings" at bounding box center [815, 630] width 1187 height 15
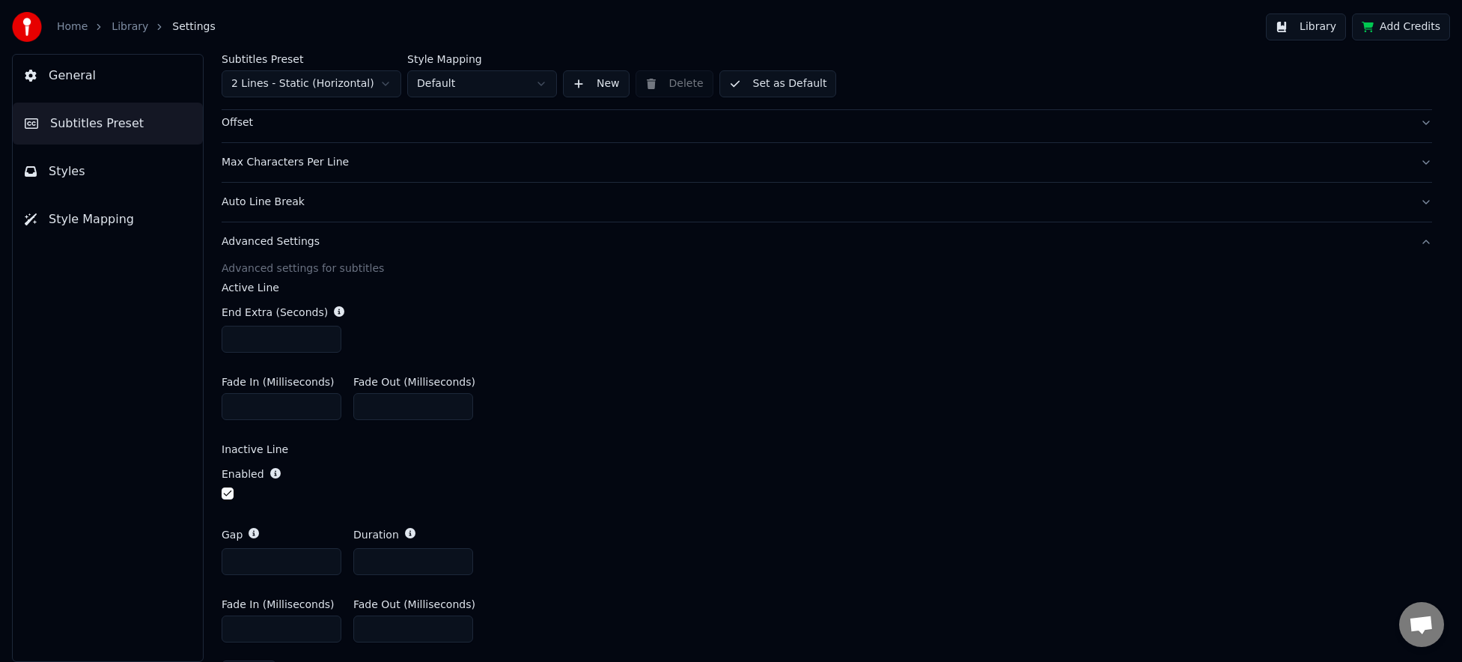
scroll to position [443, 0]
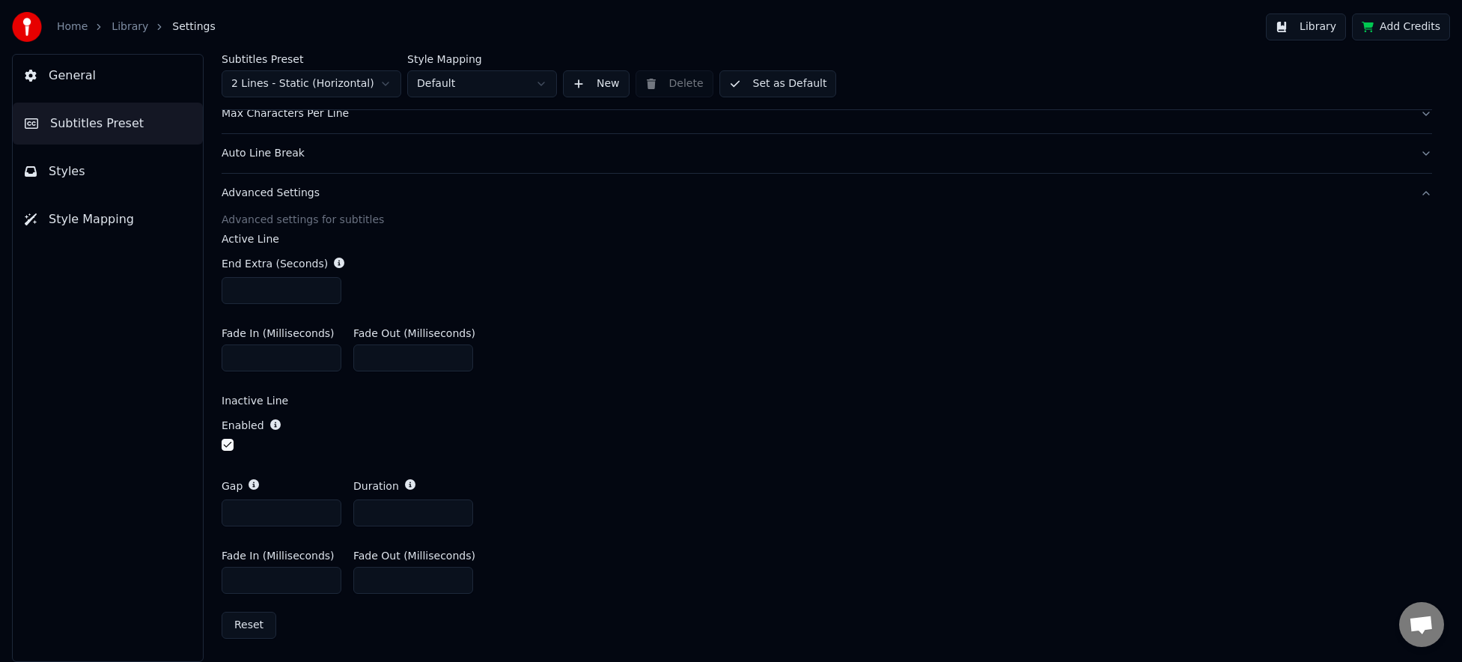
click at [150, 174] on button "Styles" at bounding box center [108, 172] width 190 height 42
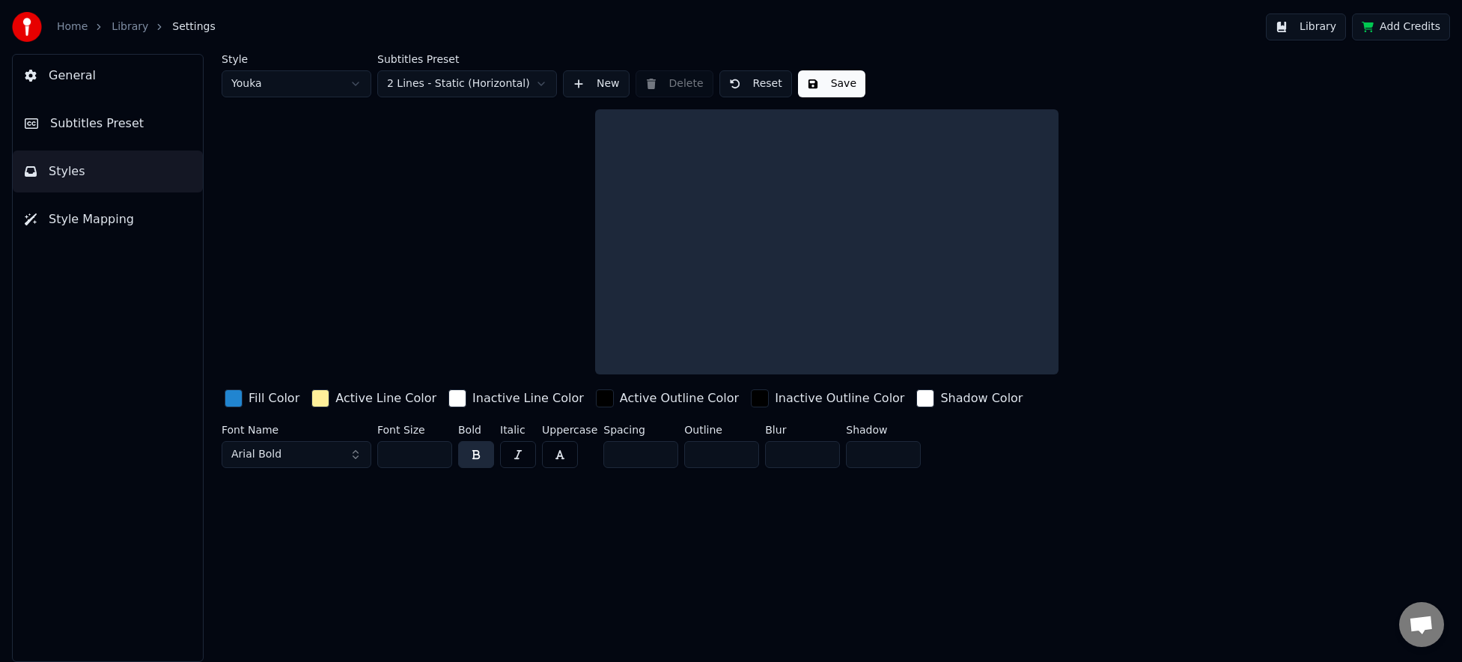
scroll to position [0, 0]
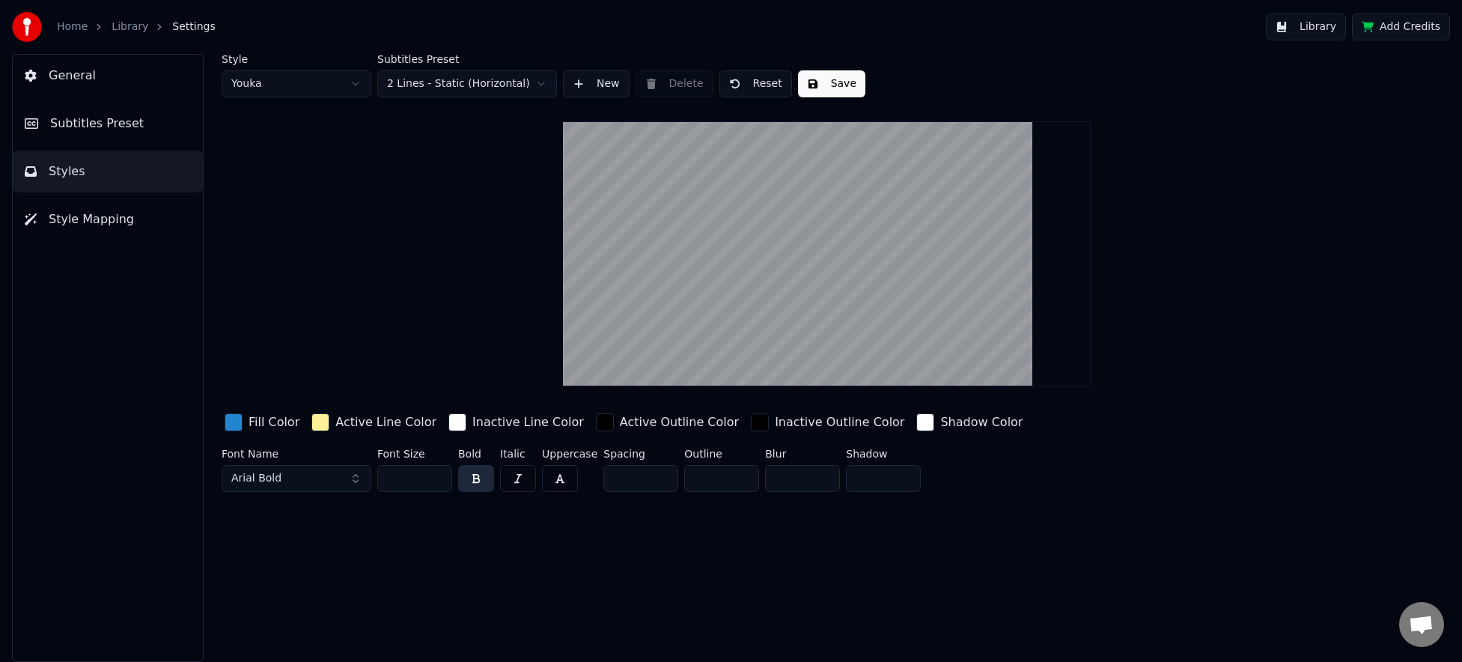
click at [107, 210] on span "Style Mapping" at bounding box center [91, 219] width 85 height 18
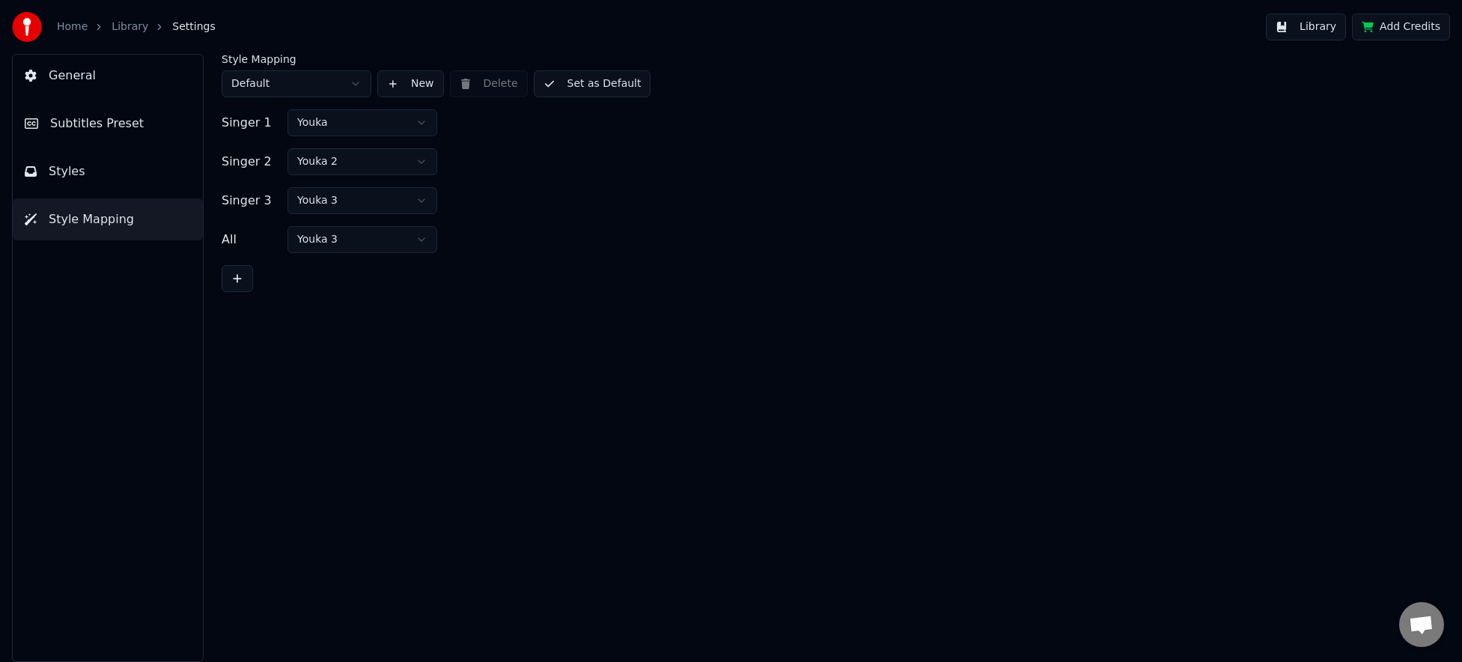
click at [124, 83] on button "General" at bounding box center [108, 76] width 190 height 42
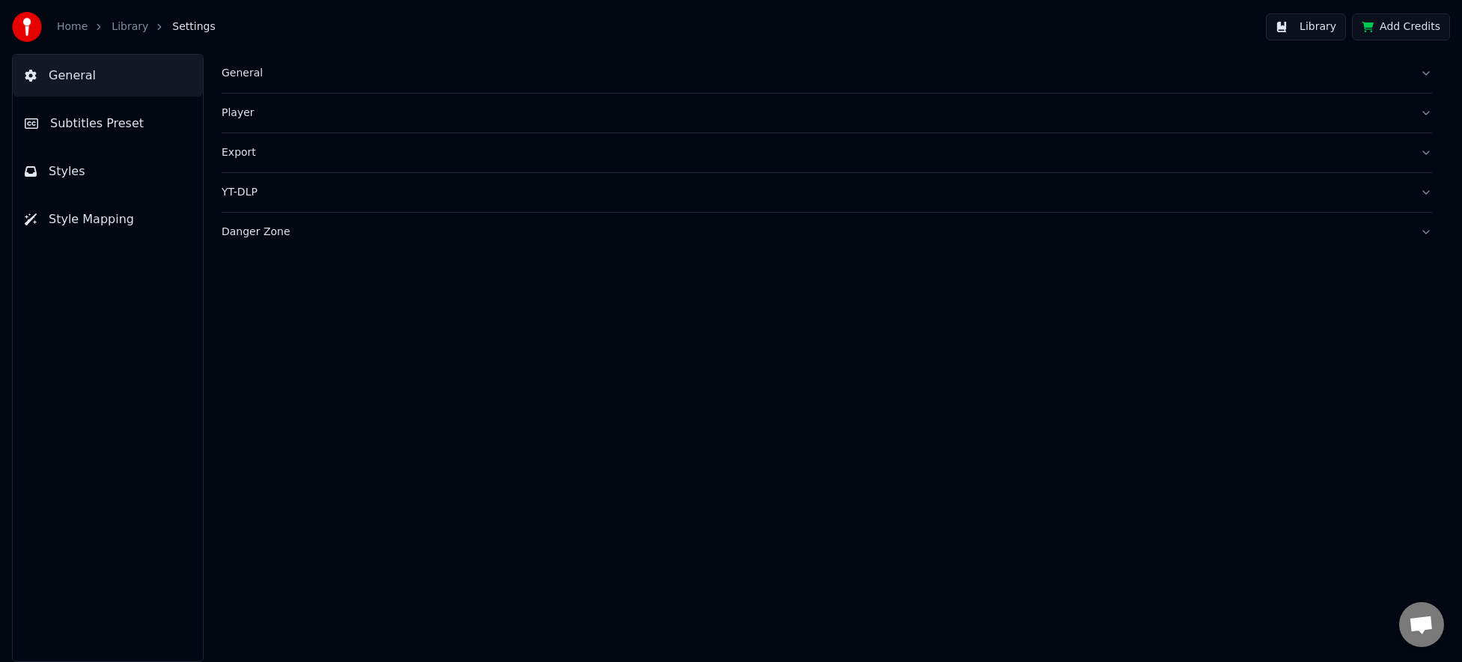
click at [273, 160] on div "Export" at bounding box center [815, 152] width 1187 height 15
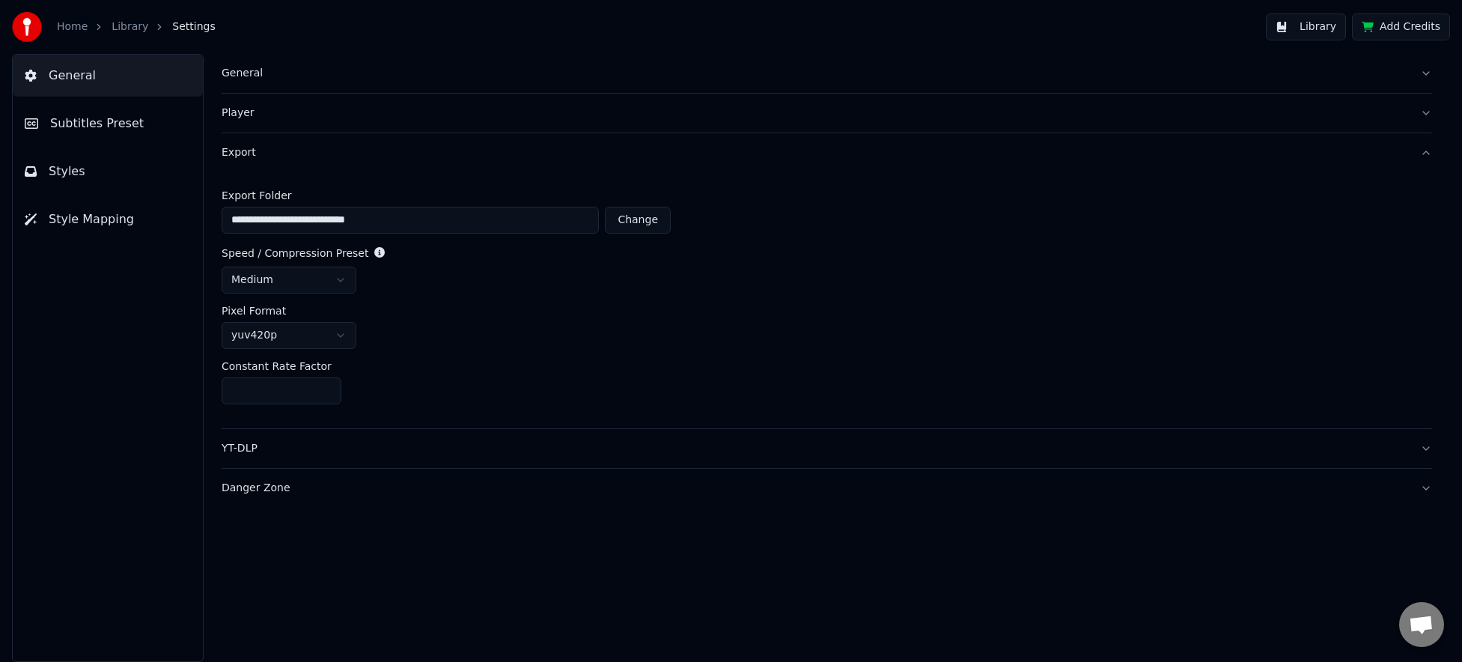
click at [286, 115] on div "Player" at bounding box center [815, 113] width 1187 height 15
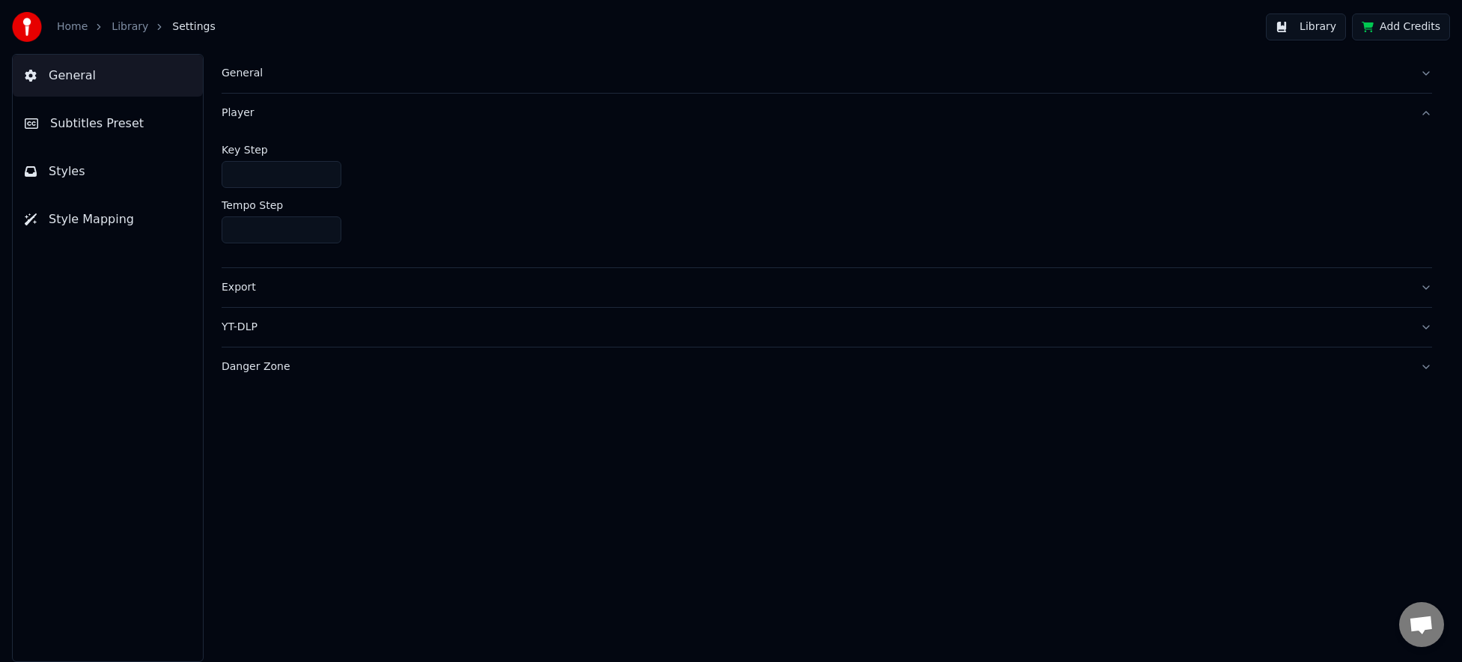
click at [280, 334] on div "YT-DLP" at bounding box center [815, 327] width 1187 height 15
click at [1303, 26] on button "Library" at bounding box center [1306, 26] width 80 height 27
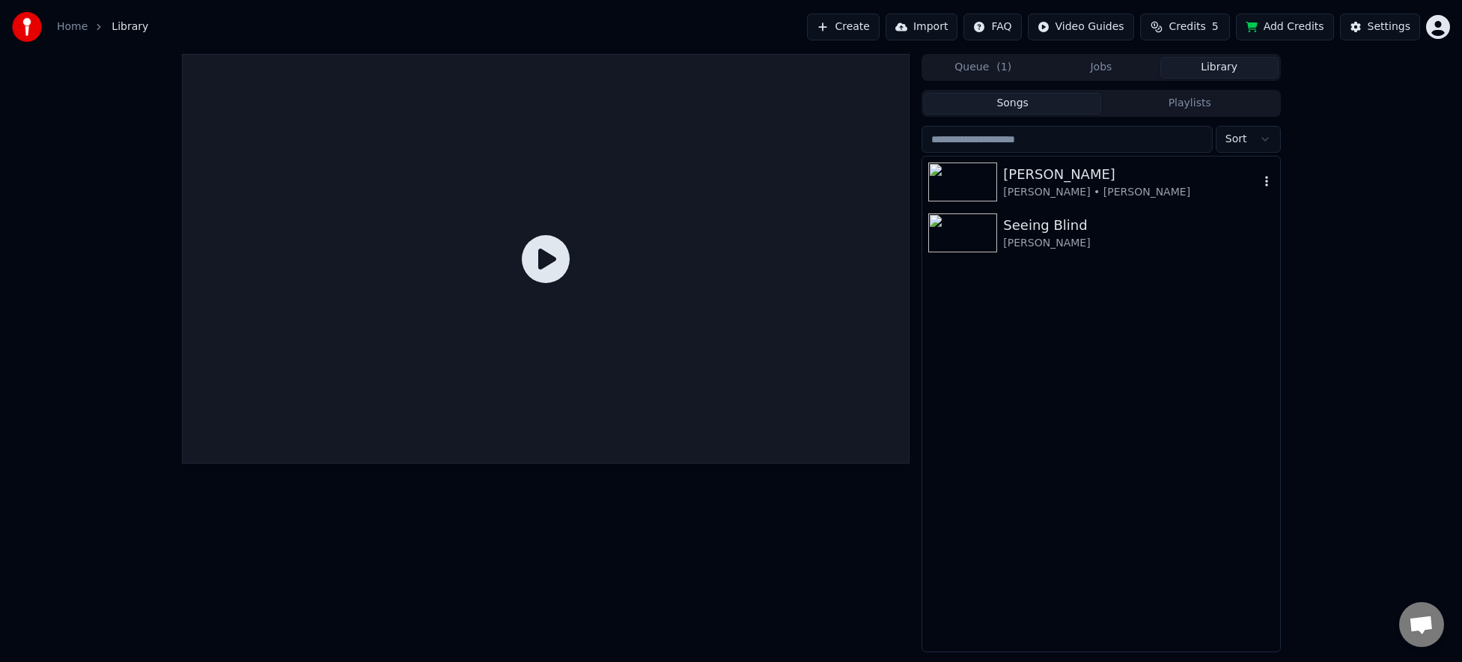
click at [1264, 174] on button "button" at bounding box center [1267, 182] width 15 height 18
click at [1342, 249] on div "Queue ( 1 ) Jobs Library Songs Playlists [PERSON_NAME] [PERSON_NAME] • [PERSON_…" at bounding box center [731, 353] width 1462 height 598
click at [1131, 187] on div "[PERSON_NAME] • [PERSON_NAME]" at bounding box center [1130, 192] width 255 height 15
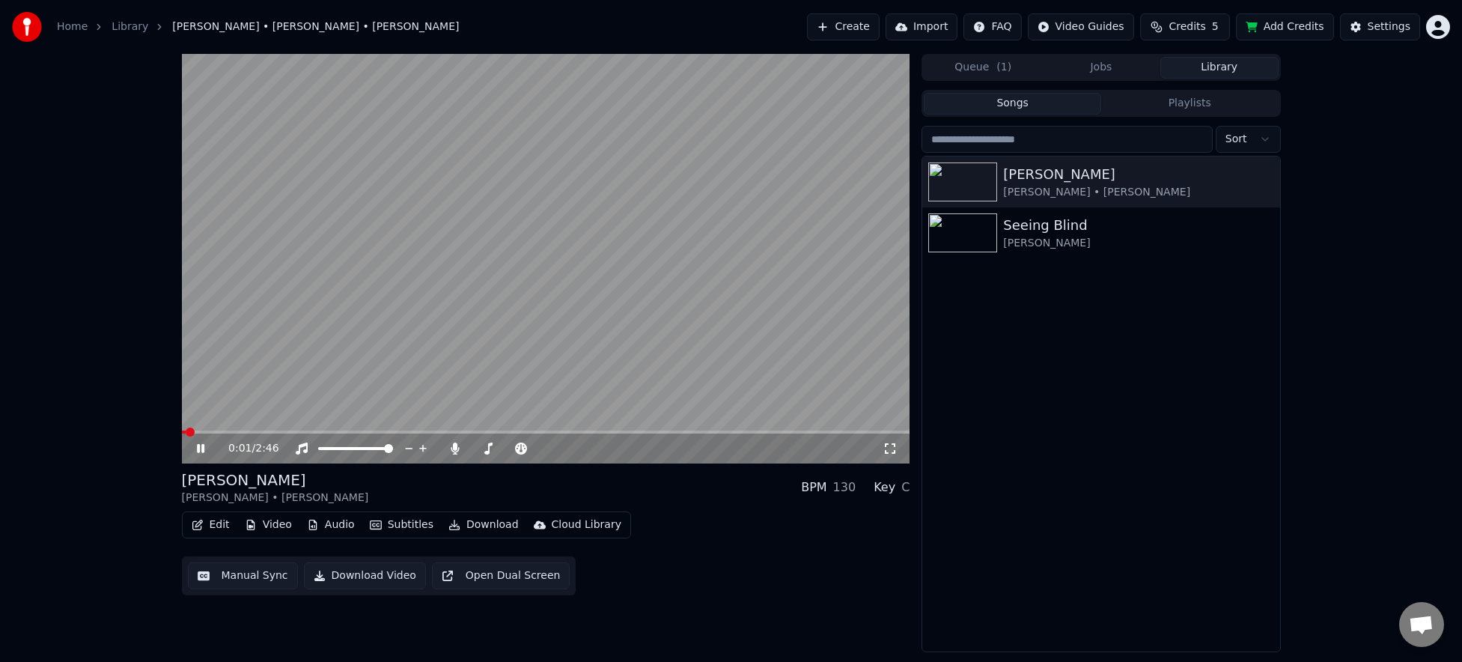
click at [640, 284] on video at bounding box center [546, 259] width 729 height 410
click at [1266, 181] on icon "button" at bounding box center [1267, 181] width 3 height 10
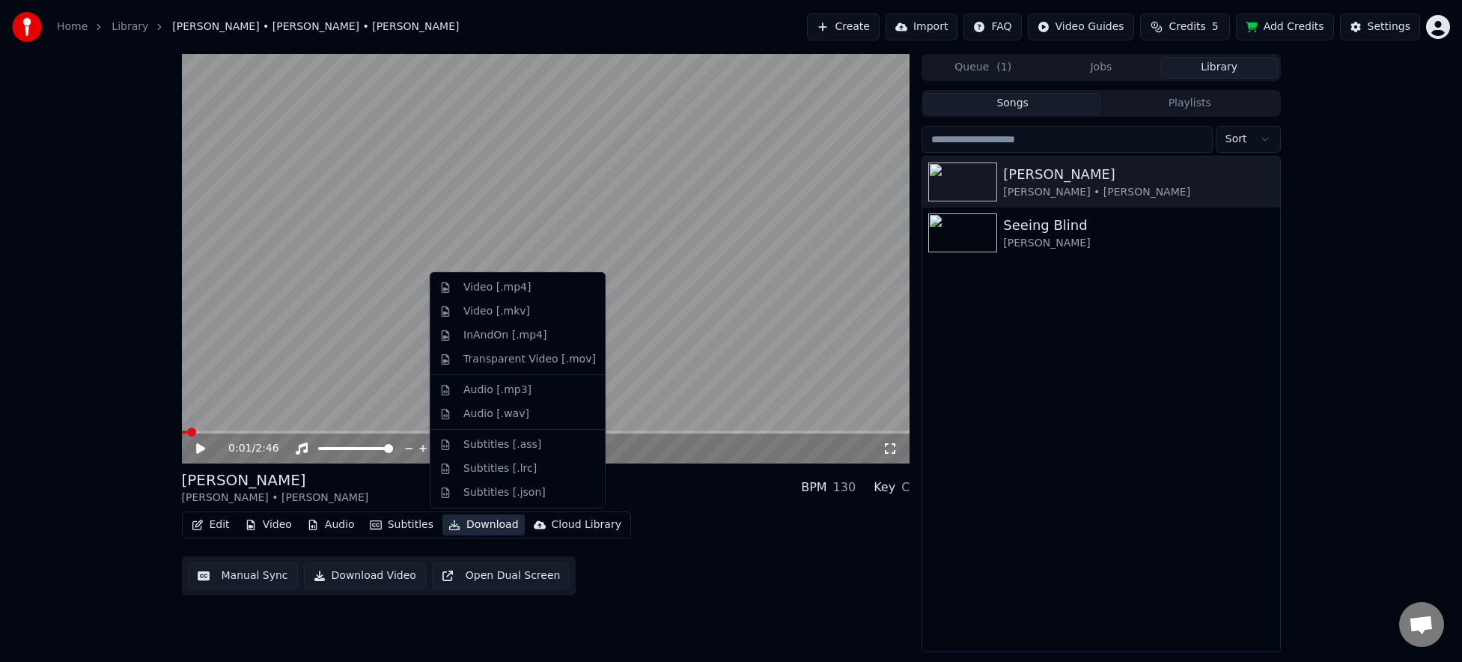
click at [473, 515] on button "Download" at bounding box center [484, 524] width 82 height 21
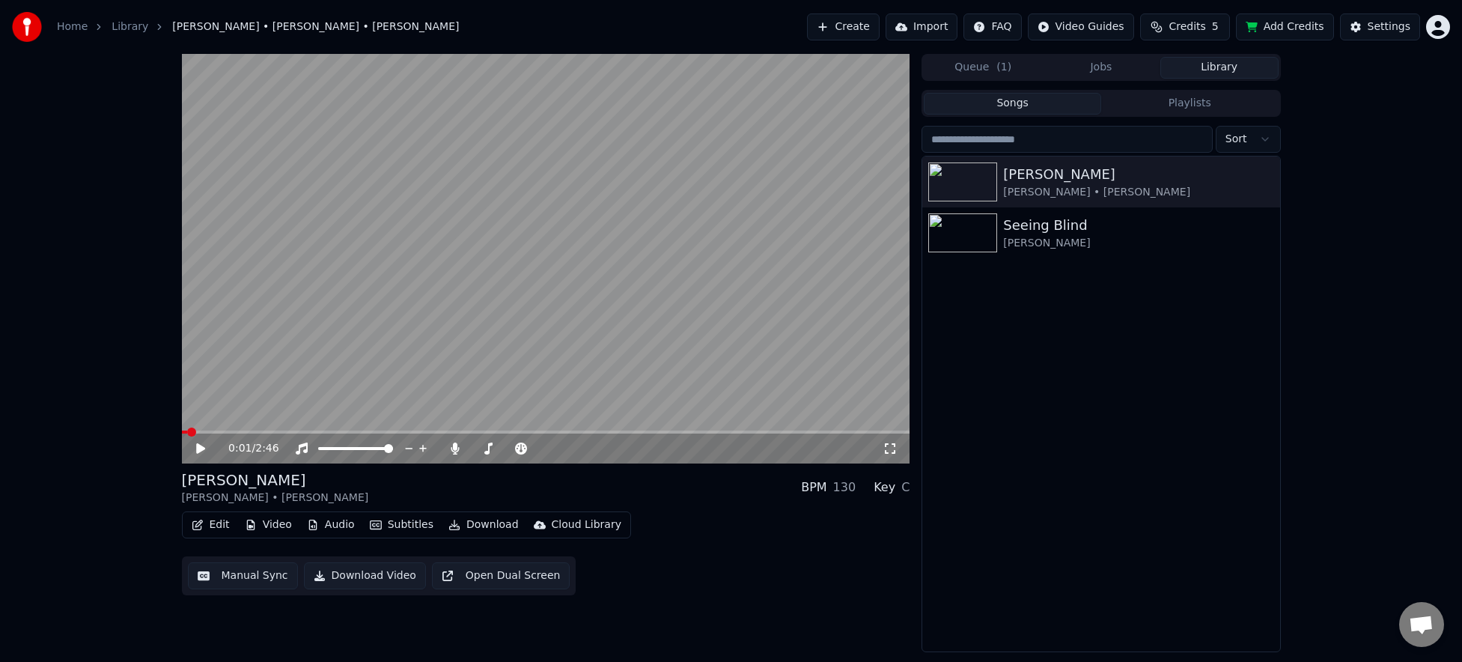
click at [640, 589] on div "Edit Video Audio Subtitles Download Cloud Library Manual Sync Download Video Op…" at bounding box center [546, 553] width 729 height 84
click at [370, 574] on button "Download Video" at bounding box center [365, 575] width 122 height 27
